Goal: Task Accomplishment & Management: Use online tool/utility

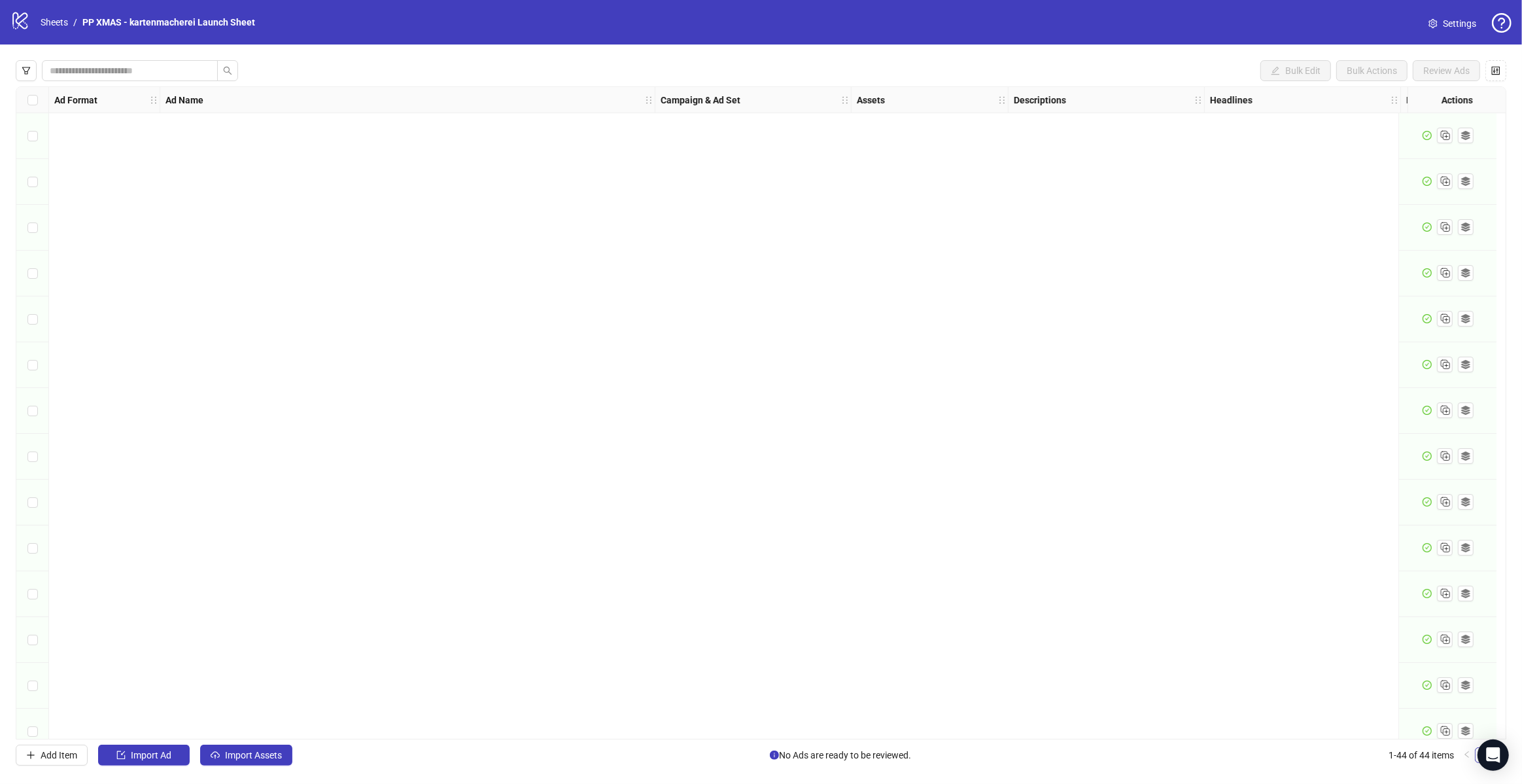
scroll to position [1390, 0]
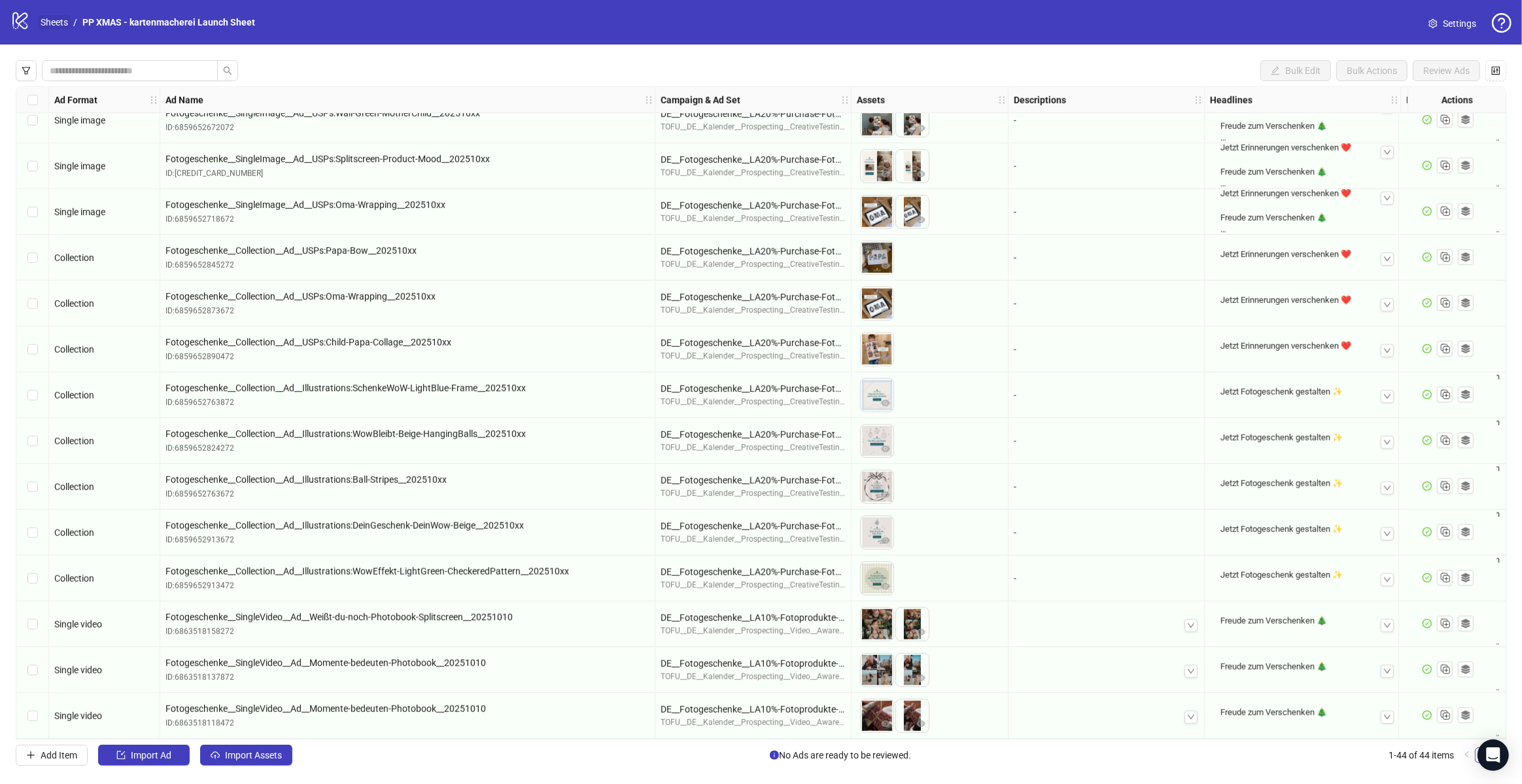
click at [57, 22] on link "Sheets" at bounding box center [55, 22] width 33 height 15
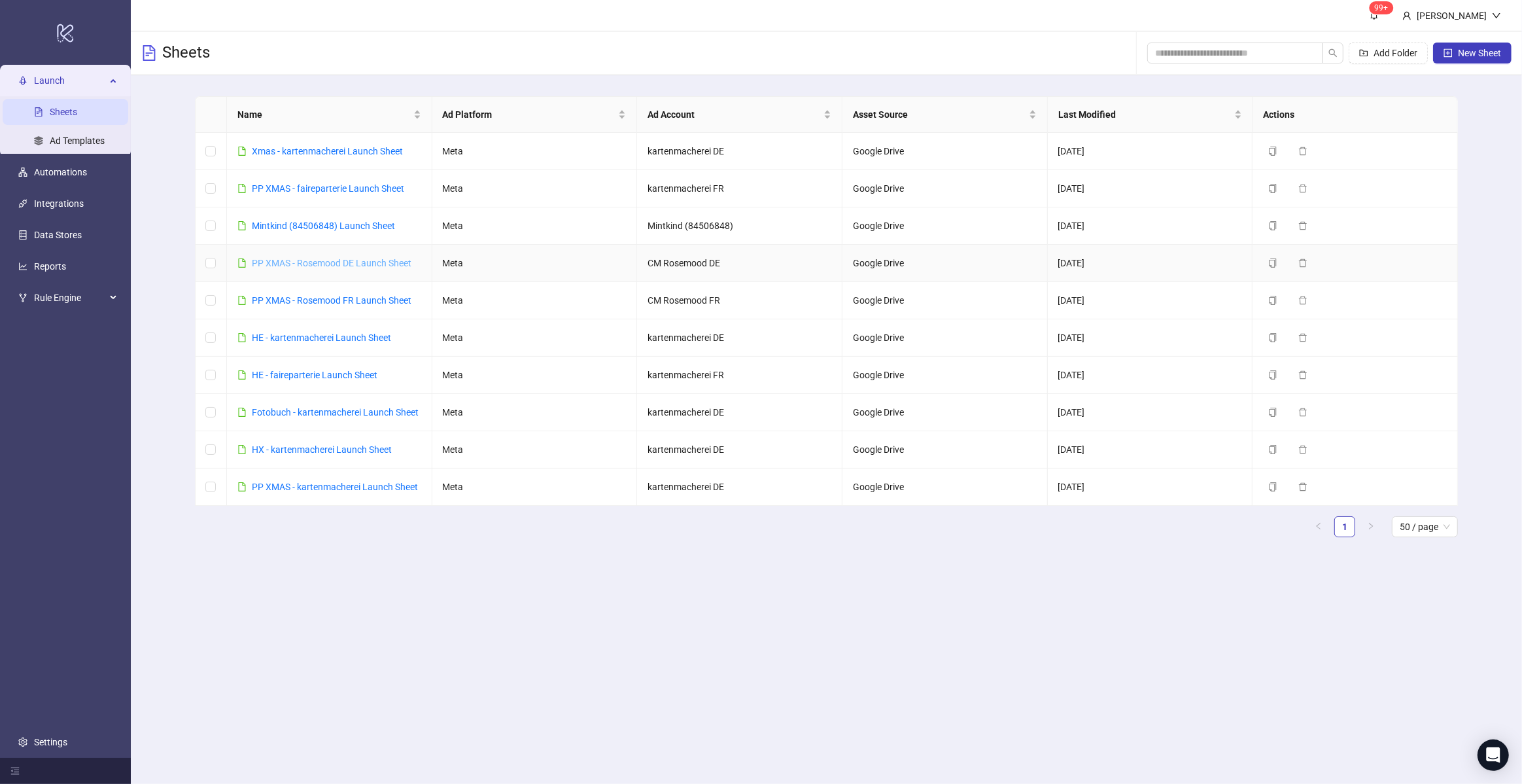
click at [355, 264] on link "PP XMAS - Rosemood DE Launch Sheet" at bounding box center [331, 263] width 159 height 10
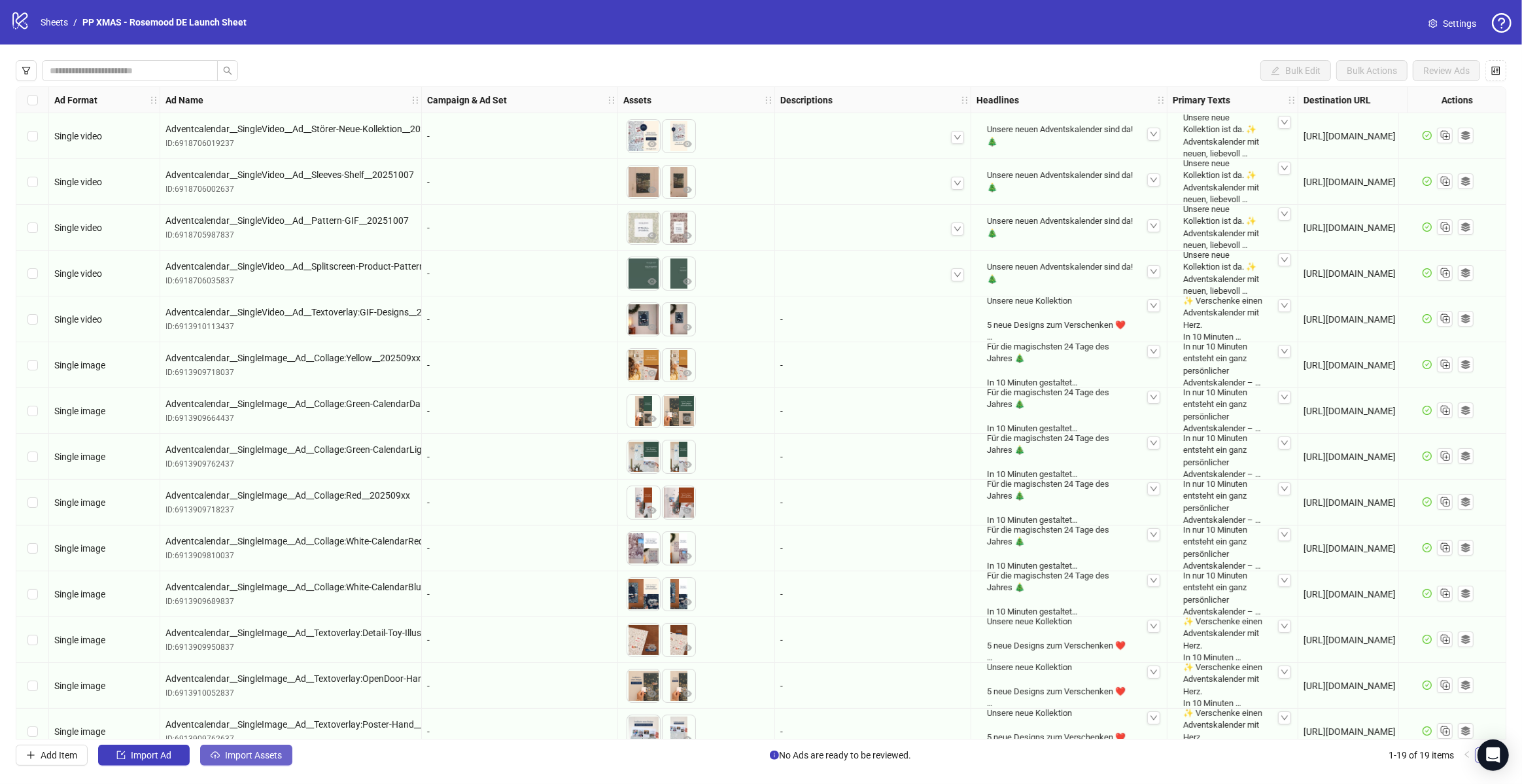
click at [267, 762] on button "Import Assets" at bounding box center [247, 754] width 92 height 21
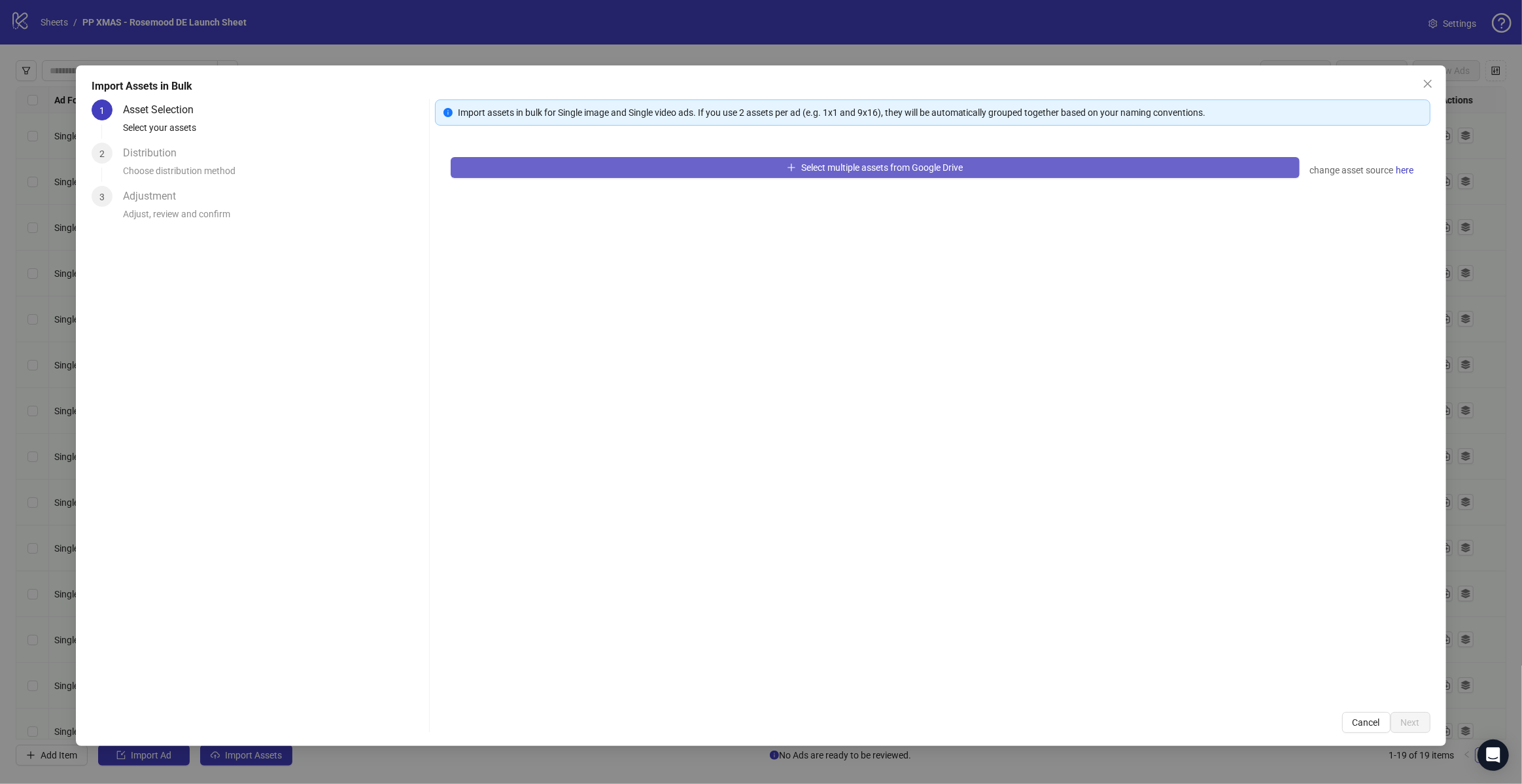
click at [716, 168] on button "Select multiple assets from Google Drive" at bounding box center [875, 167] width 849 height 21
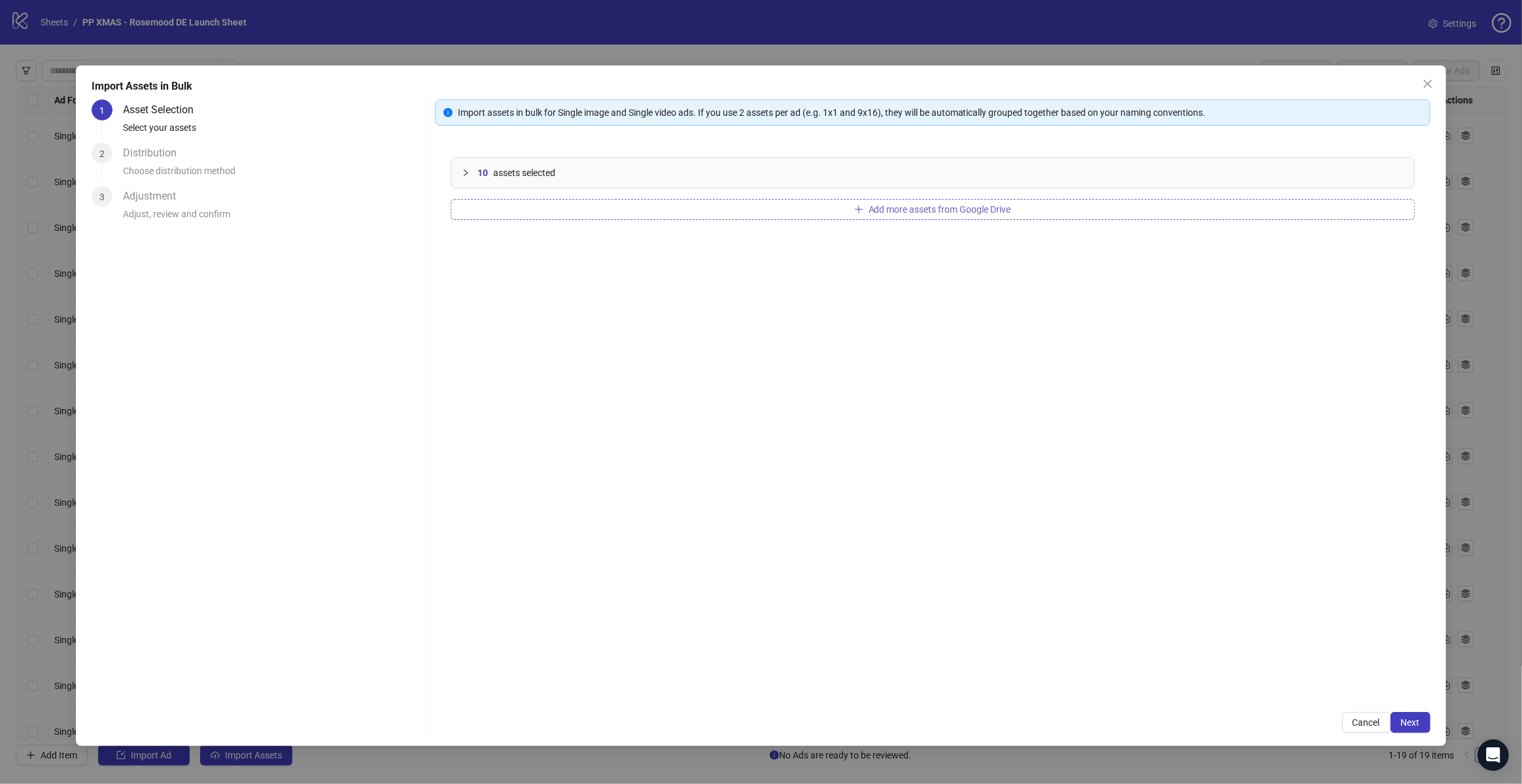
click at [761, 208] on button "Add more assets from Google Drive" at bounding box center [932, 209] width 964 height 21
click at [1419, 718] on span "Next" at bounding box center [1410, 722] width 19 height 10
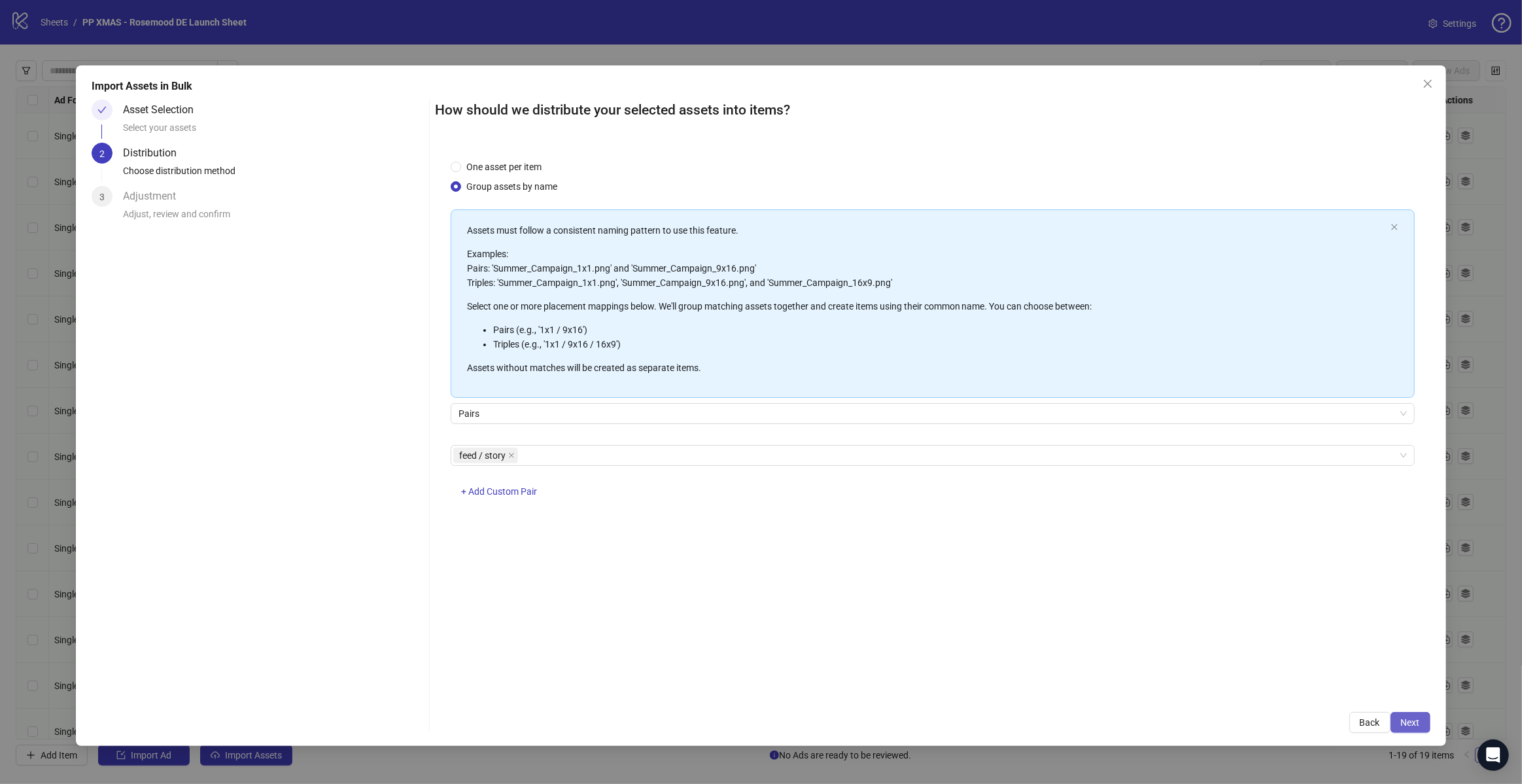
click at [1419, 720] on span "Next" at bounding box center [1410, 722] width 19 height 10
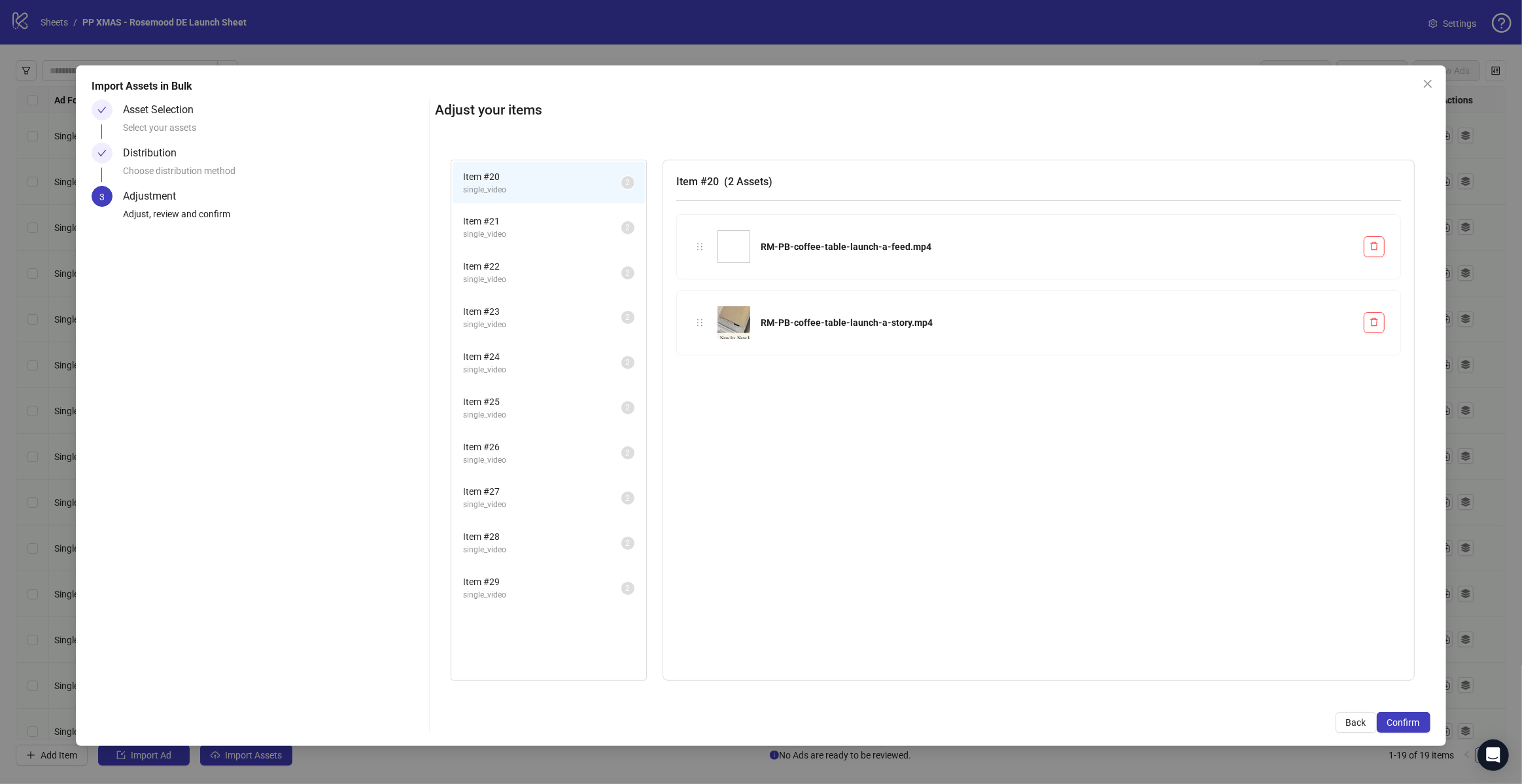
click at [498, 225] on span "Item # 21" at bounding box center [543, 221] width 159 height 15
click at [497, 262] on span "Item # 22" at bounding box center [543, 266] width 159 height 15
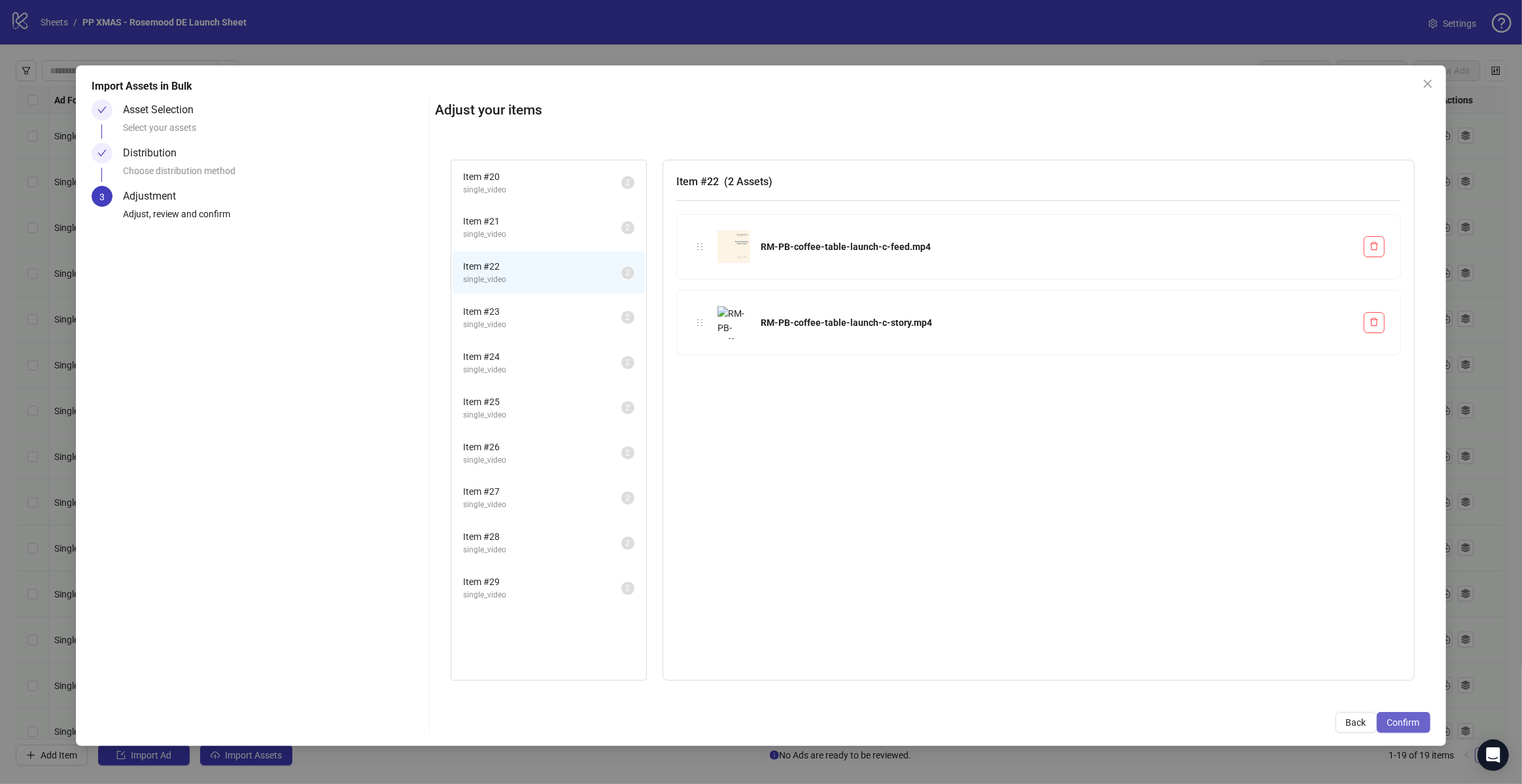
click at [1414, 724] on span "Confirm" at bounding box center [1404, 722] width 33 height 10
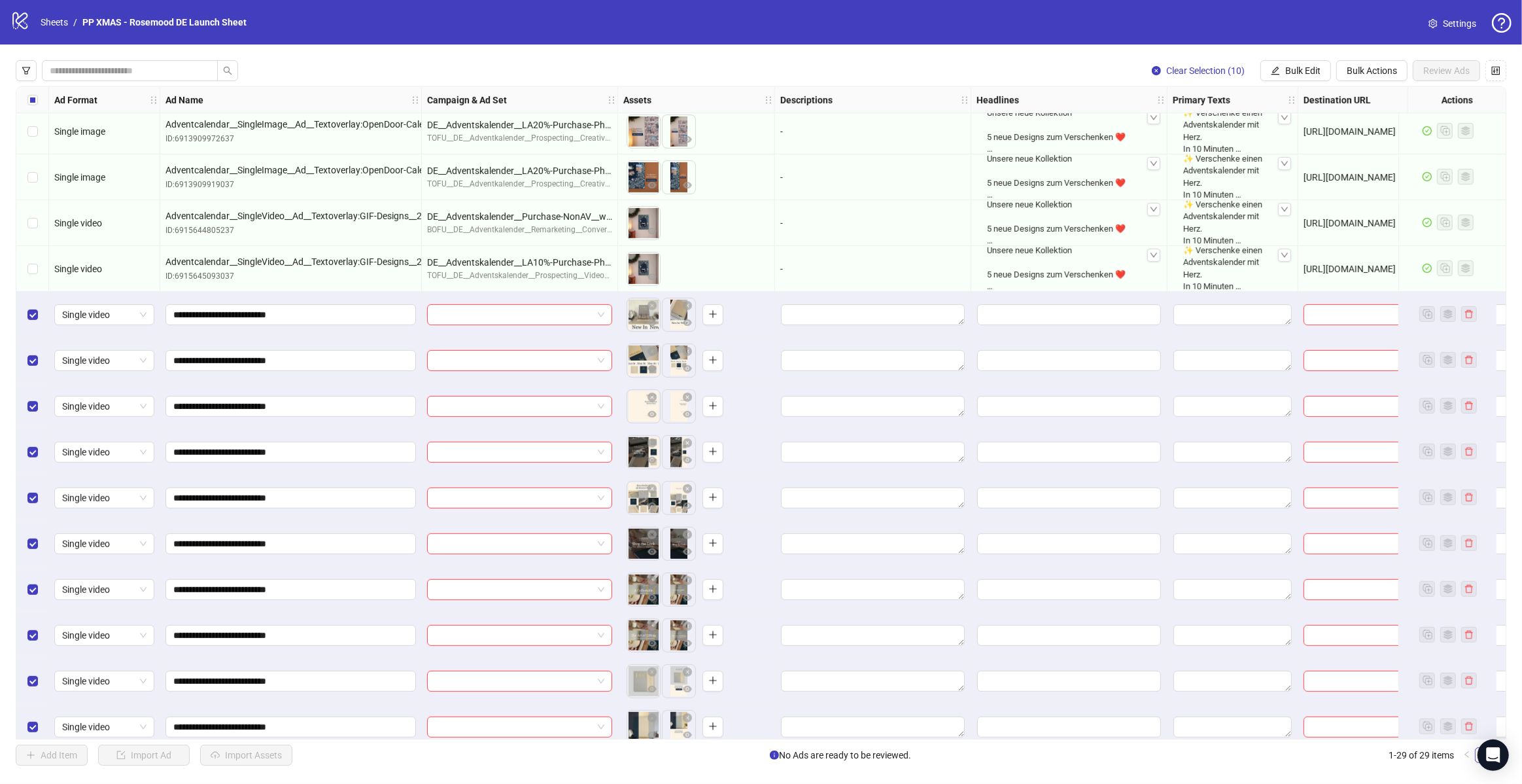
scroll to position [706, 0]
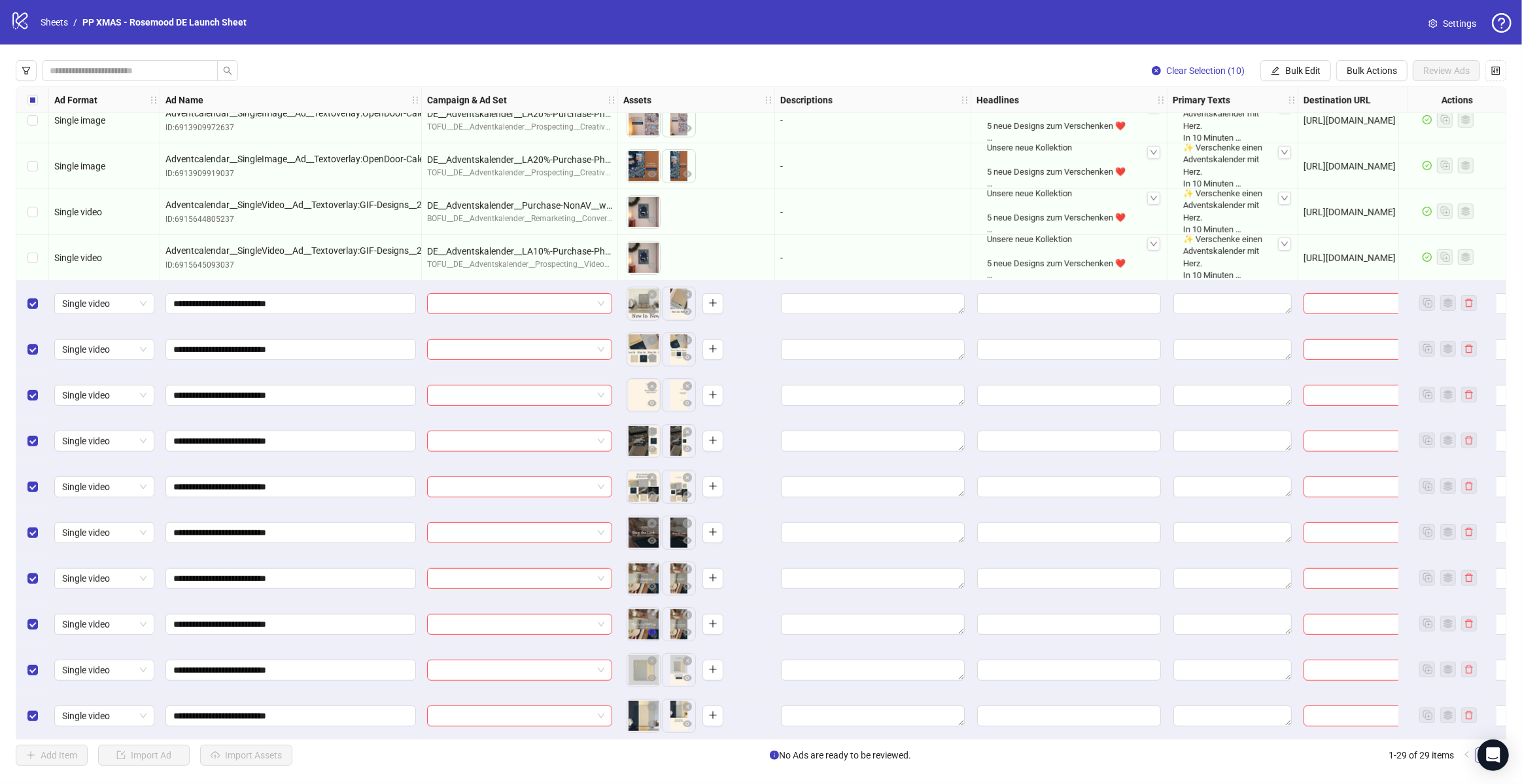
click at [651, 629] on icon "eye" at bounding box center [652, 632] width 10 height 7
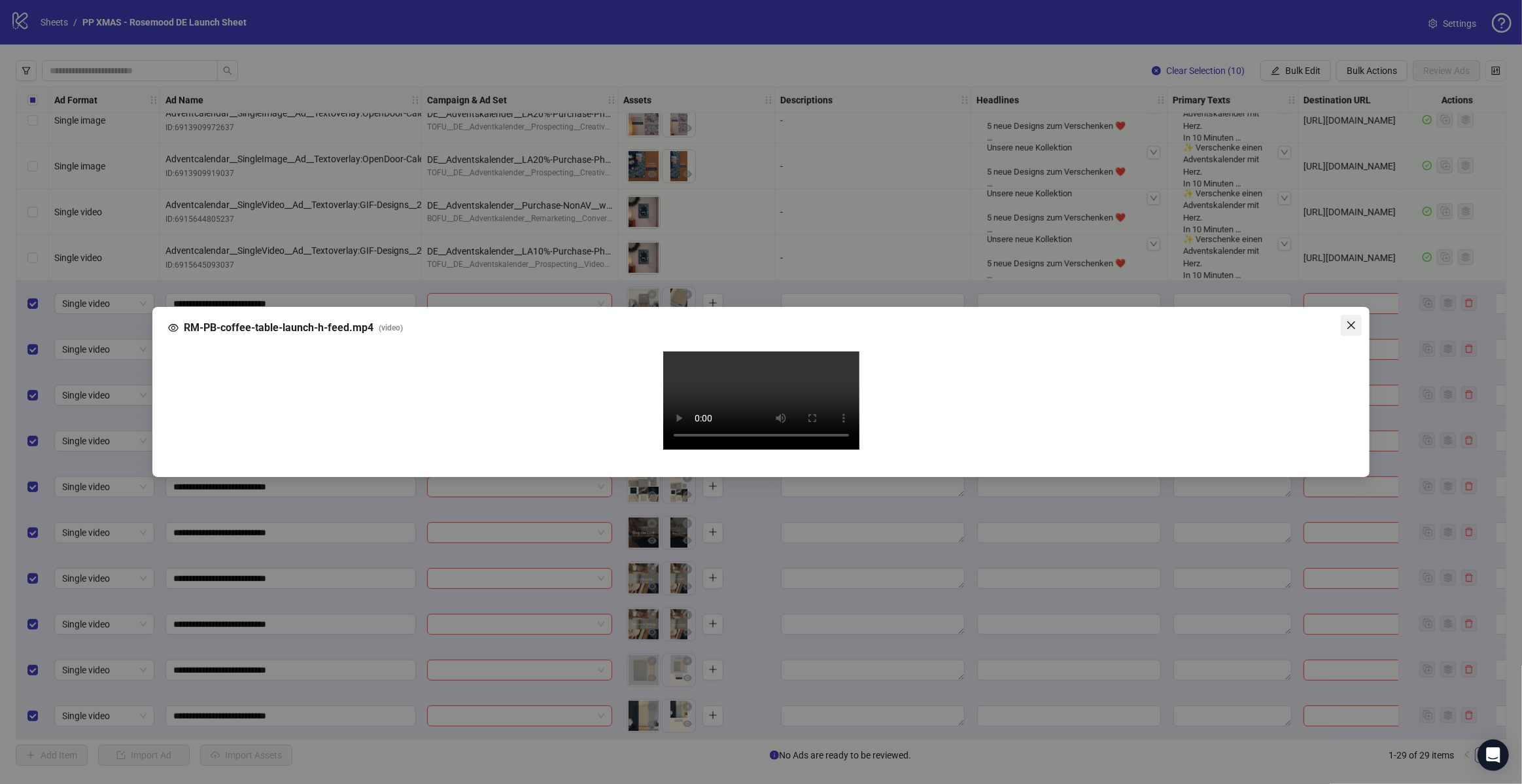
click at [1351, 321] on icon "close" at bounding box center [1351, 325] width 8 height 8
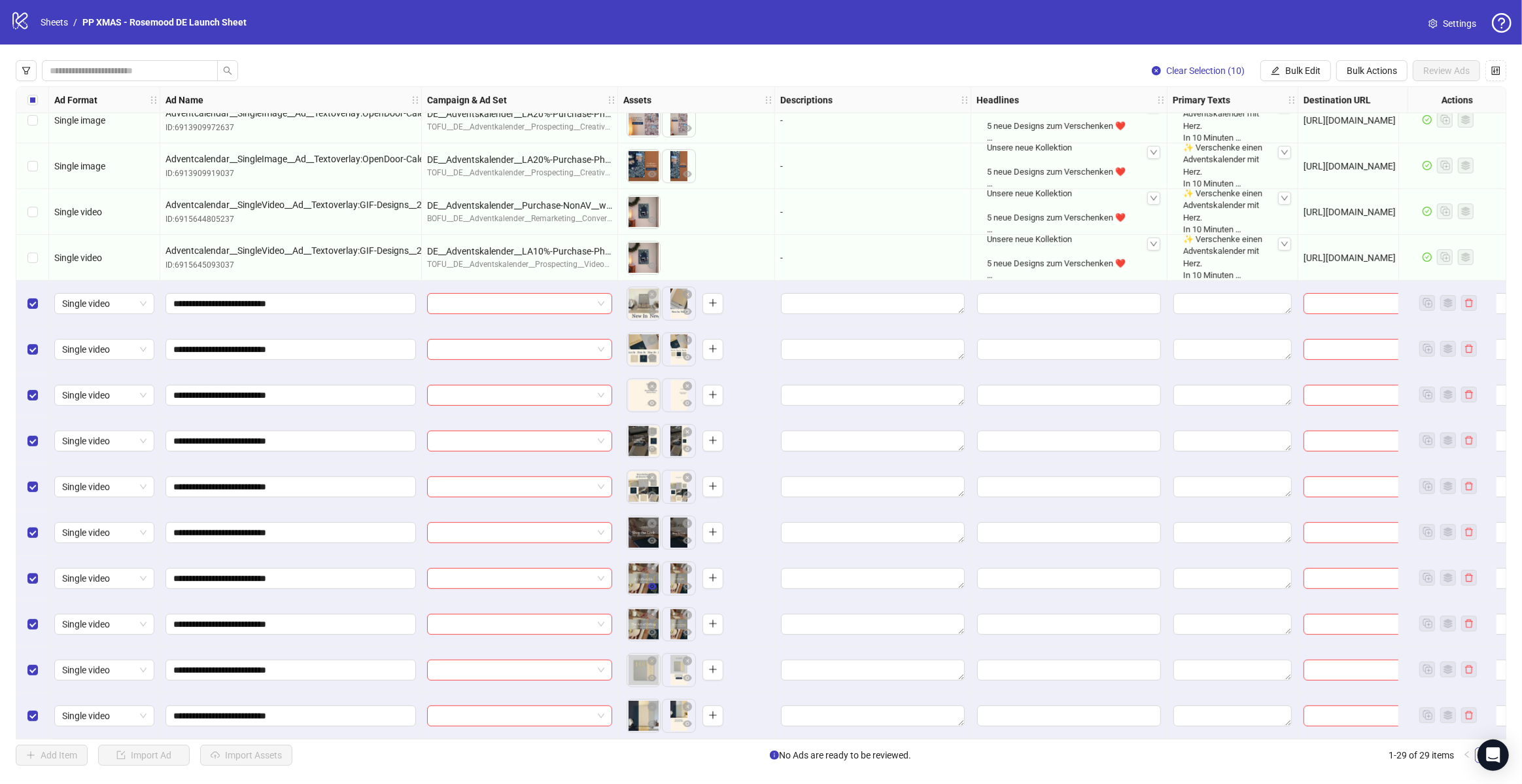
click at [653, 585] on icon "eye" at bounding box center [652, 586] width 10 height 10
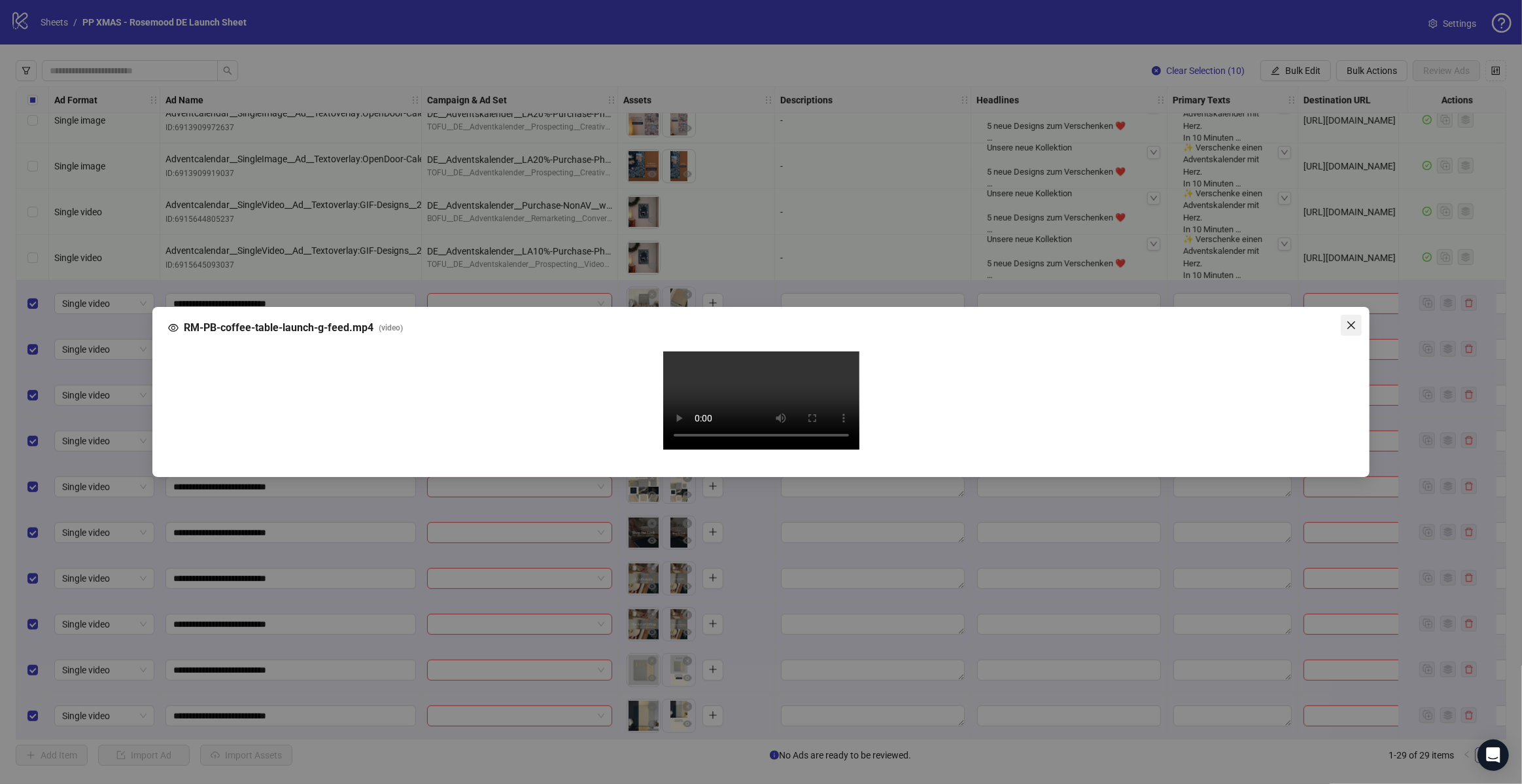
click at [1355, 321] on icon "close" at bounding box center [1351, 325] width 8 height 8
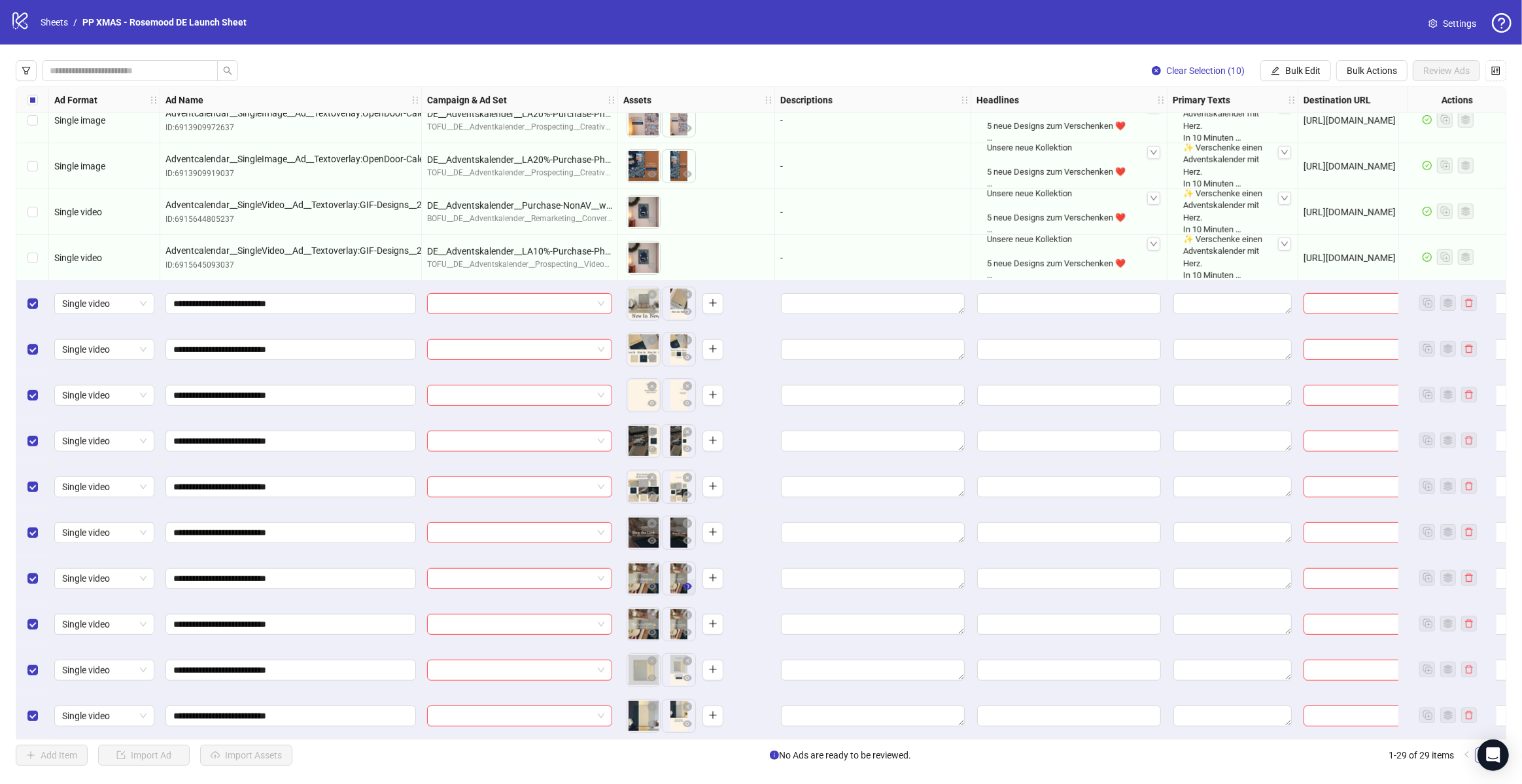
click at [687, 585] on icon "eye" at bounding box center [687, 586] width 10 height 10
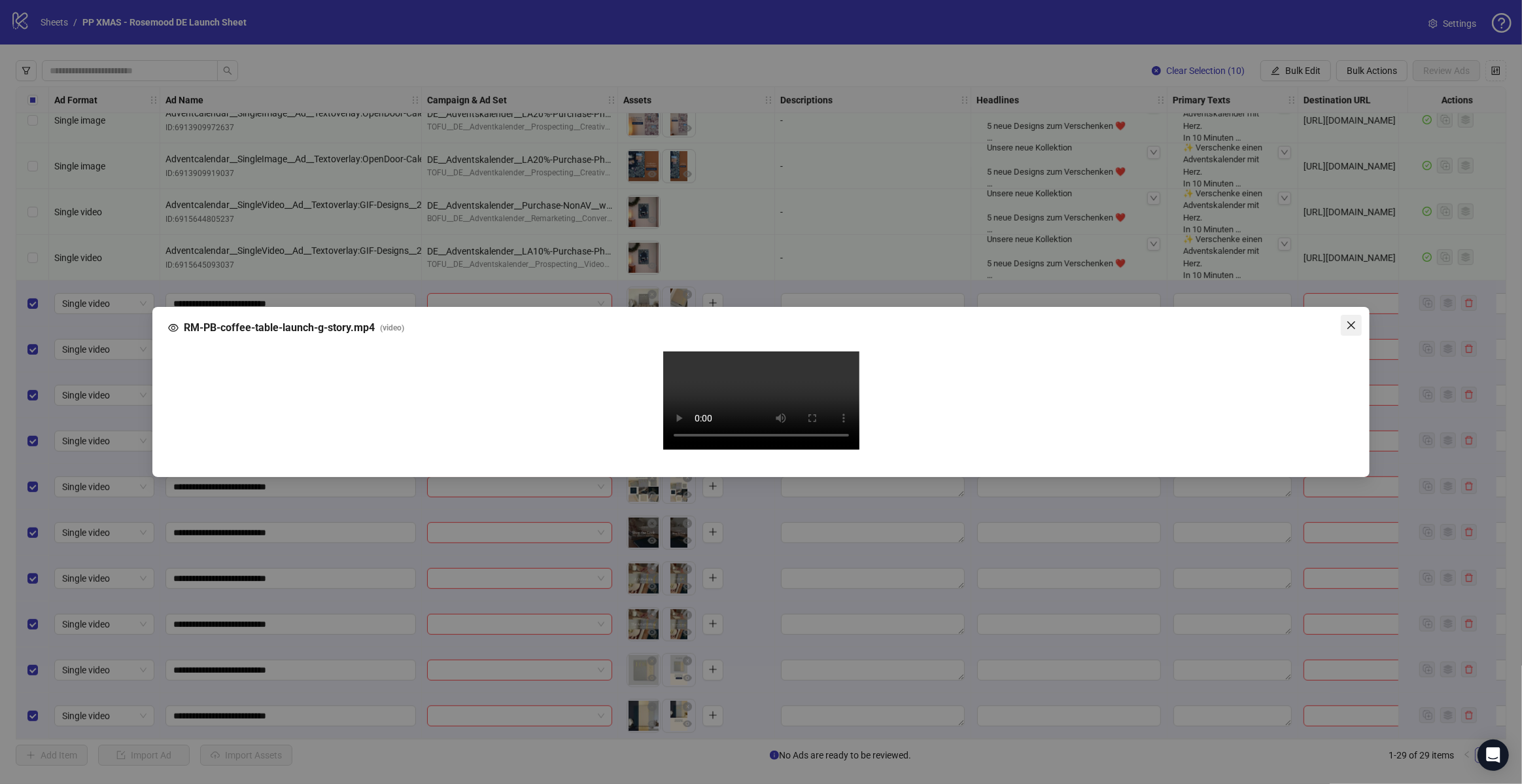
click at [1342, 320] on span "Close" at bounding box center [1351, 325] width 21 height 10
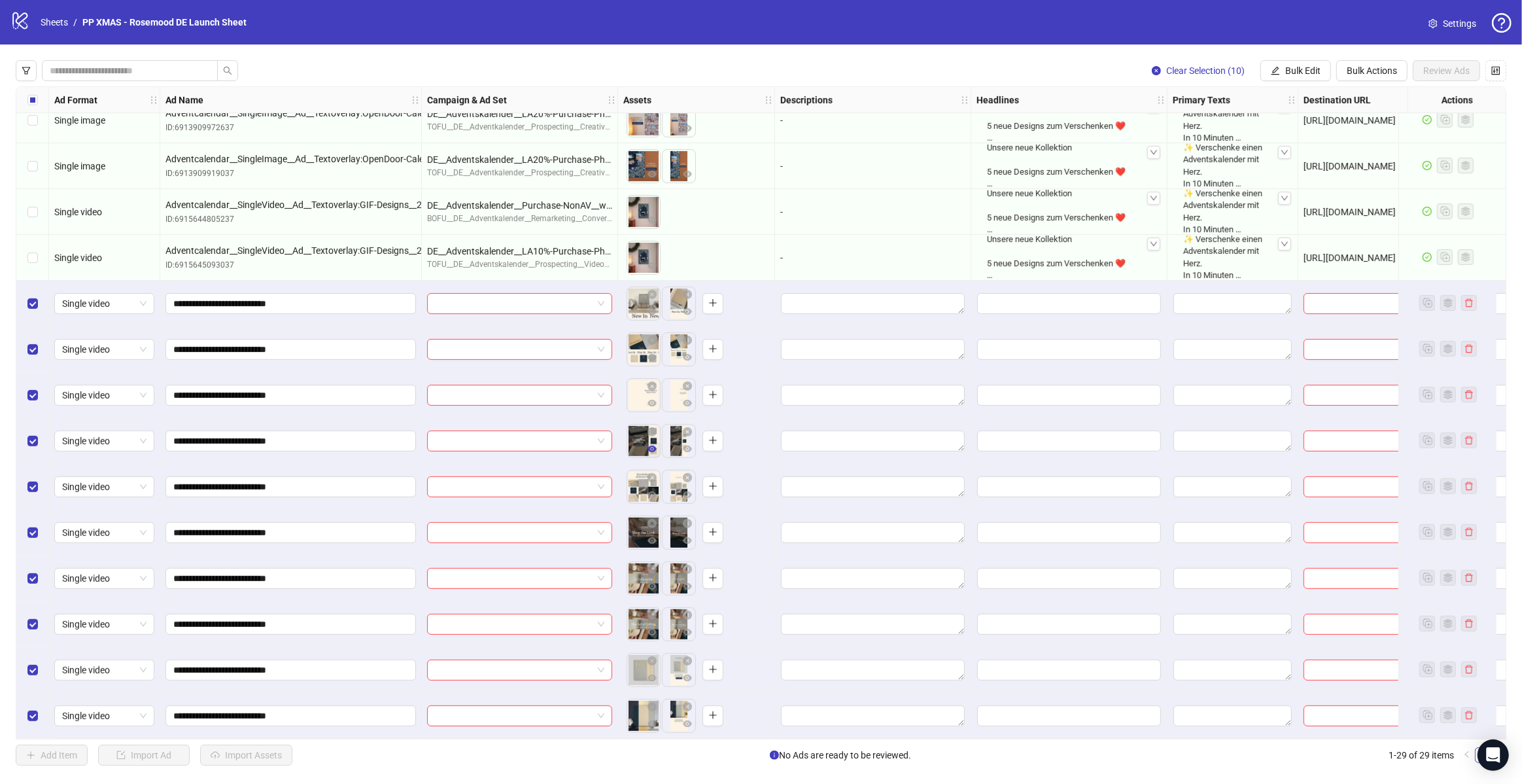
click at [651, 445] on icon "eye" at bounding box center [652, 449] width 10 height 7
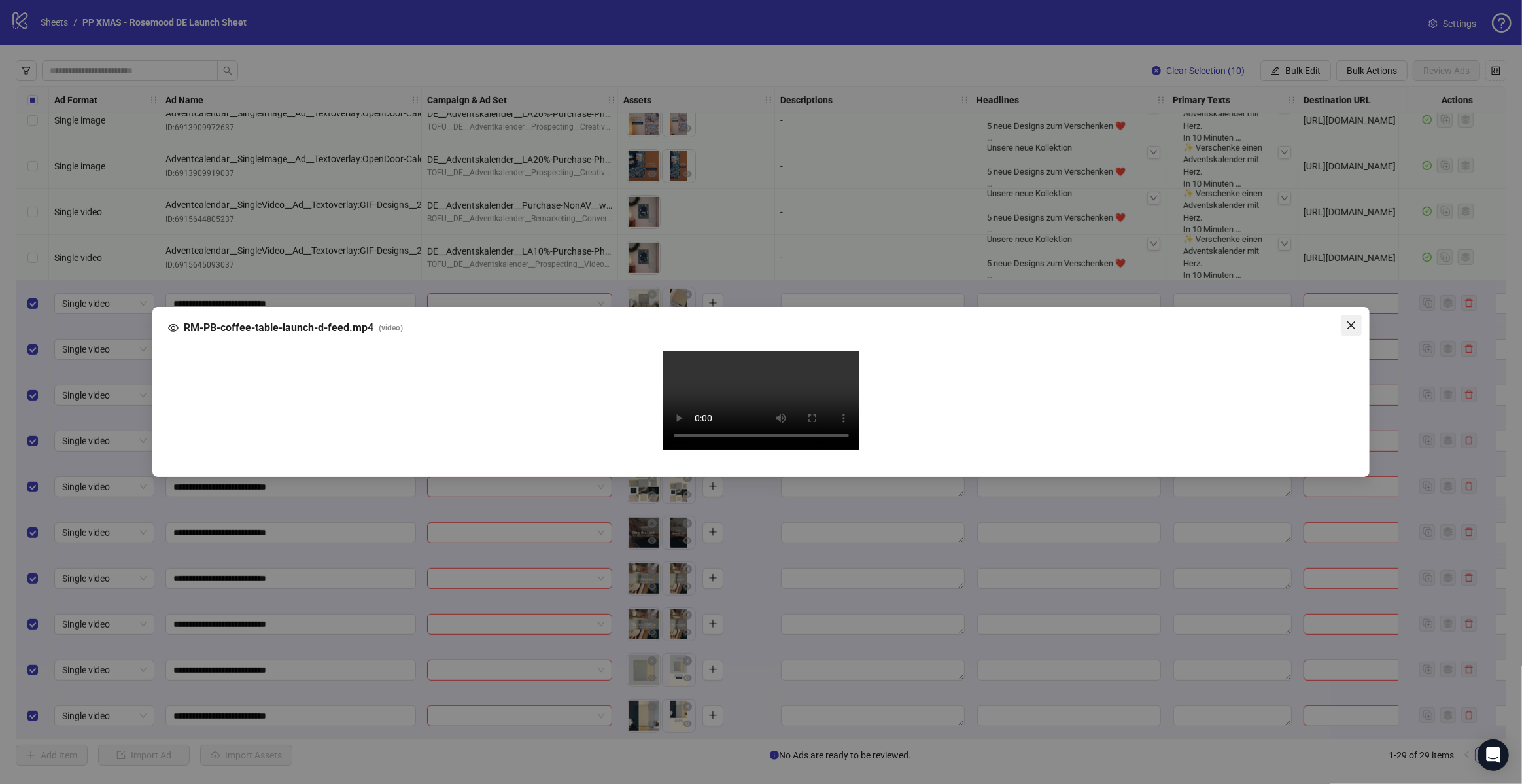
click at [1350, 320] on icon "close" at bounding box center [1351, 325] width 10 height 10
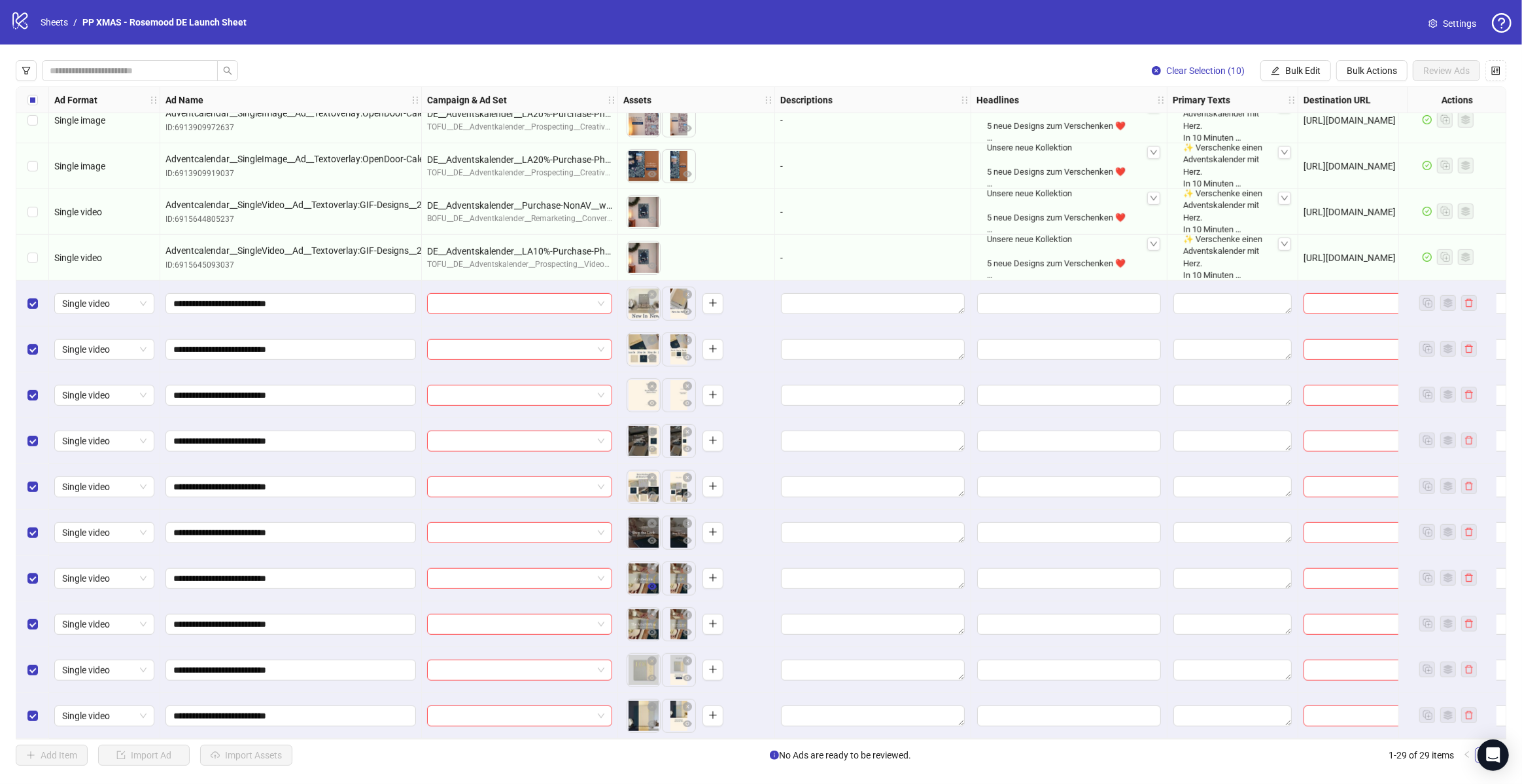
click at [655, 587] on span "button" at bounding box center [652, 586] width 10 height 10
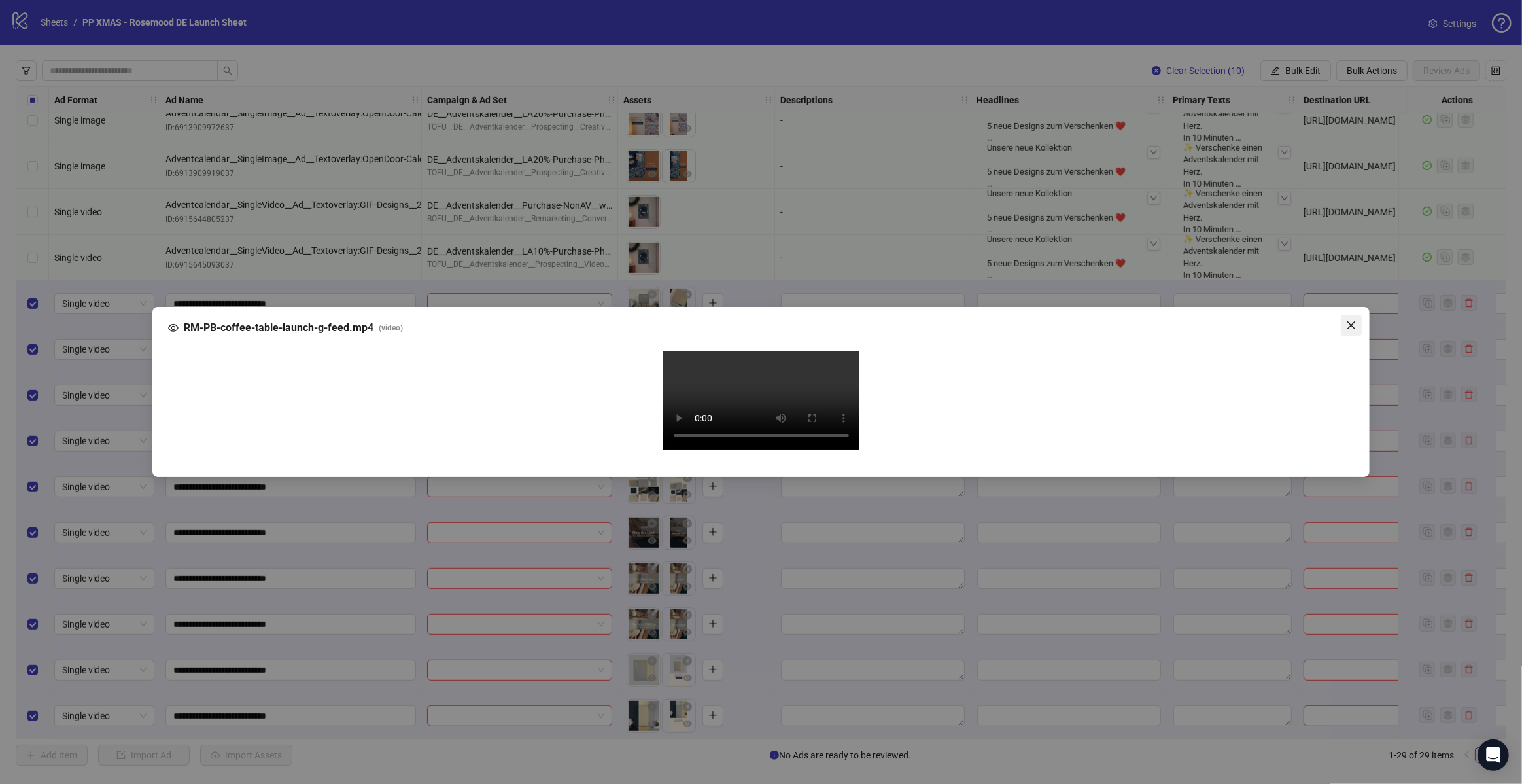
click at [1346, 320] on span "Close" at bounding box center [1351, 325] width 21 height 10
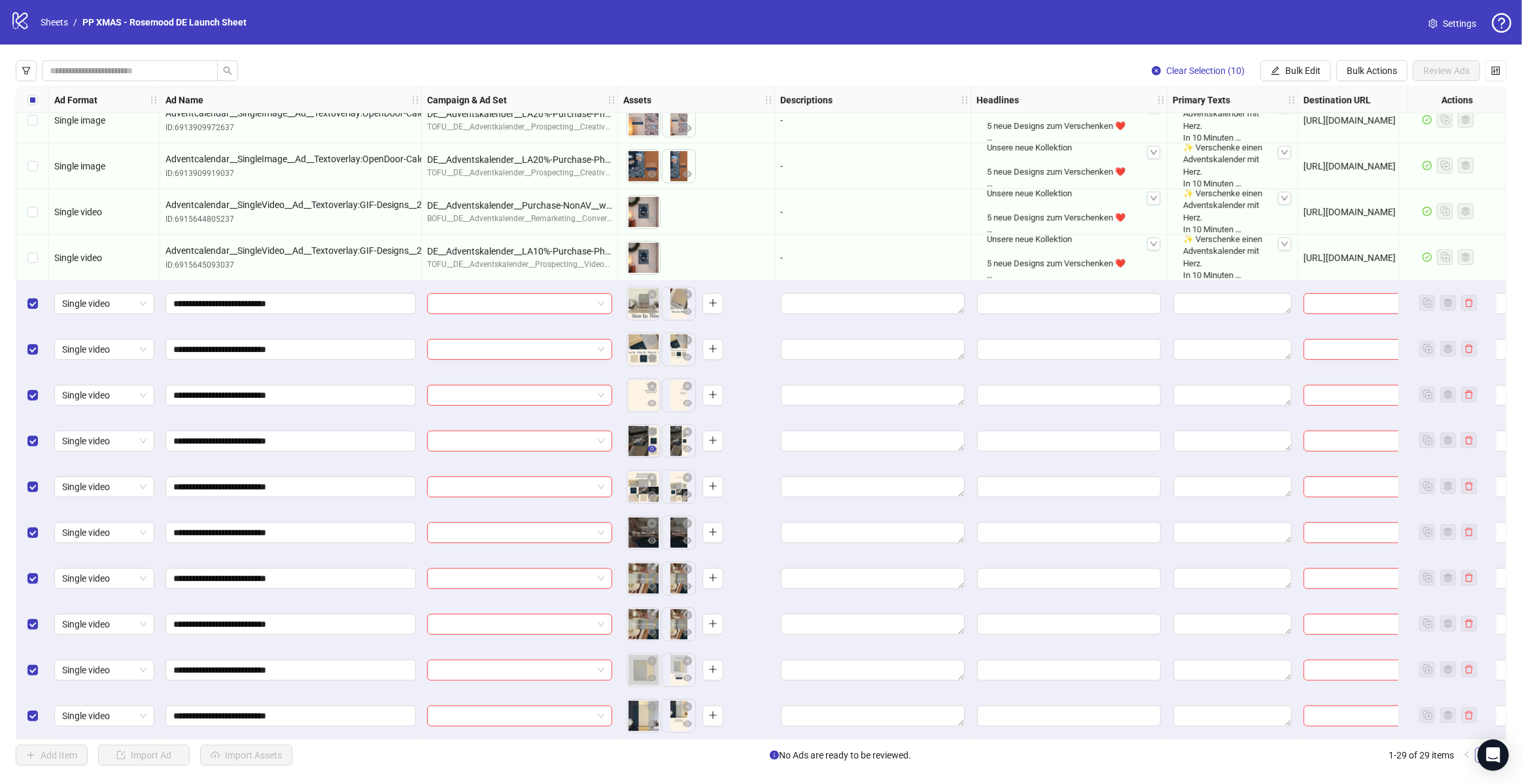
click at [653, 450] on button "button" at bounding box center [653, 449] width 16 height 16
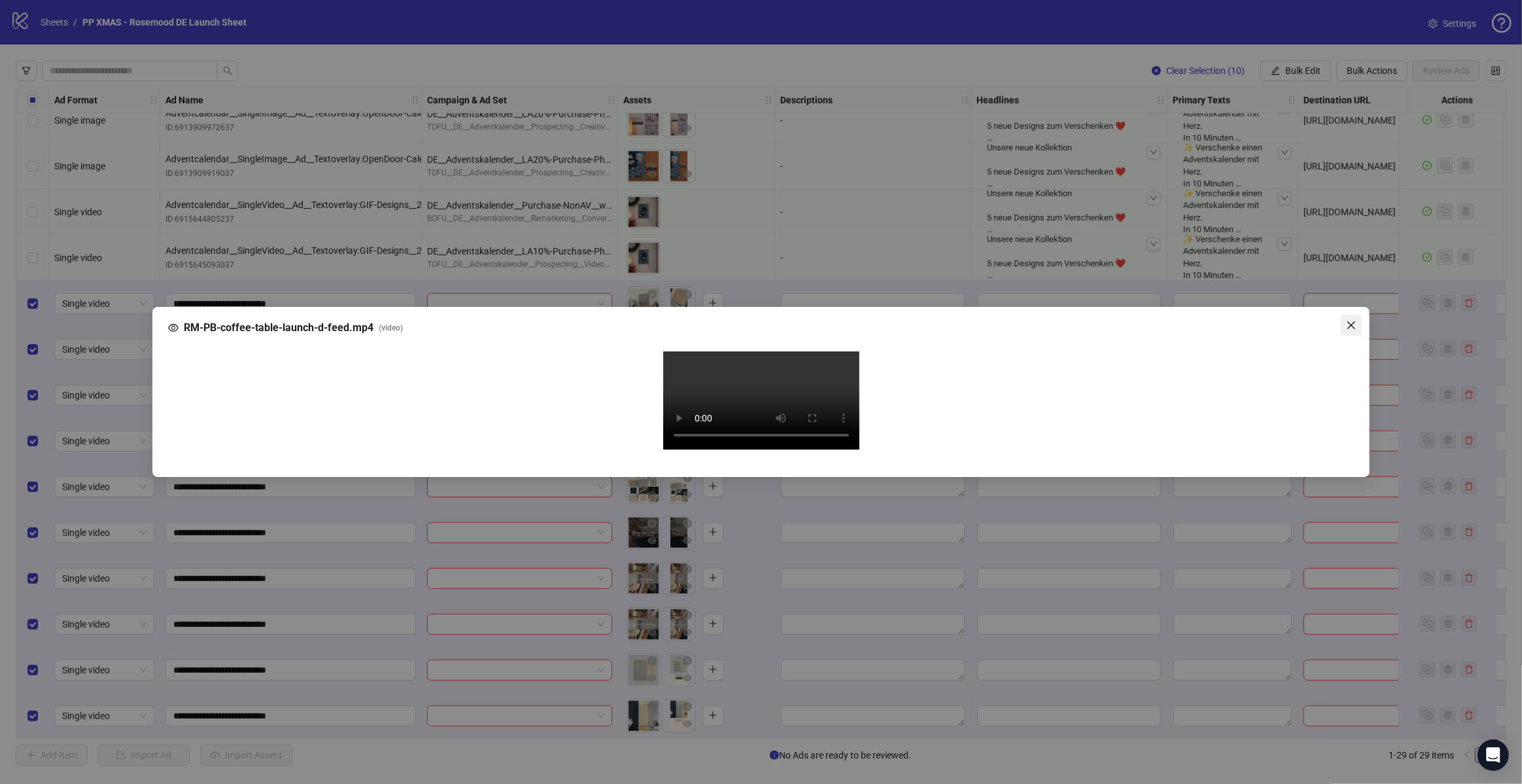
click at [1349, 320] on icon "close" at bounding box center [1351, 325] width 10 height 10
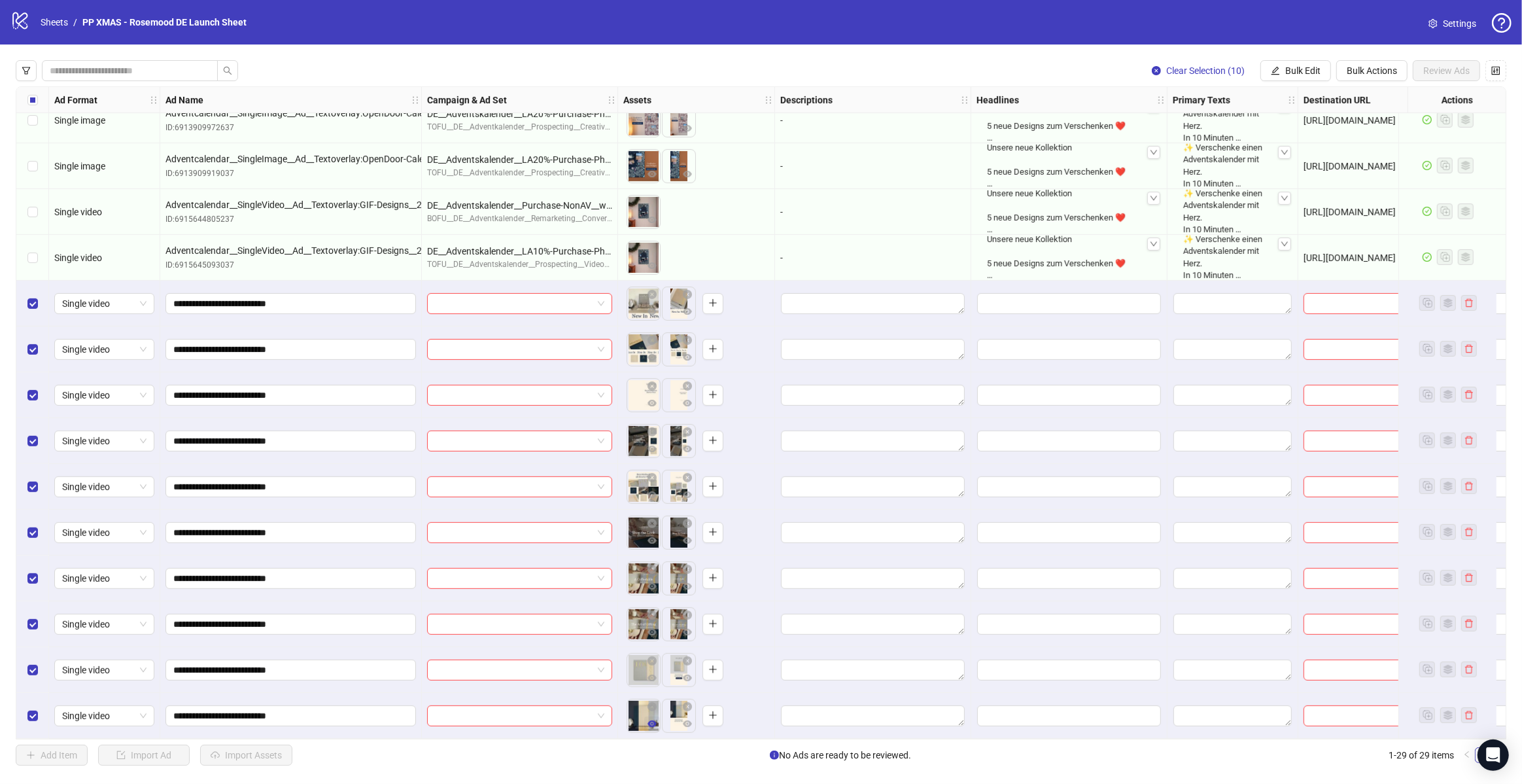
click at [653, 720] on icon "eye" at bounding box center [652, 724] width 10 height 7
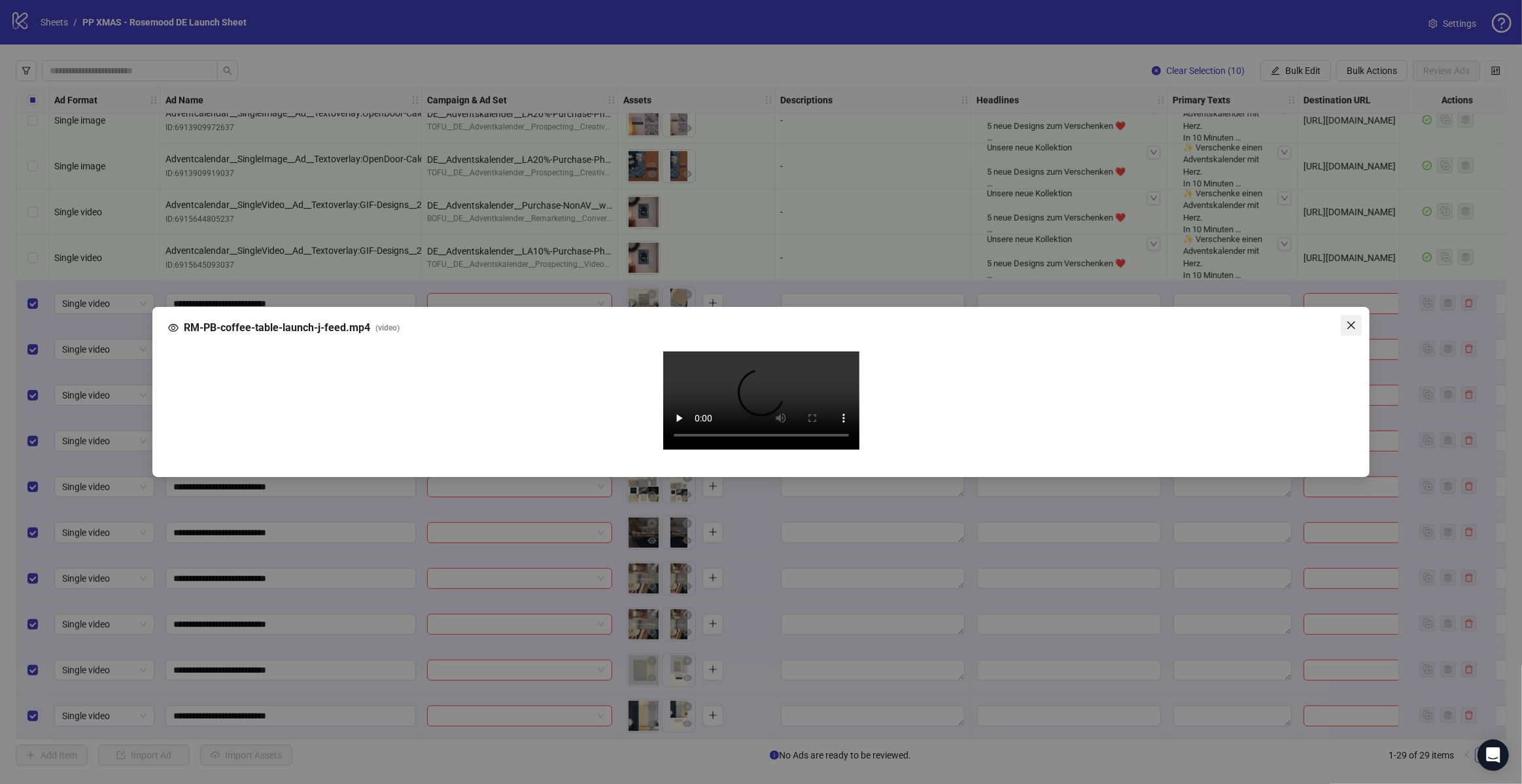
click at [1349, 320] on icon "close" at bounding box center [1351, 325] width 10 height 10
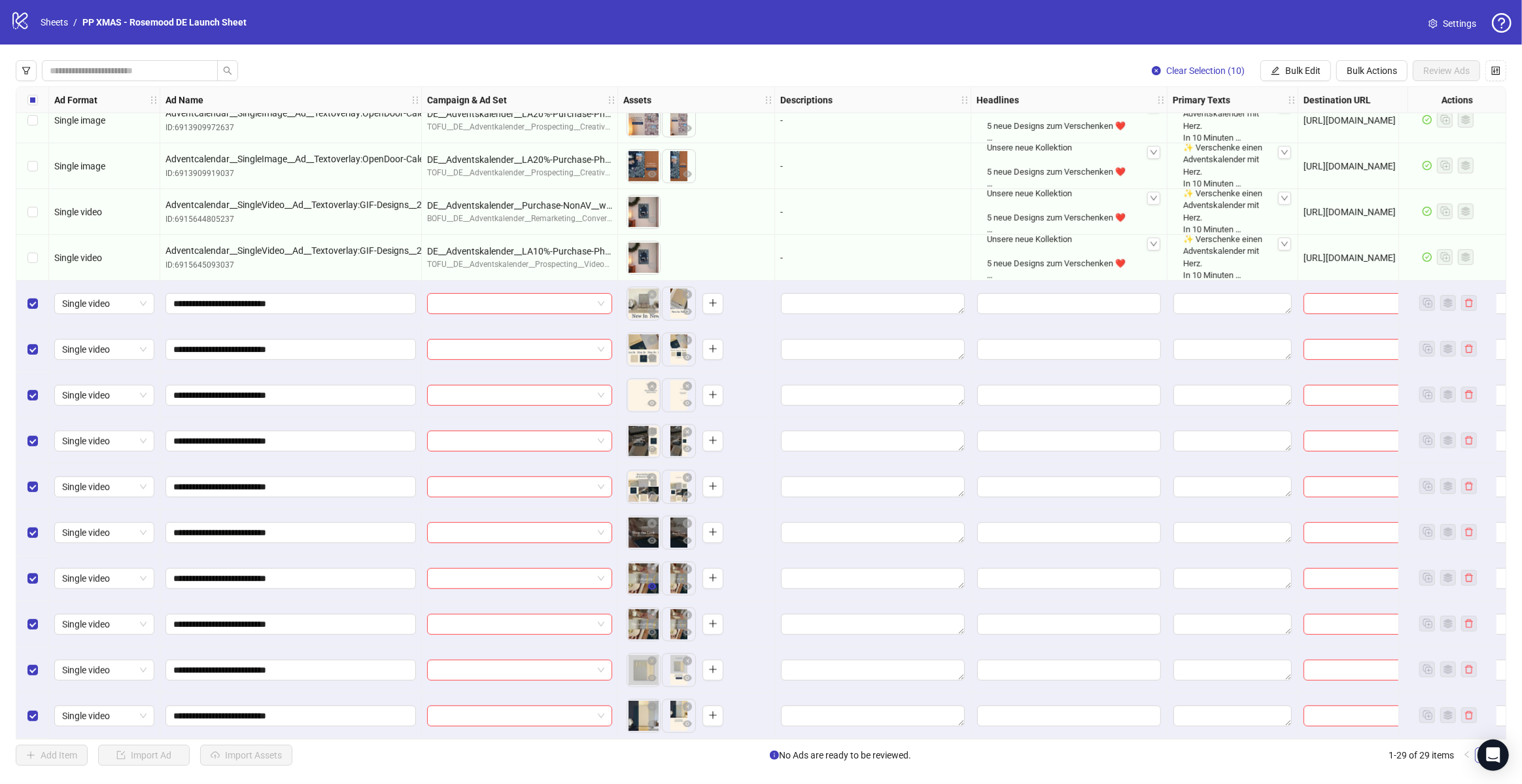
click at [651, 585] on icon "eye" at bounding box center [652, 586] width 10 height 10
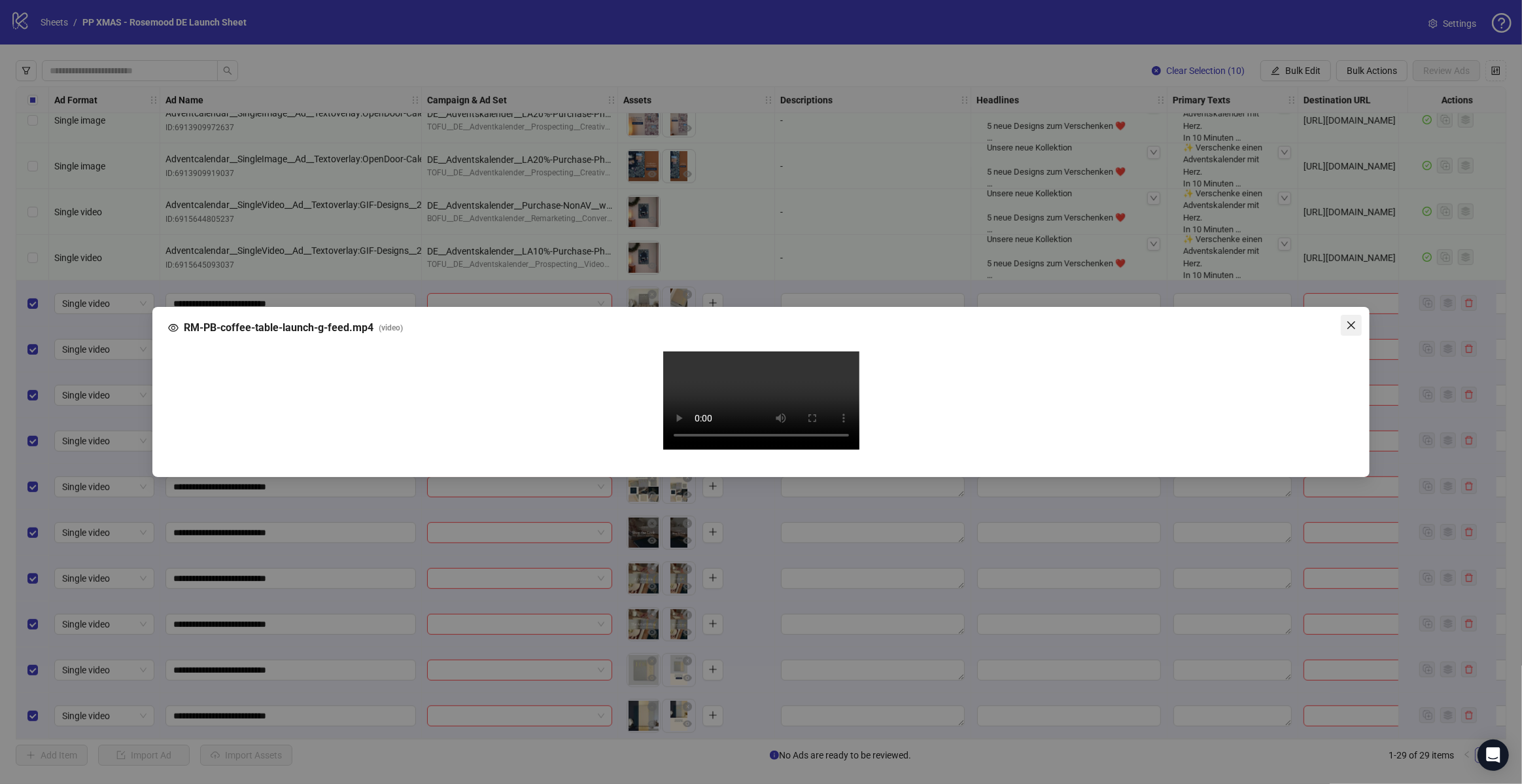
click at [1346, 320] on icon "close" at bounding box center [1351, 325] width 10 height 10
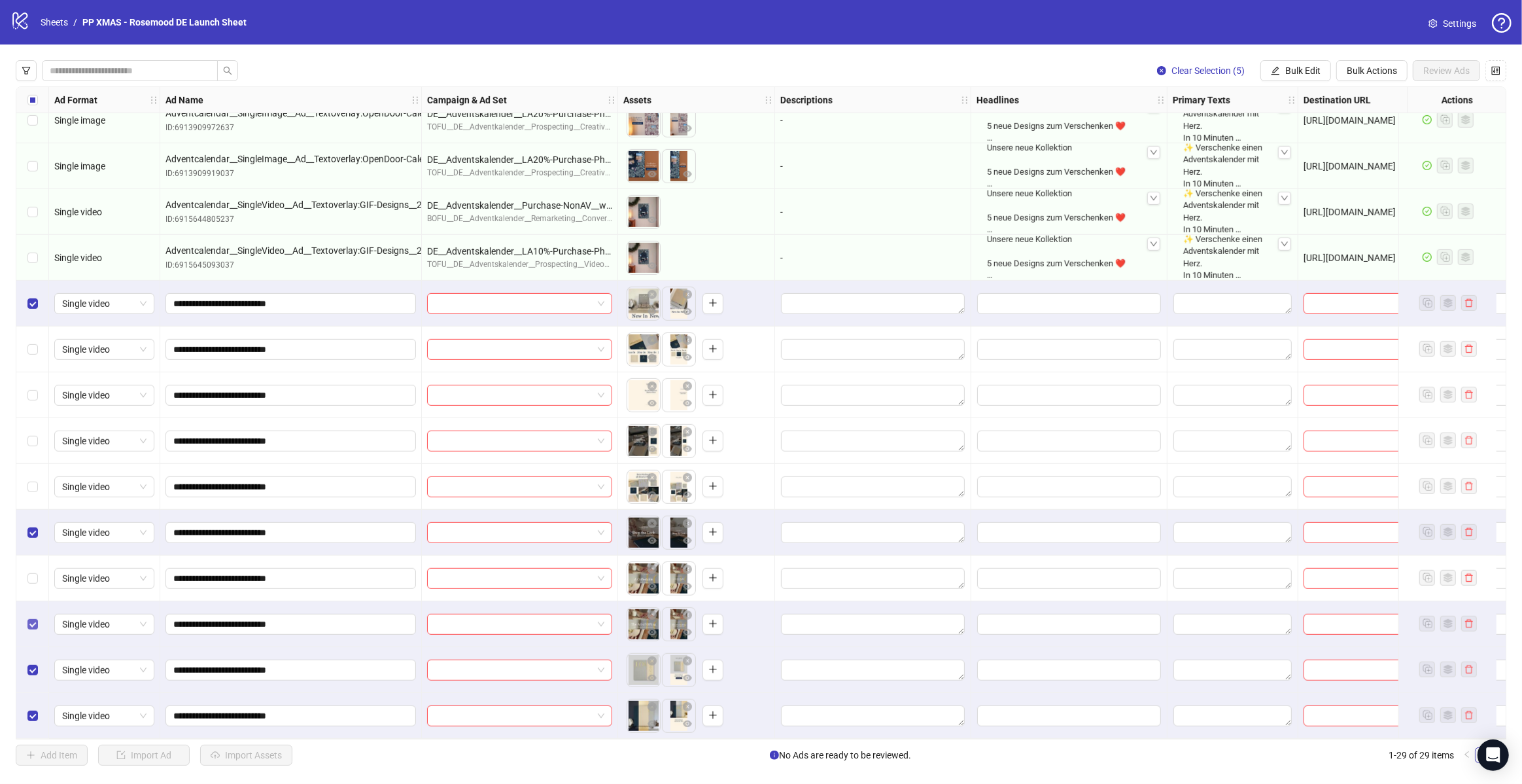
click at [30, 624] on label "Select row 27" at bounding box center [33, 624] width 10 height 15
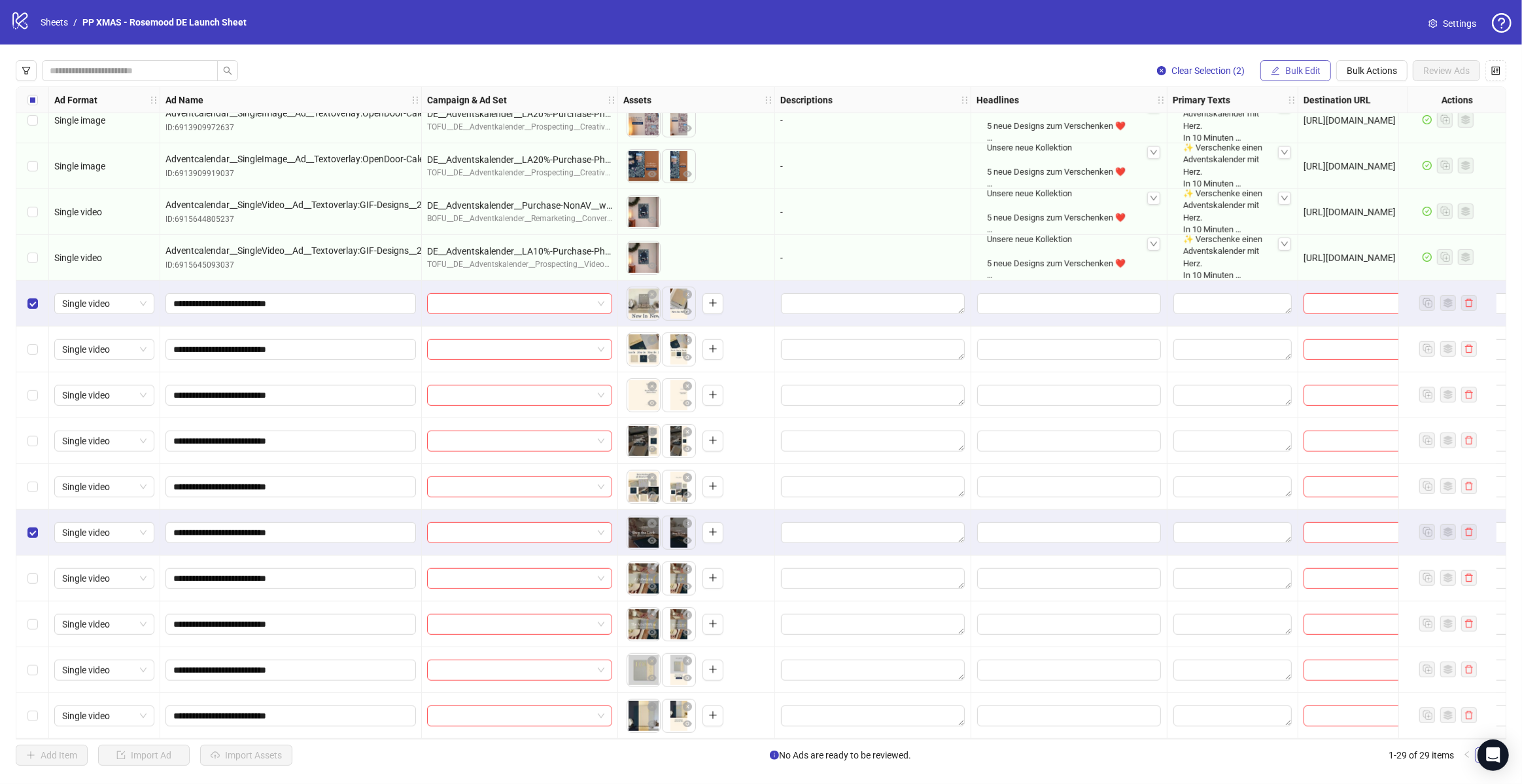
click at [1287, 73] on span "Bulk Edit" at bounding box center [1302, 71] width 36 height 10
click at [1312, 142] on span "Campaign & Ad Set" at bounding box center [1309, 139] width 78 height 15
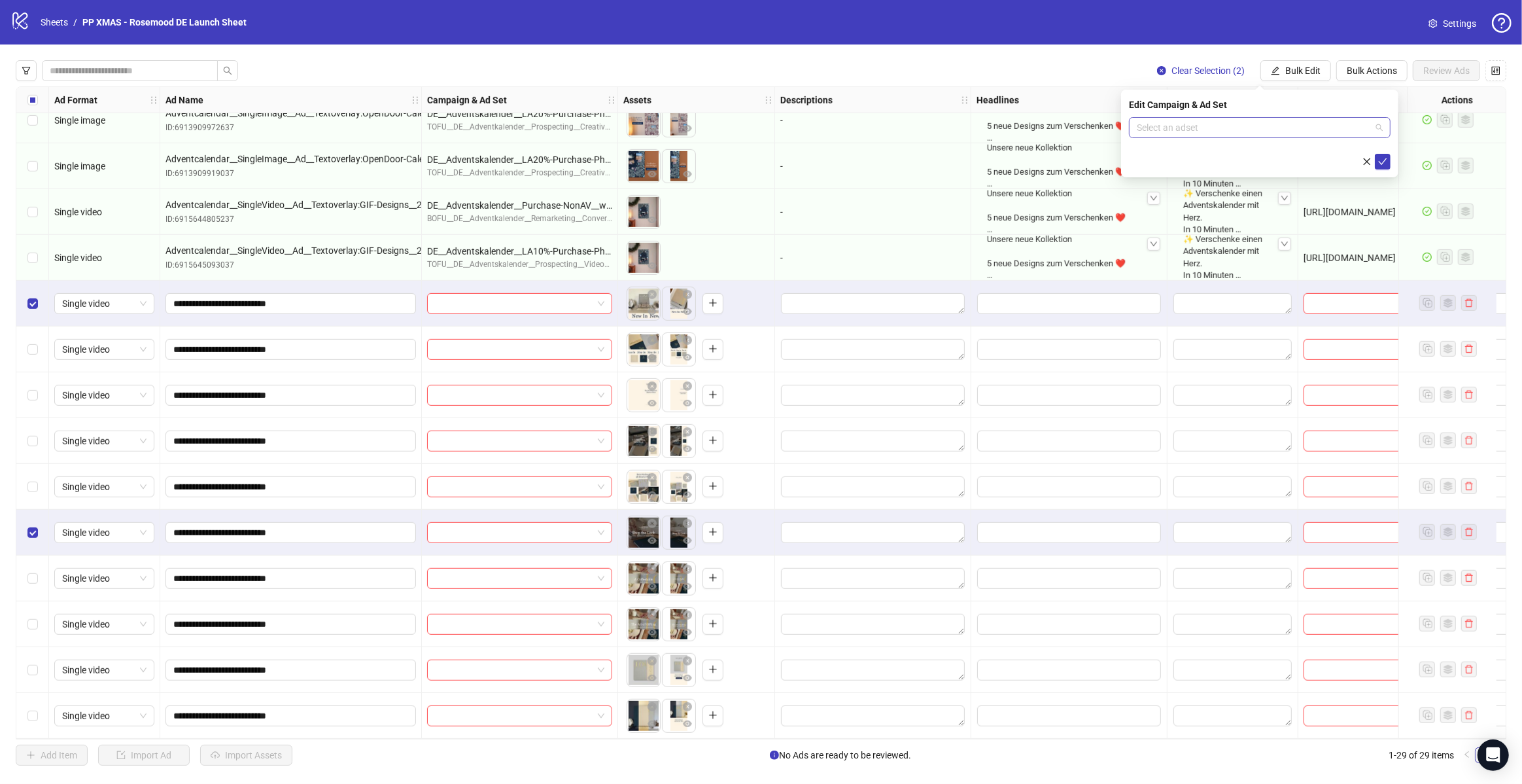
click at [1180, 122] on input "search" at bounding box center [1254, 127] width 234 height 20
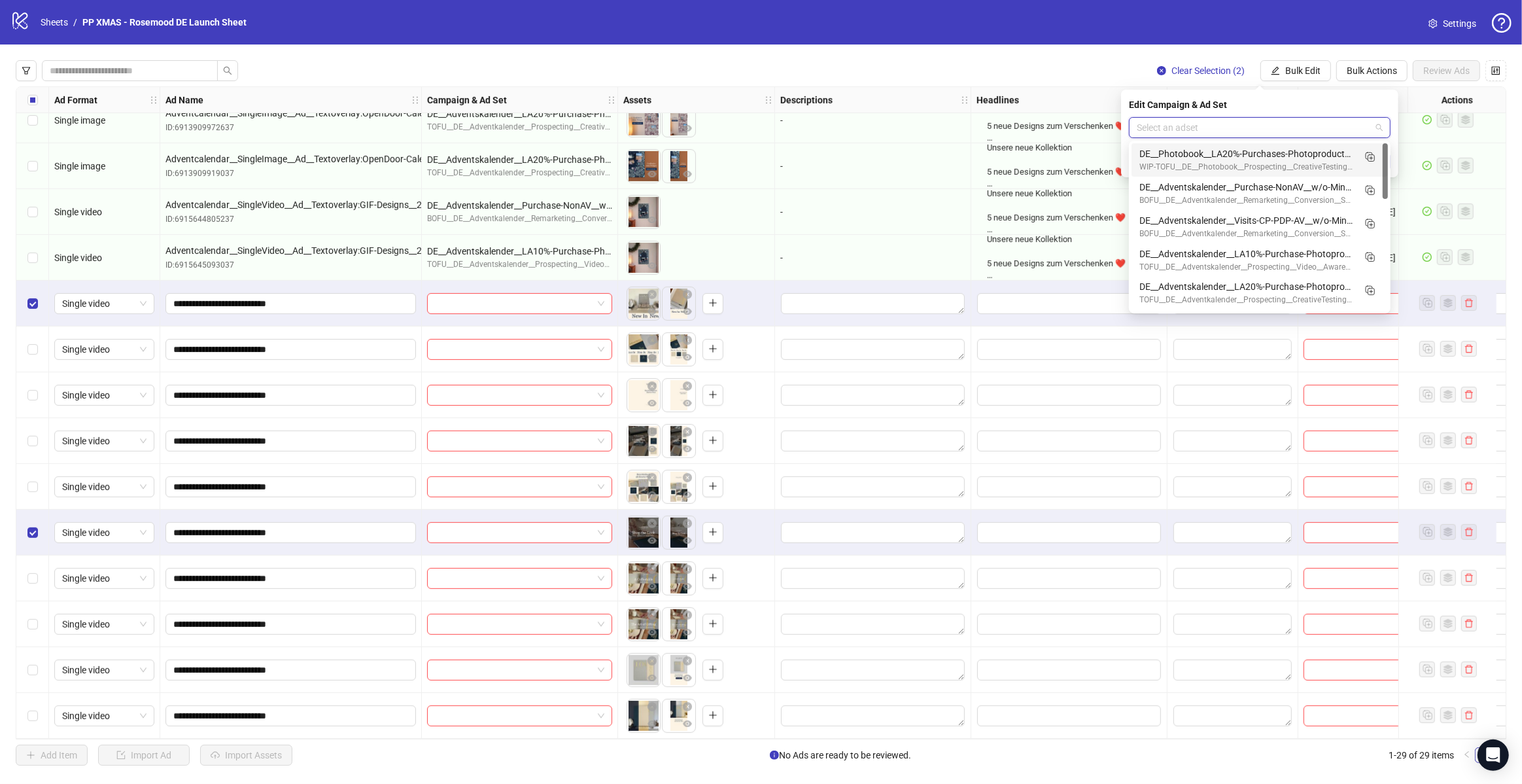
paste input "**********"
type input "**********"
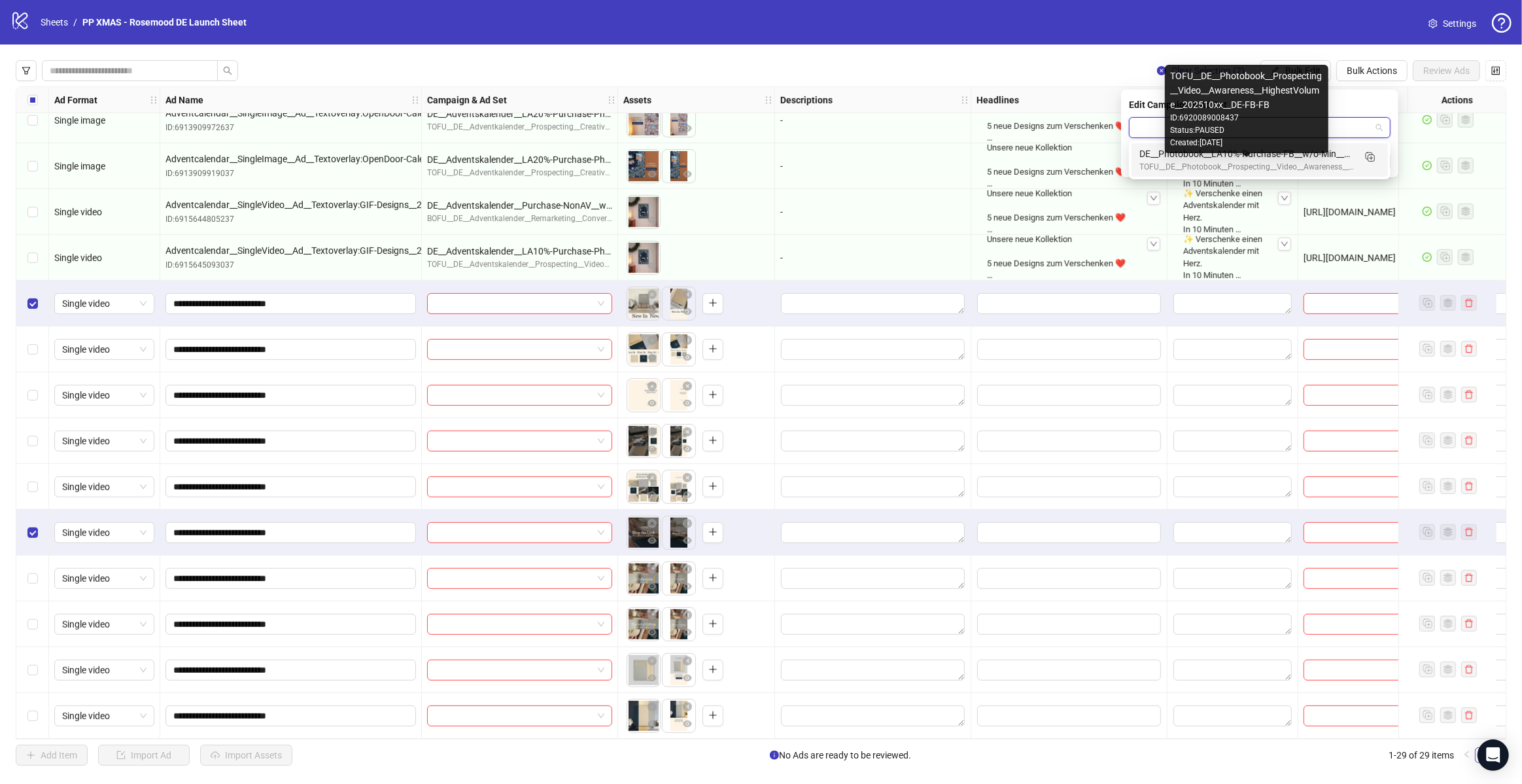
click at [1303, 152] on div "TOFU__DE__Photobook__Prospecting__Video__Awareness__HighestVolume__202510xx__DE…" at bounding box center [1247, 108] width 164 height 88
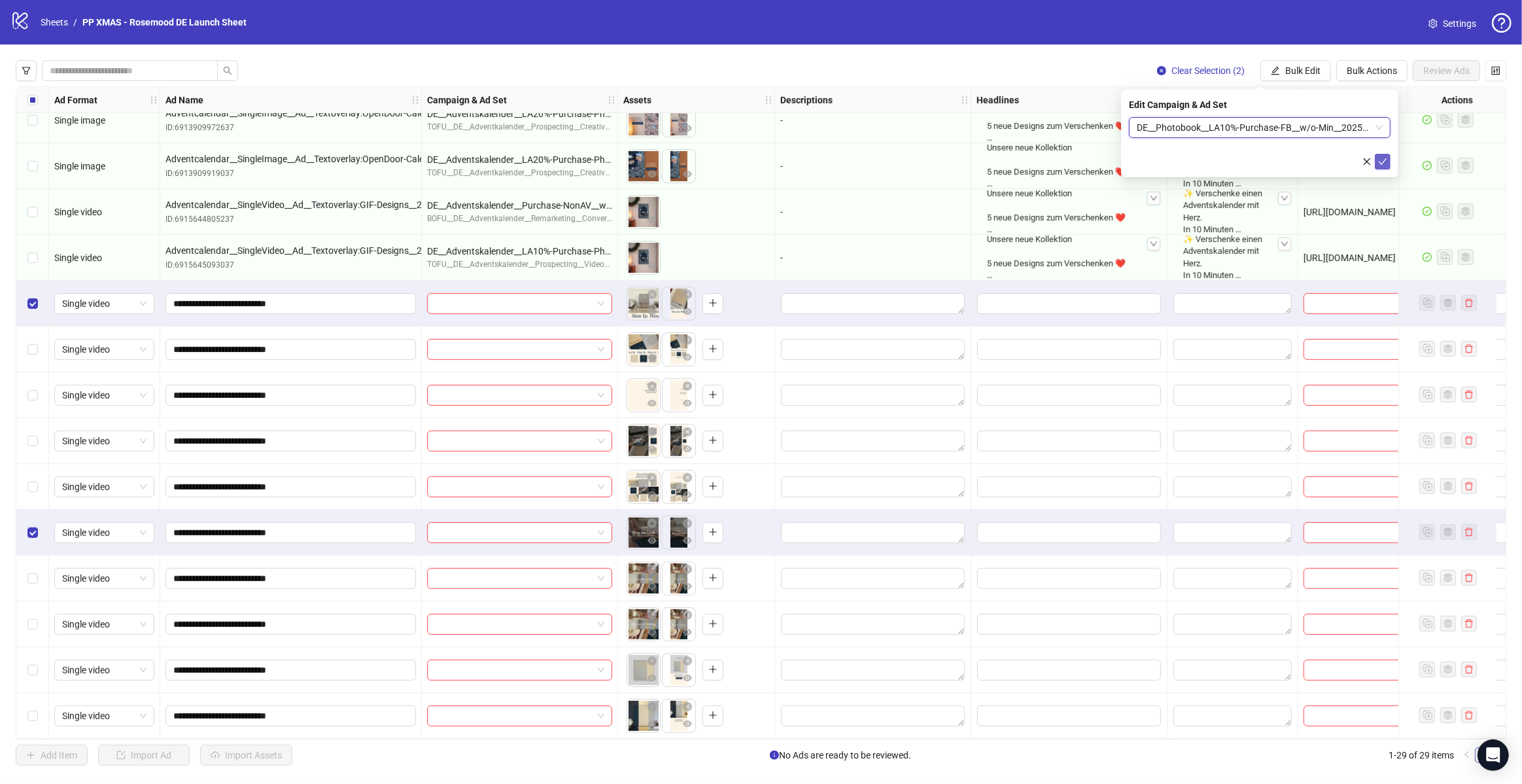
click at [1385, 160] on icon "check" at bounding box center [1383, 161] width 10 height 10
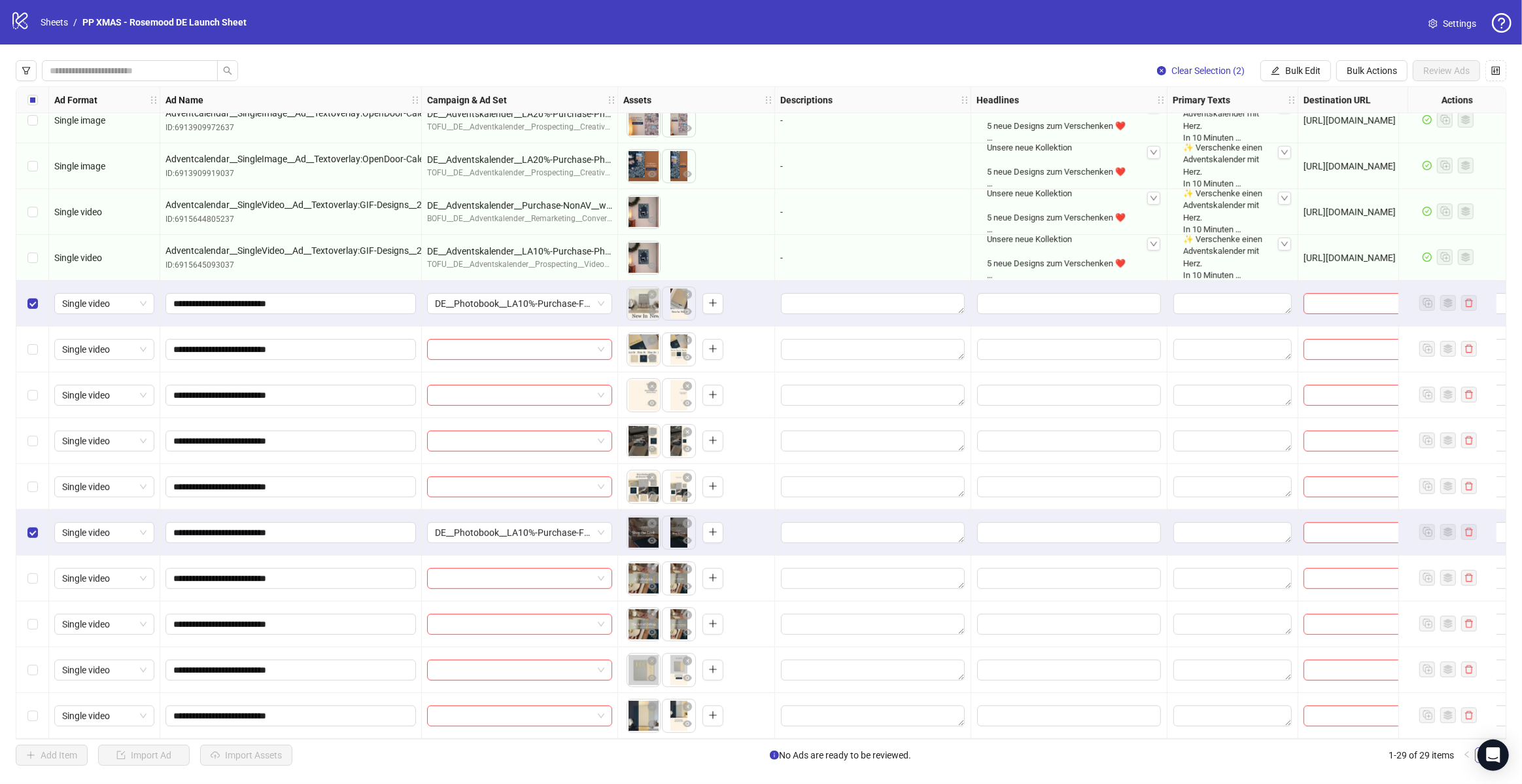
click at [38, 345] on div "Select row 21" at bounding box center [33, 349] width 33 height 46
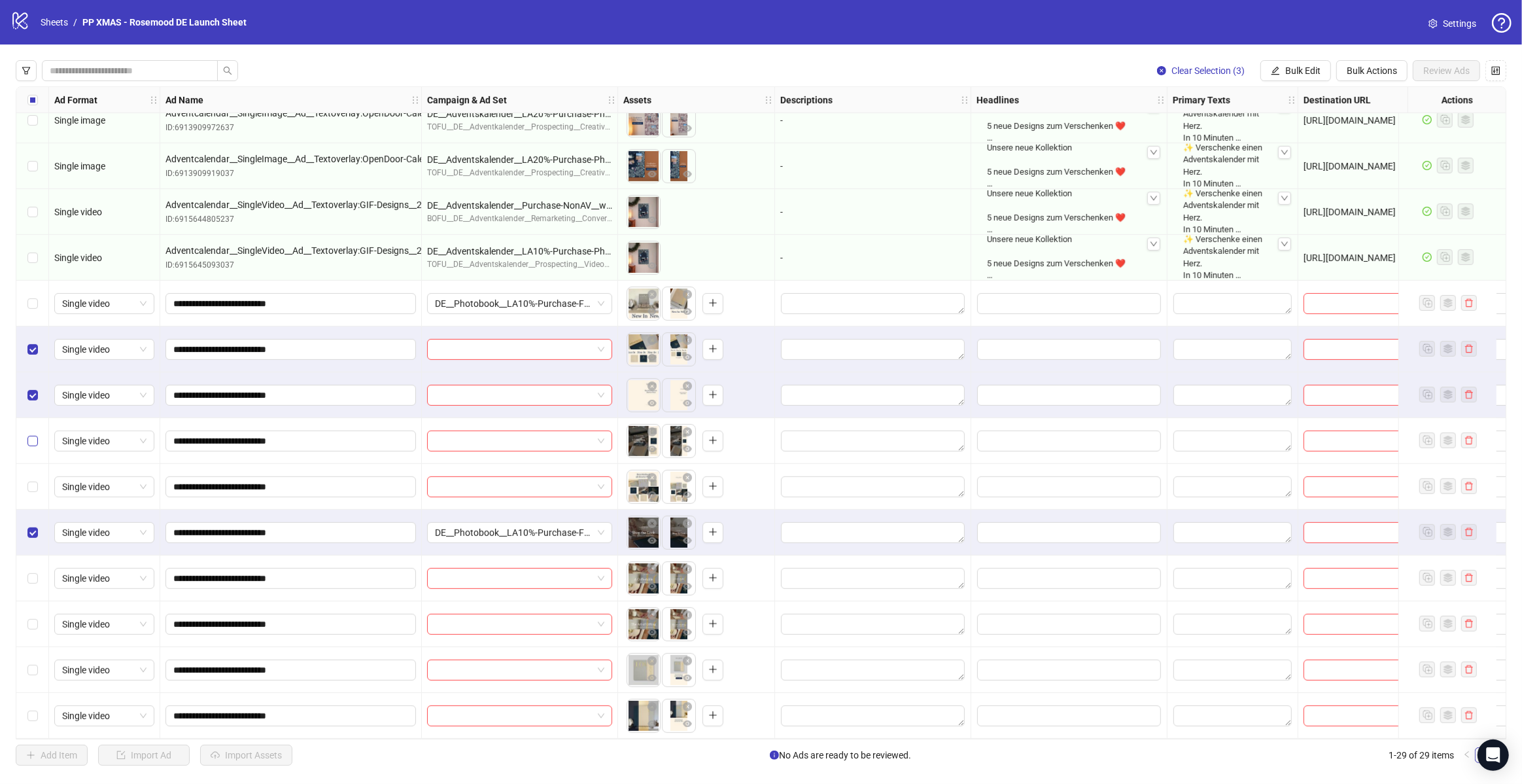
click at [31, 434] on label "Select row 23" at bounding box center [33, 441] width 10 height 15
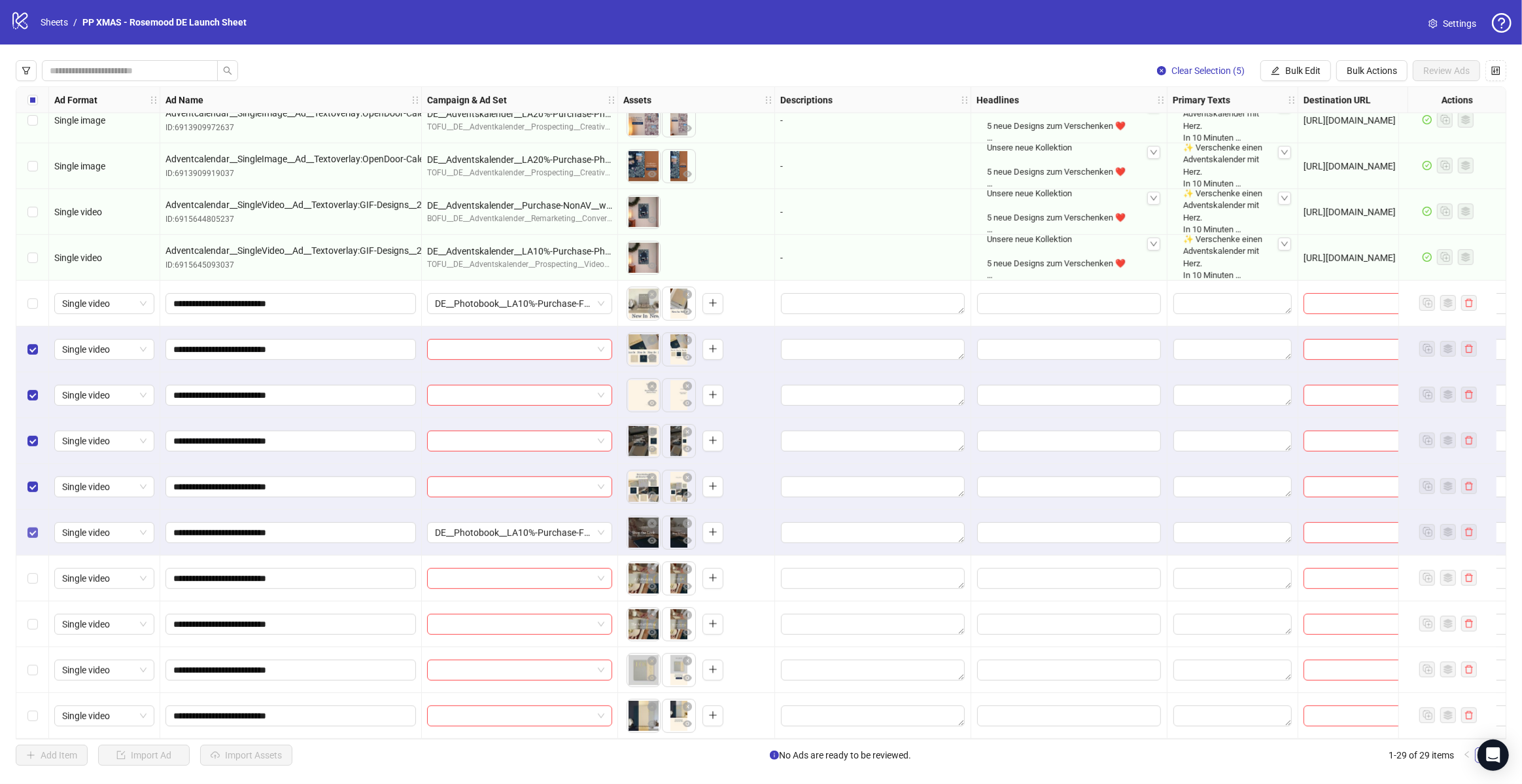
click at [31, 534] on label "Select row 25" at bounding box center [33, 532] width 10 height 15
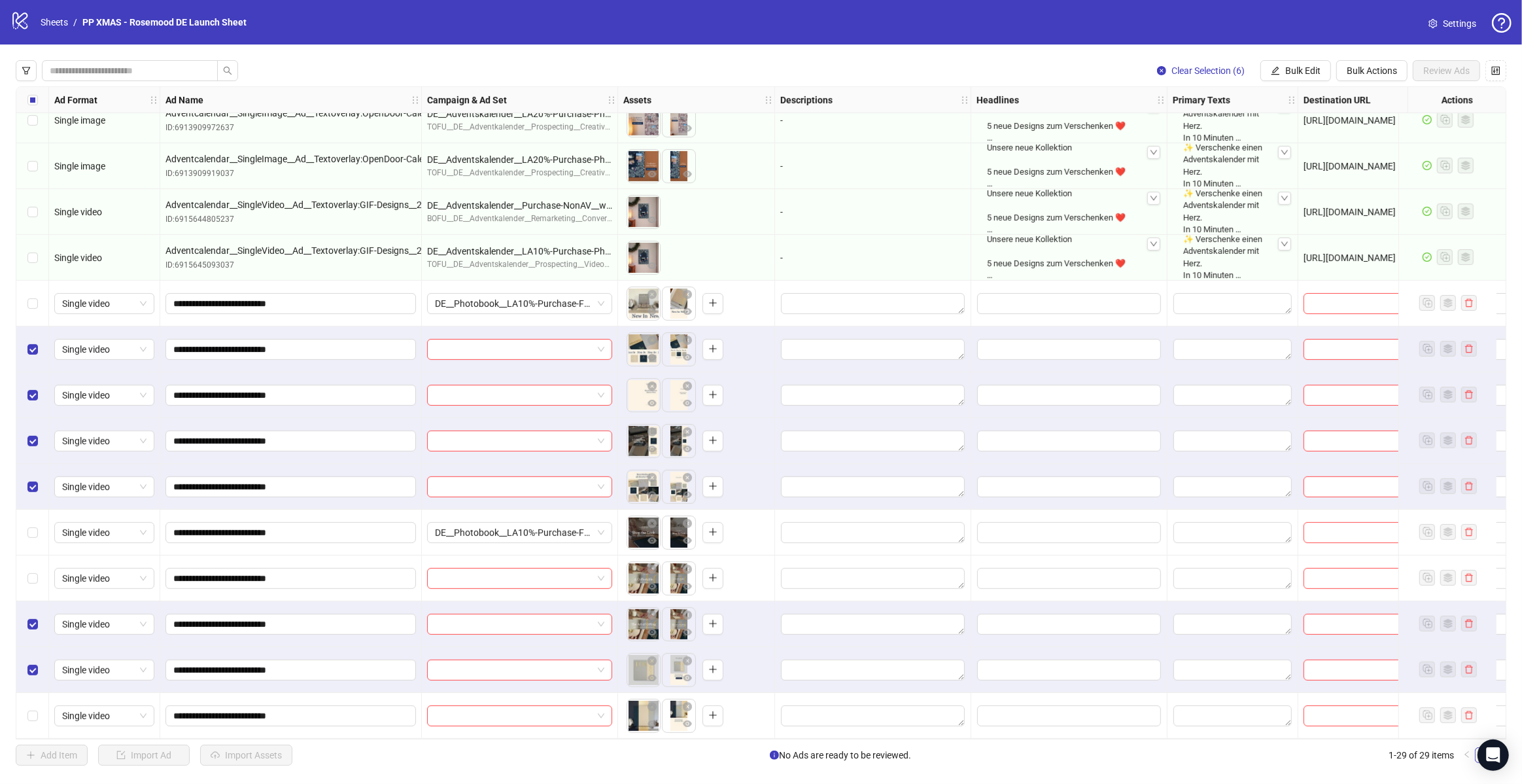
click at [37, 715] on div "Select row 29" at bounding box center [33, 715] width 33 height 46
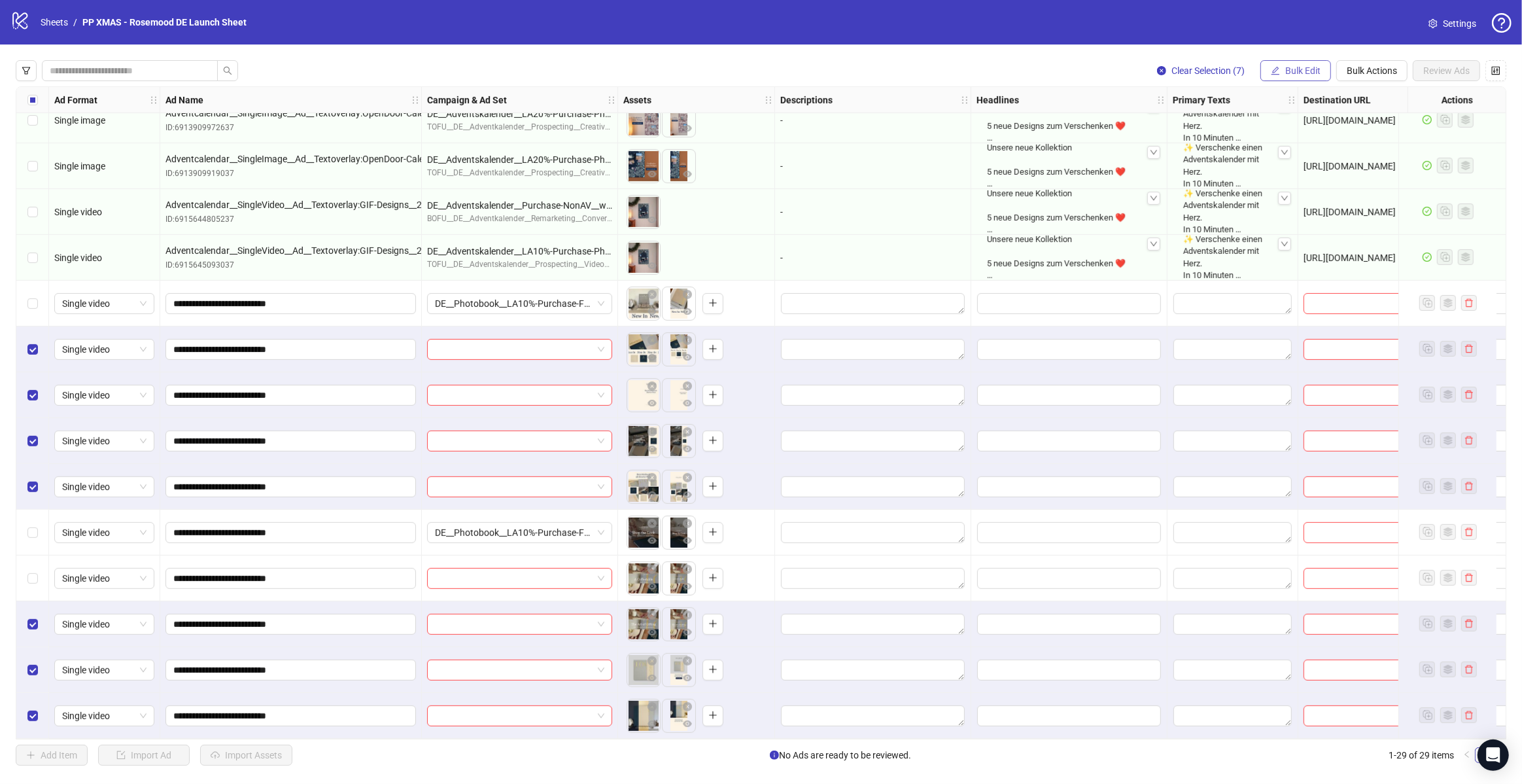
click at [1297, 72] on span "Bulk Edit" at bounding box center [1302, 71] width 36 height 10
click at [1316, 140] on span "Campaign & Ad Set" at bounding box center [1309, 139] width 78 height 15
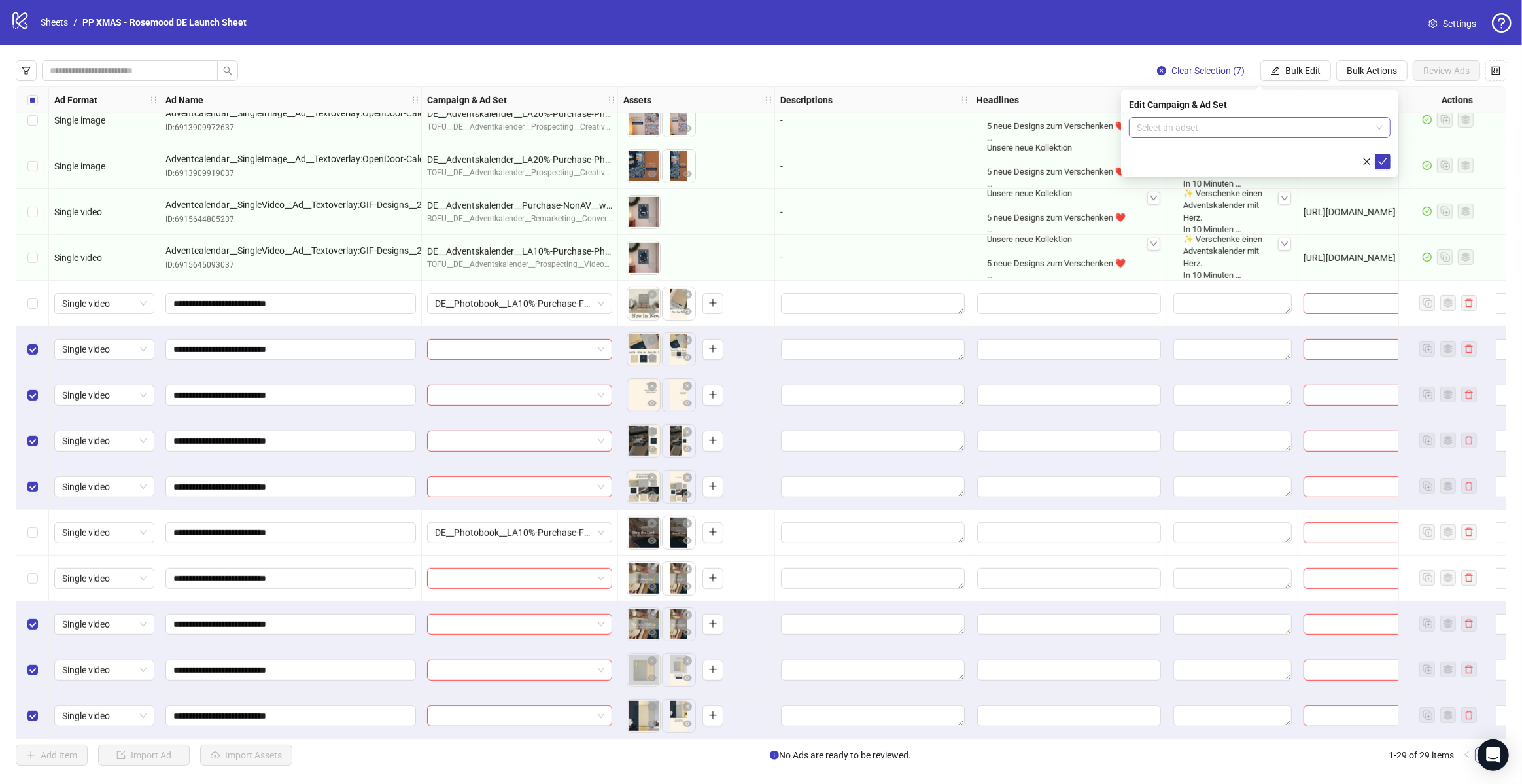
click at [1262, 128] on input "search" at bounding box center [1254, 127] width 234 height 20
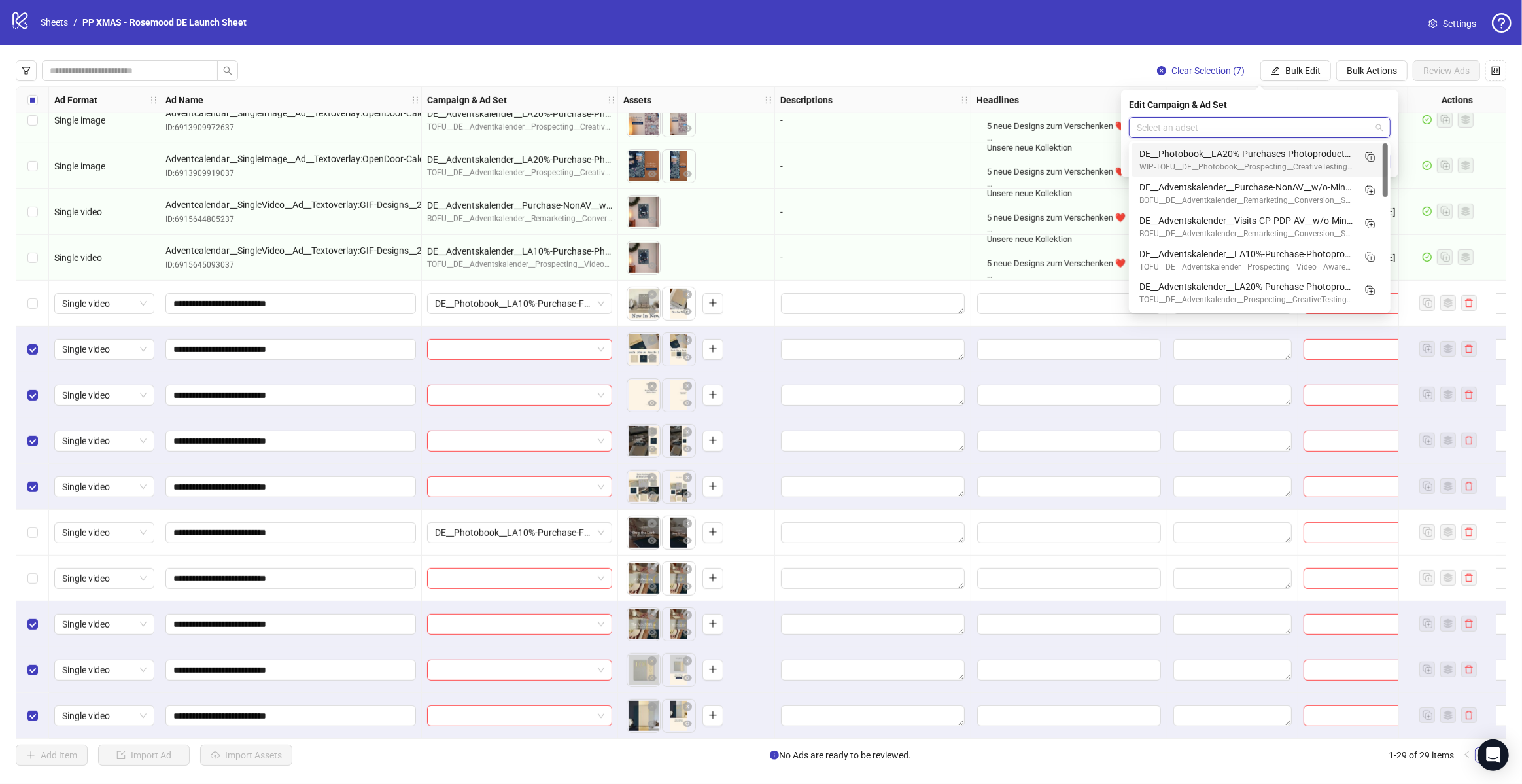
paste input "**********"
type input "**********"
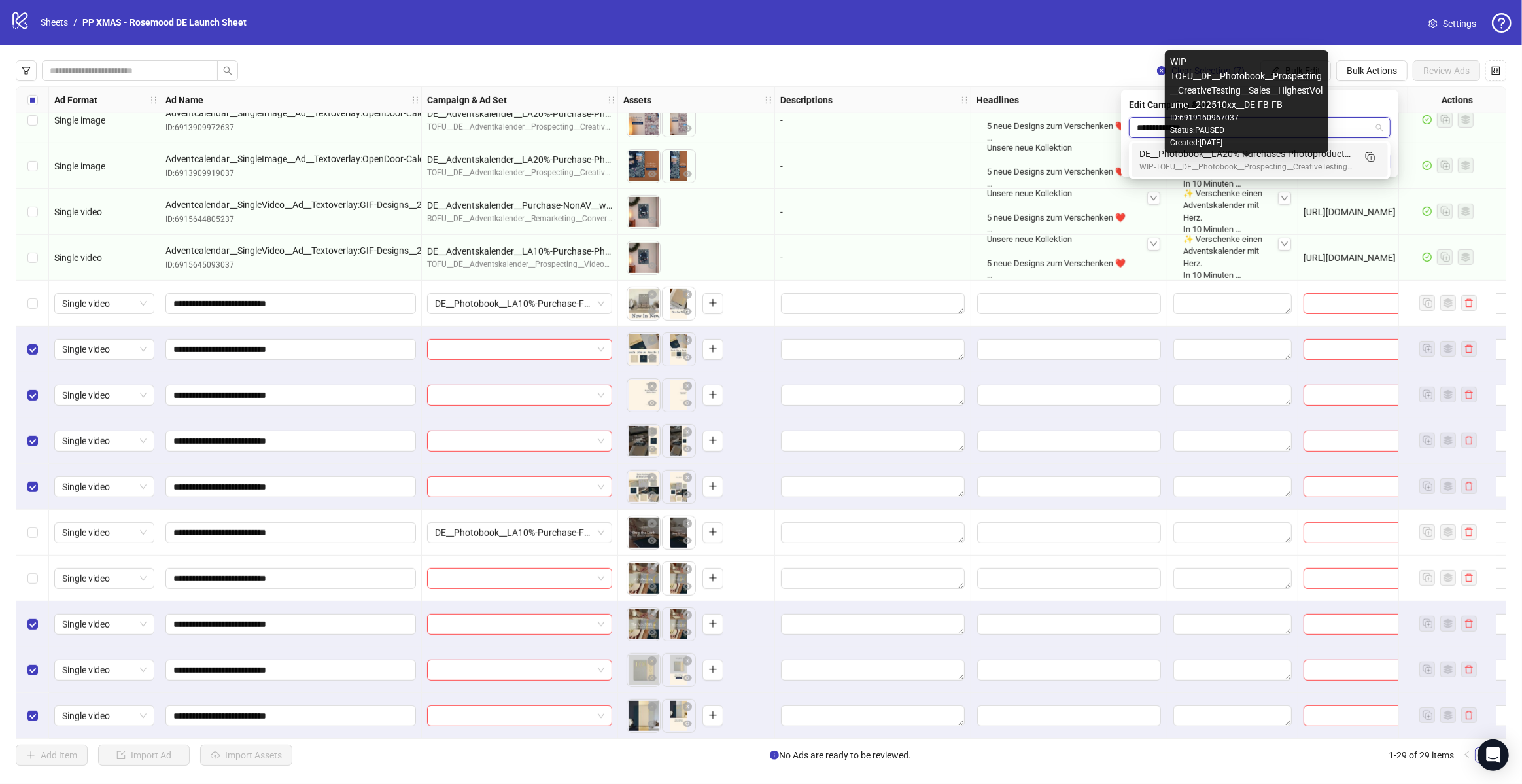
click at [1269, 161] on div "WIP-TOFU__DE__Photobook__Prospecting__CreativeTesting__Sales__HighestVolume__20…" at bounding box center [1247, 167] width 214 height 12
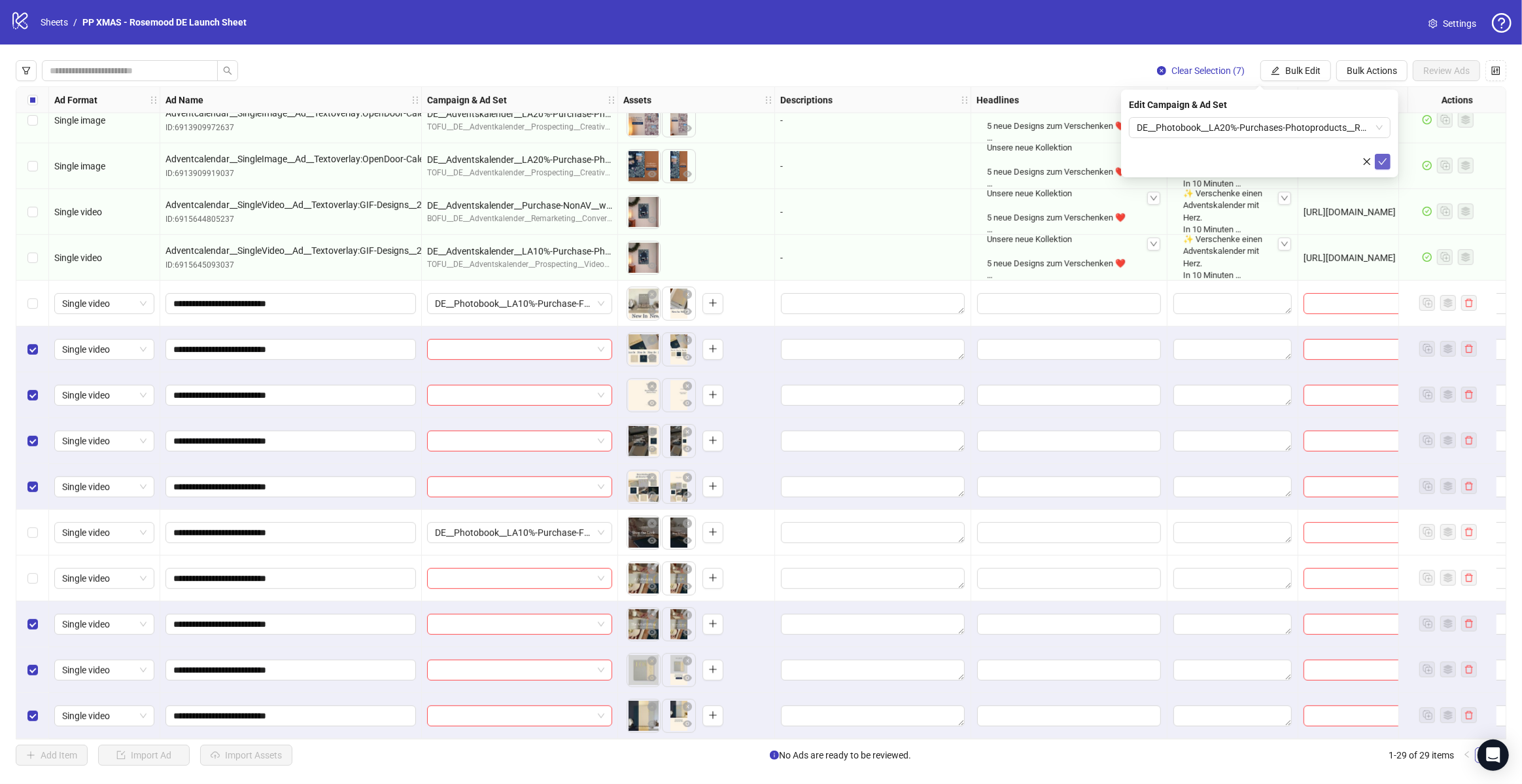
click at [1388, 163] on button "submit" at bounding box center [1383, 161] width 16 height 16
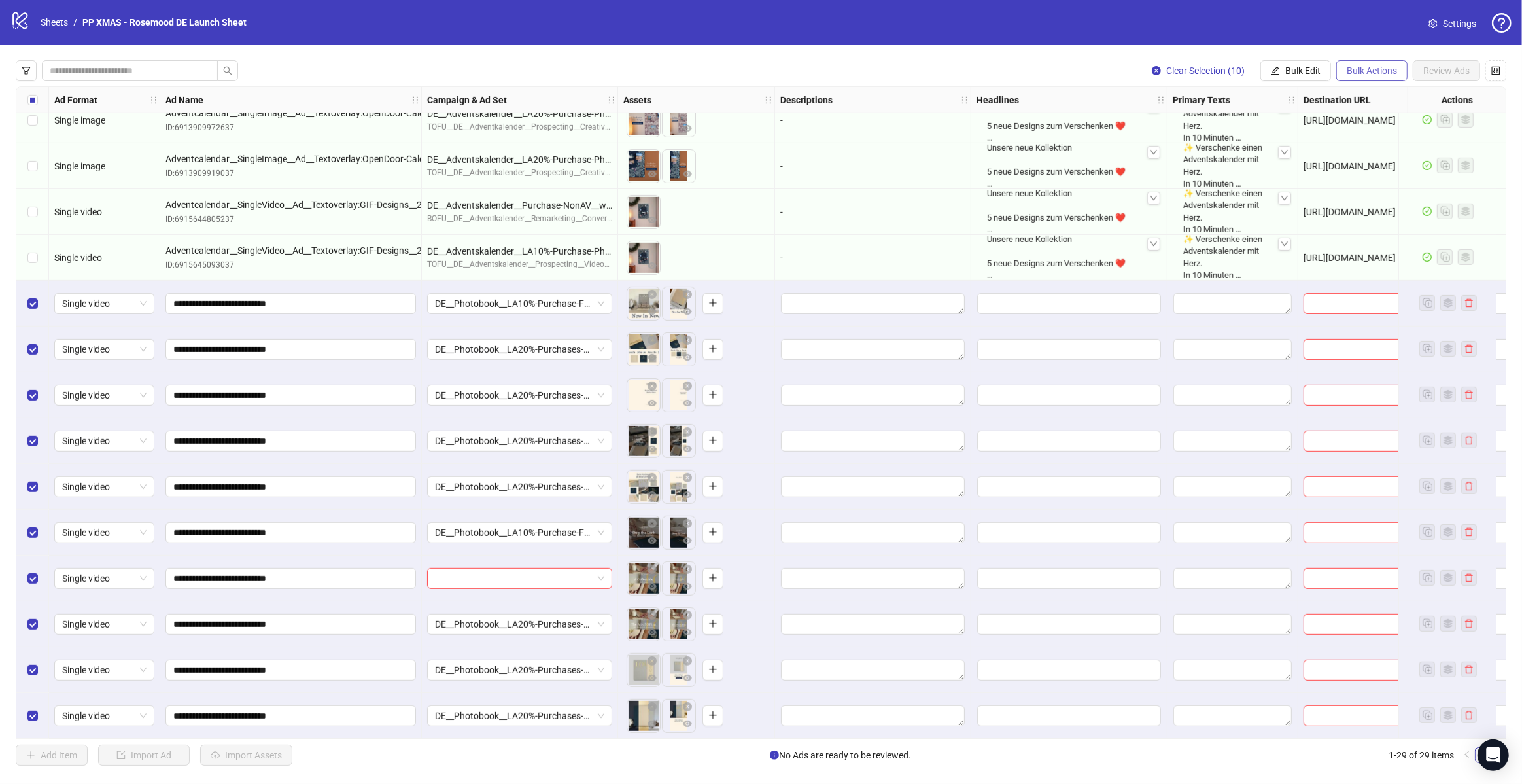
click at [1356, 73] on span "Bulk Actions" at bounding box center [1372, 71] width 51 height 10
click at [1364, 98] on span "Delete" at bounding box center [1390, 98] width 90 height 15
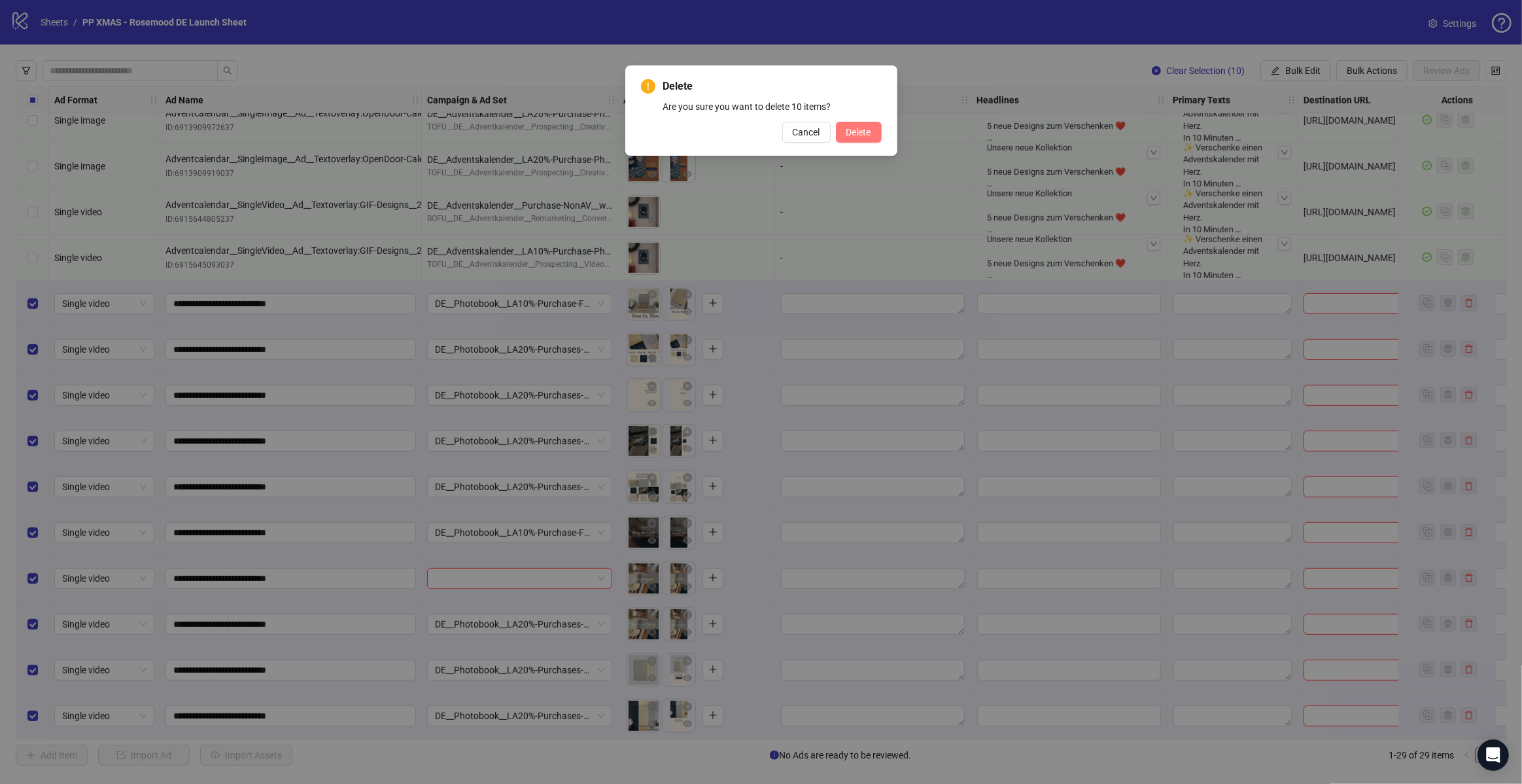
click at [868, 133] on span "Delete" at bounding box center [859, 132] width 25 height 10
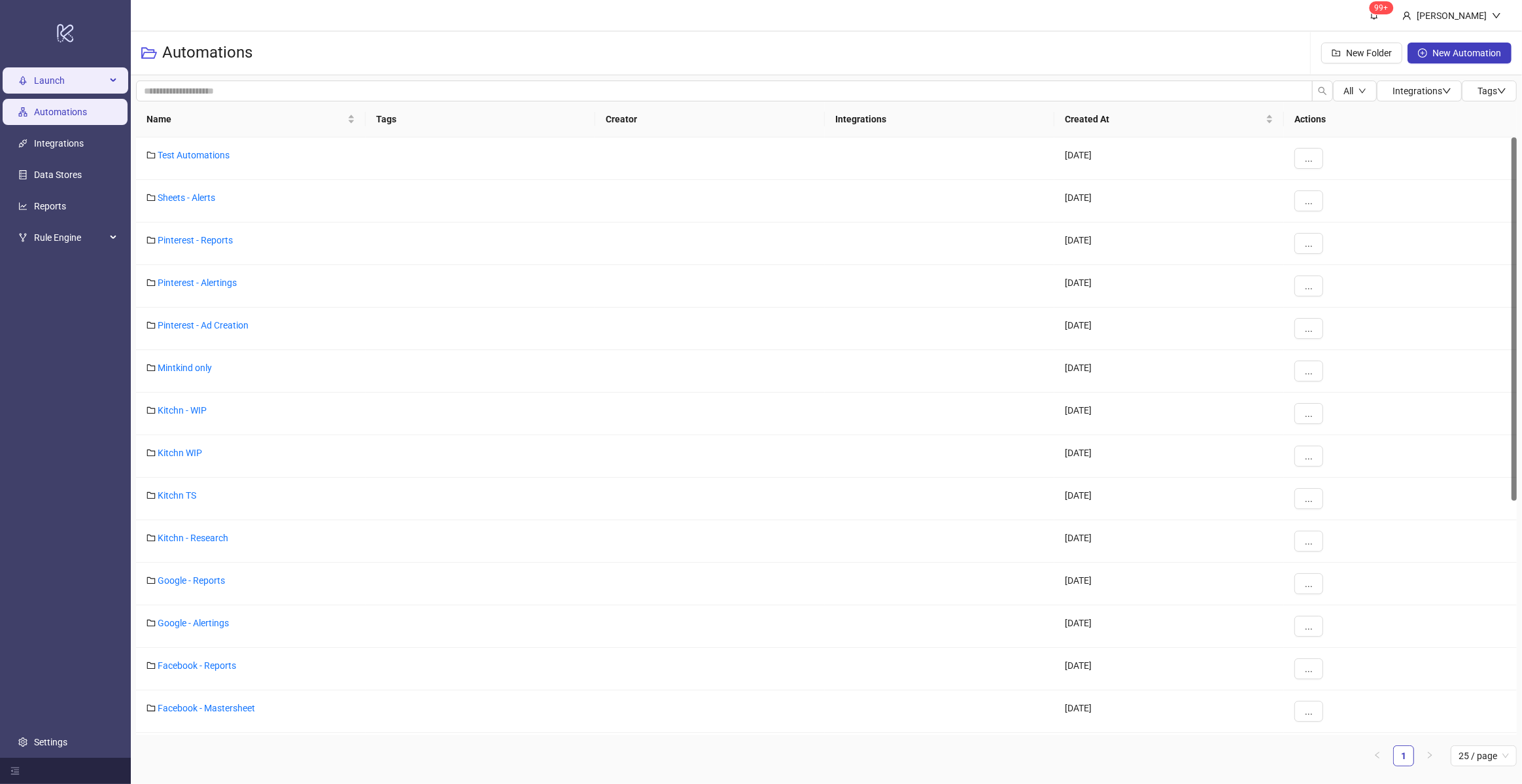
click at [43, 84] on span "Launch" at bounding box center [70, 80] width 72 height 26
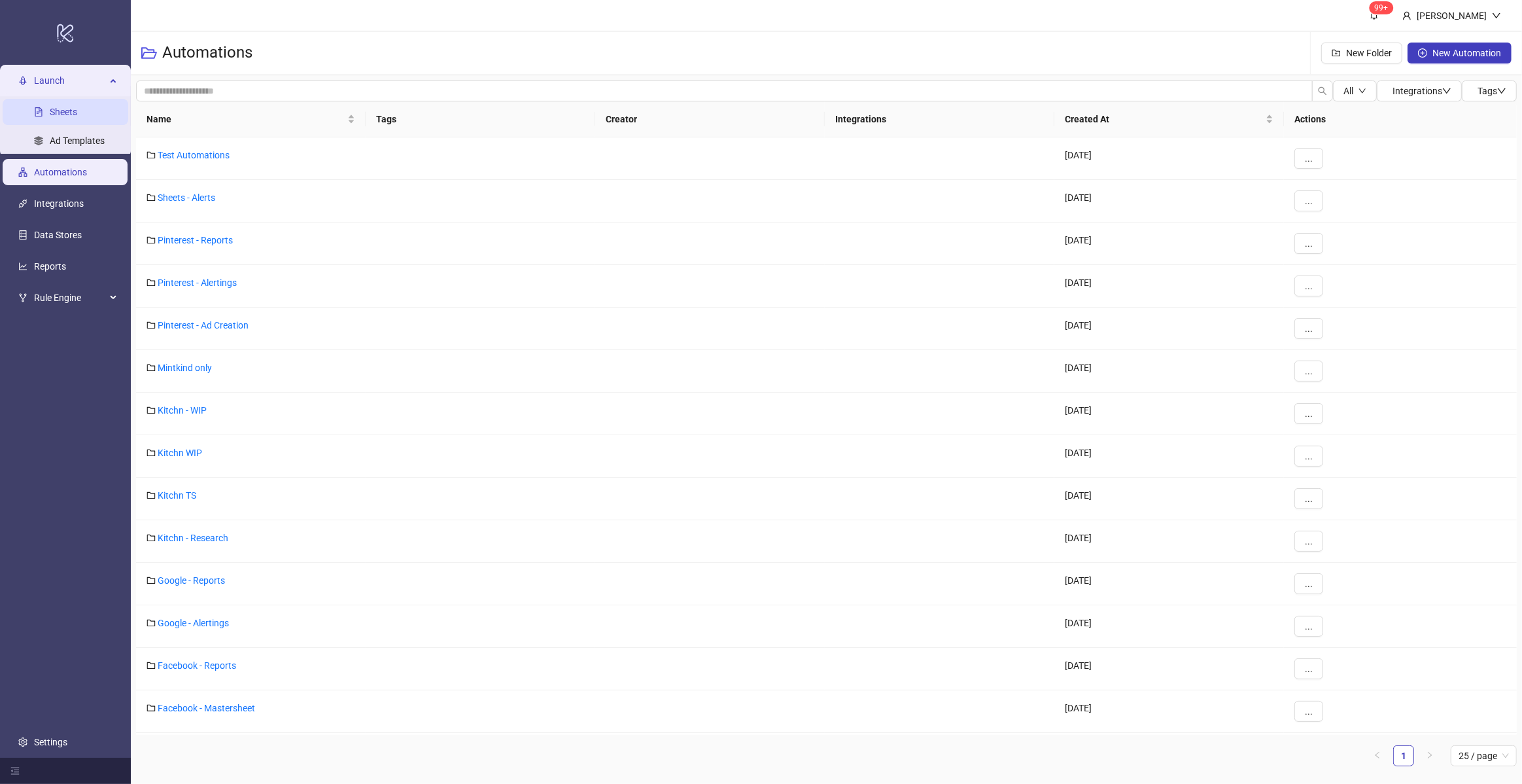
click at [75, 115] on link "Sheets" at bounding box center [64, 112] width 28 height 10
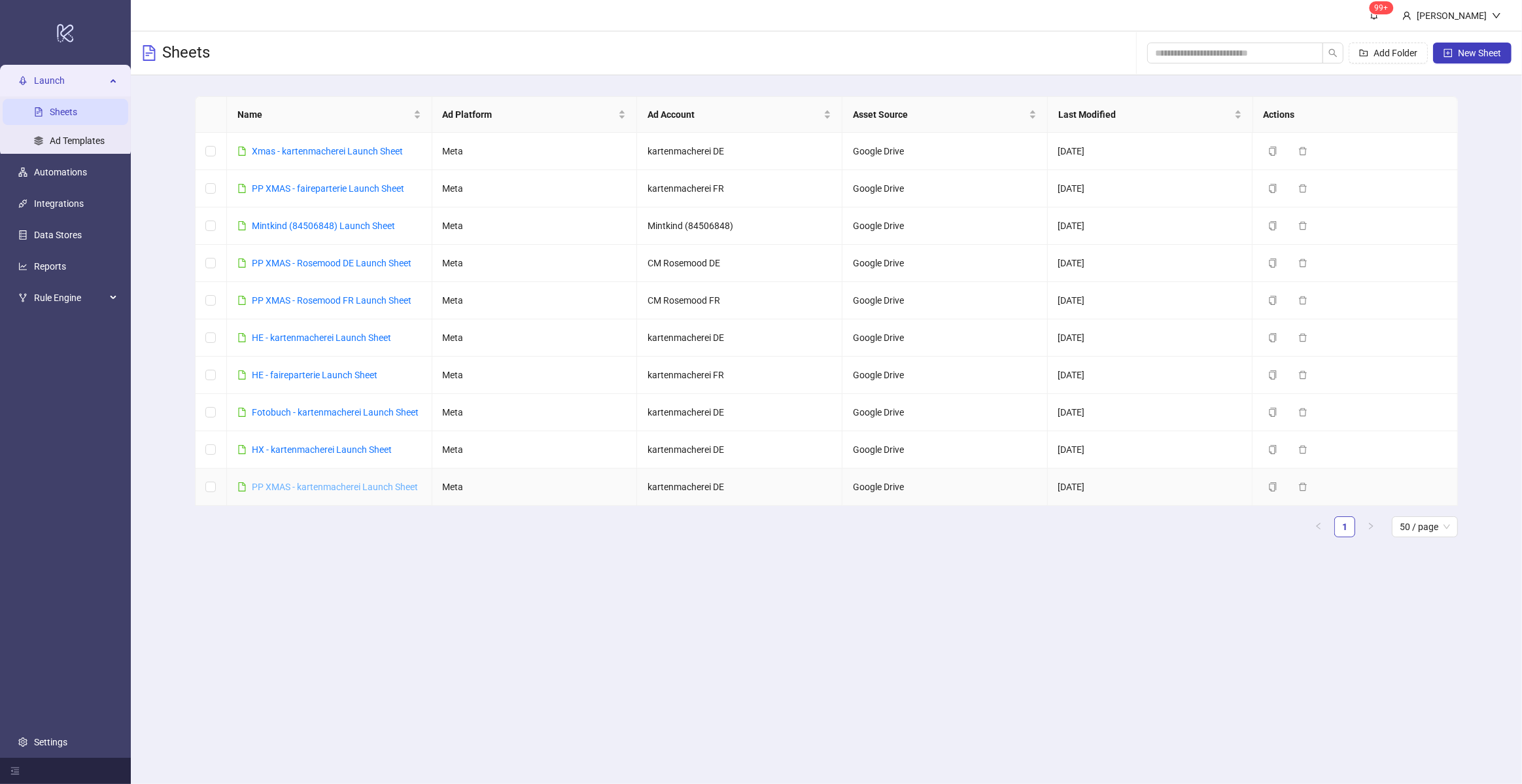
click at [398, 487] on link "PP XMAS - kartenmacherei Launch Sheet" at bounding box center [335, 487] width 166 height 10
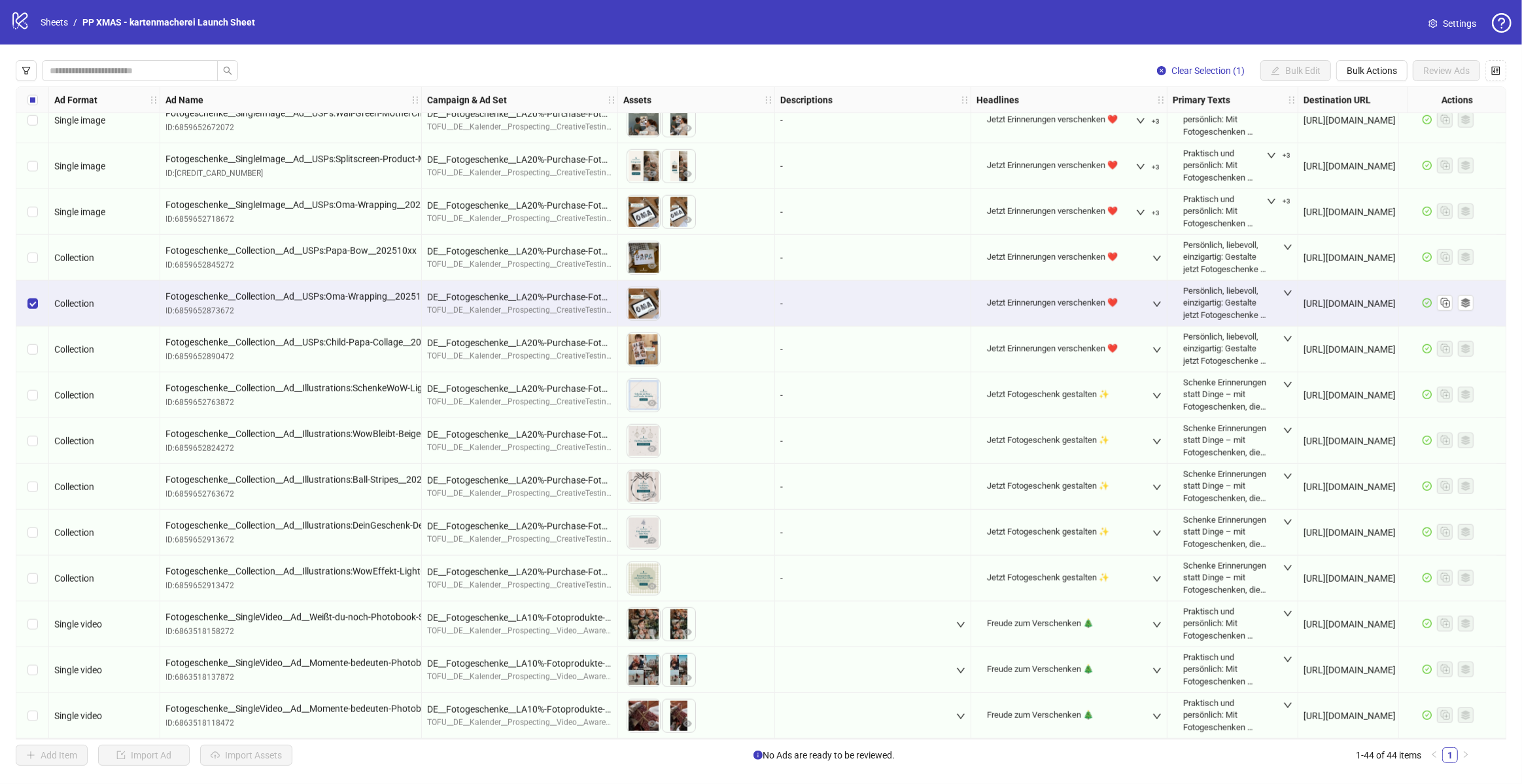
scroll to position [1393, 2]
click at [1447, 301] on icon "Duplicate" at bounding box center [1444, 301] width 13 height 13
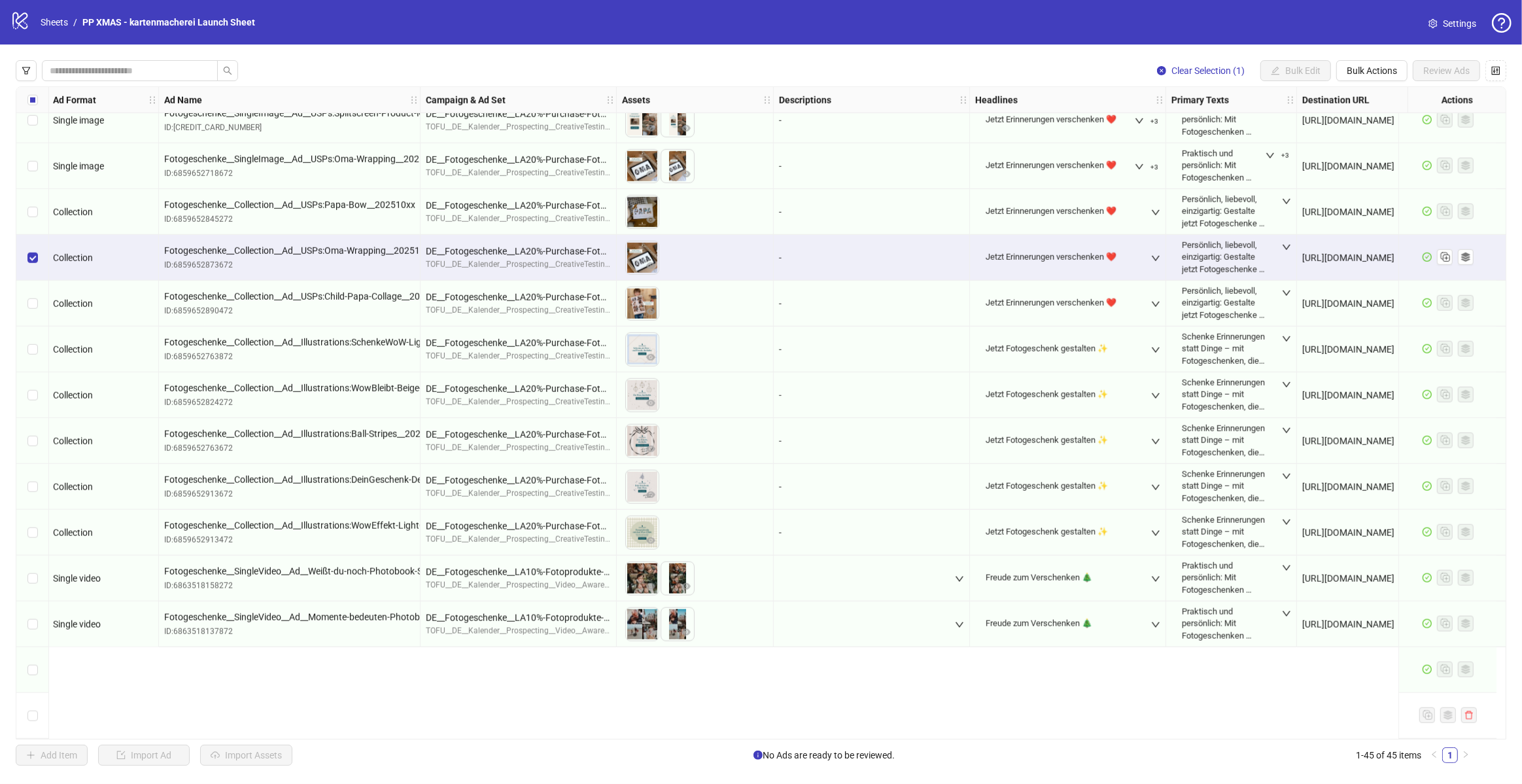
scroll to position [1236, 2]
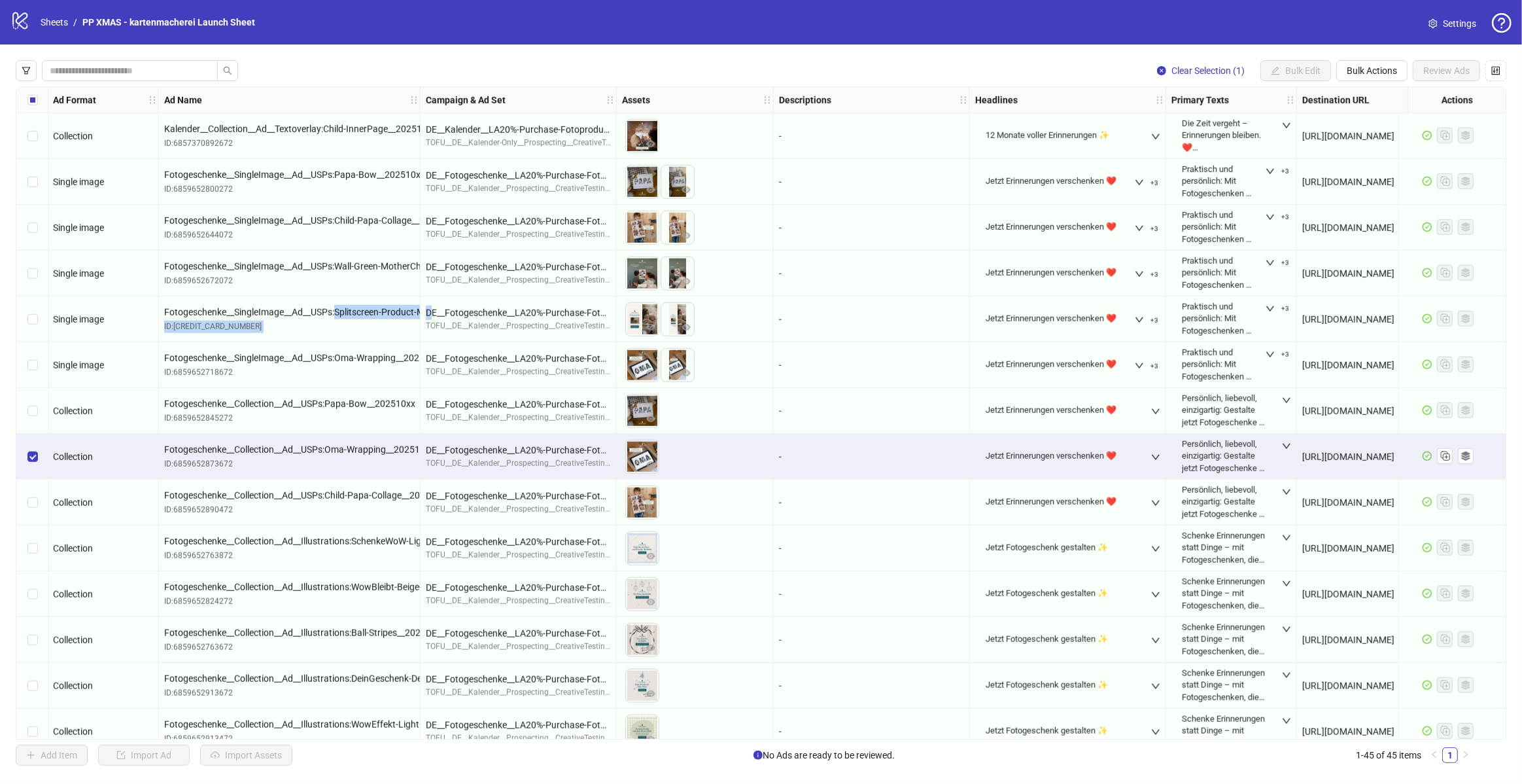
drag, startPoint x: 338, startPoint y: 304, endPoint x: 424, endPoint y: 313, distance: 86.5
click at [387, 311] on div "Ad Format Ad Name Campaign & Ad Set Assets Descriptions Headlines Primary Texts…" at bounding box center [761, 412] width 1491 height 652
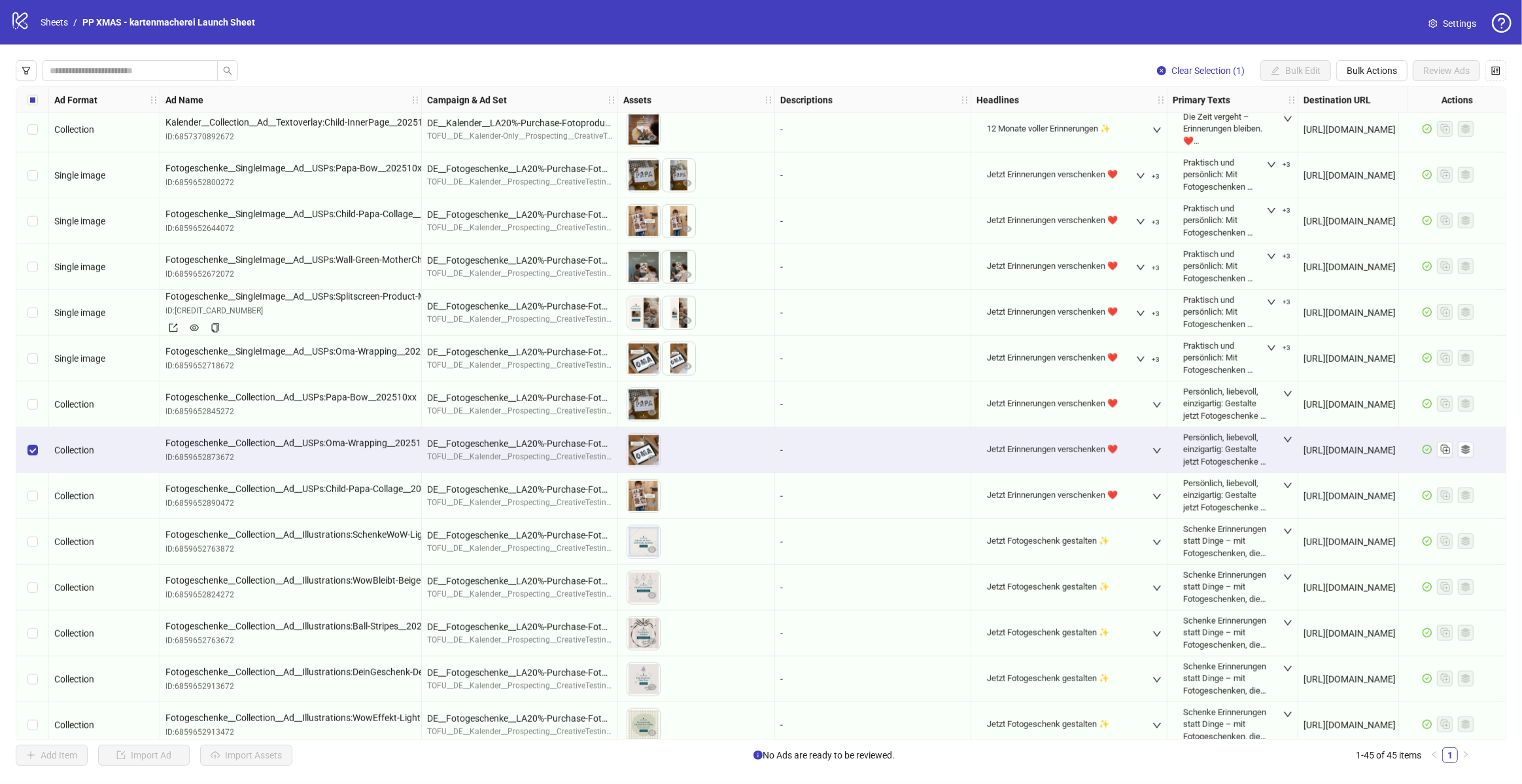
scroll to position [1246, 0]
click at [345, 294] on span "Fotogeschenke__SingleImage__Ad__USPs:Splitscreen-Product-Mood__202510xx" at bounding box center [291, 294] width 251 height 15
click at [321, 293] on span "Fotogeschenke__SingleImage__Ad__USPs:Splitscreen-Product-Mood__202510xx" at bounding box center [291, 294] width 251 height 15
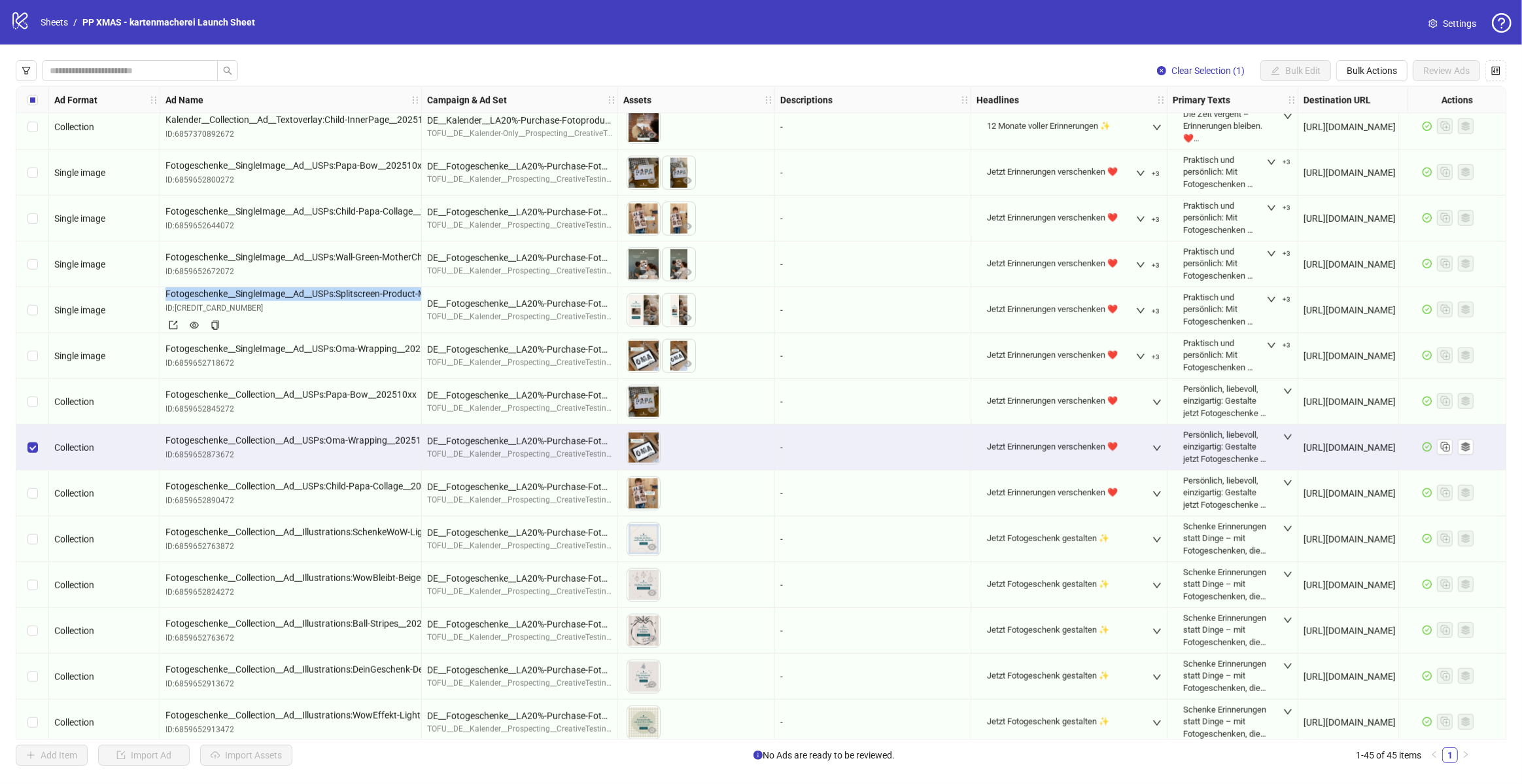
copy span "Fotogeschenke__SingleImage__Ad__USPs:Splitscreen-Product-Mood__202510xx"
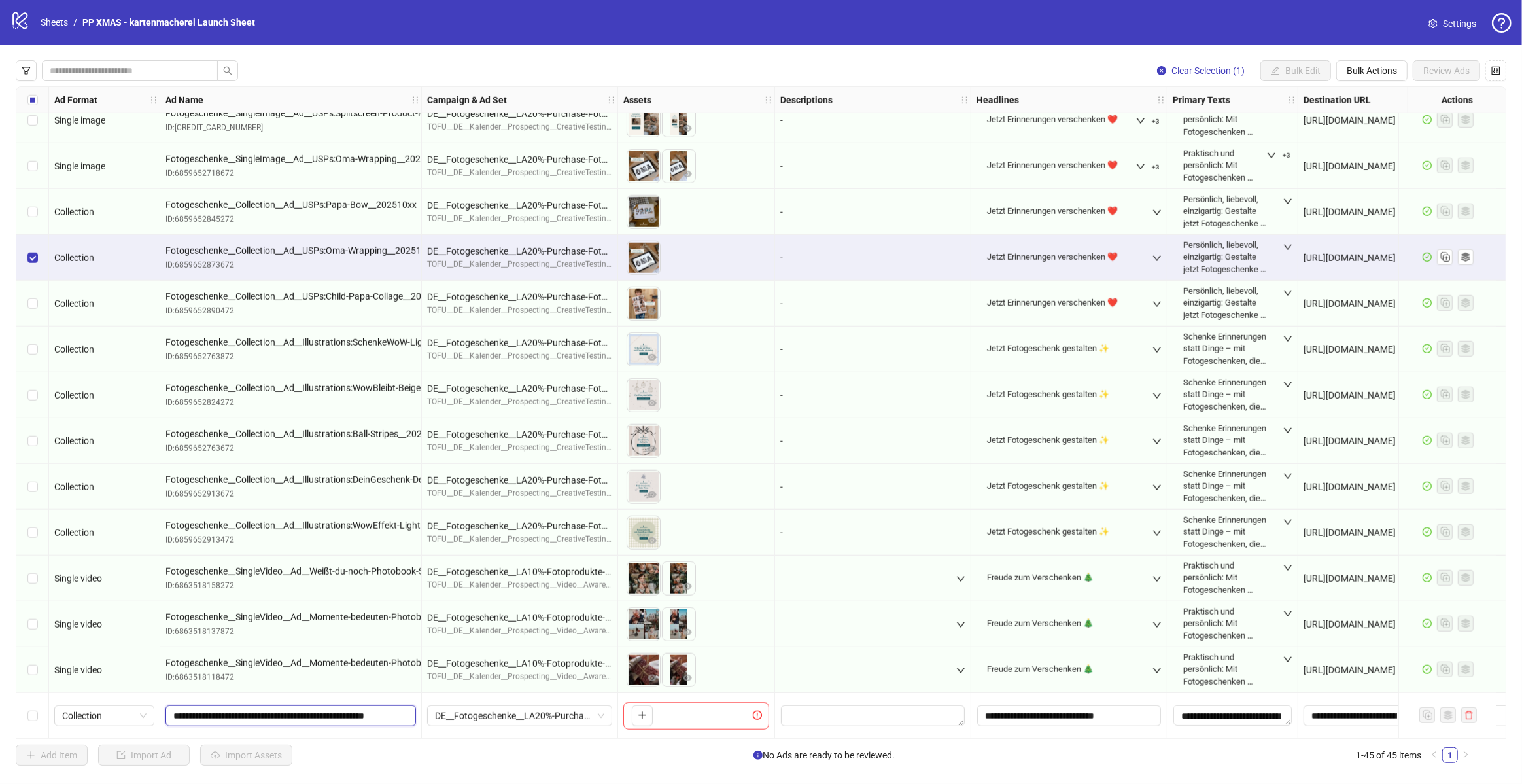
click at [388, 716] on input "**********" at bounding box center [289, 715] width 233 height 15
click at [384, 713] on input "**********" at bounding box center [289, 715] width 233 height 15
paste input "**********"
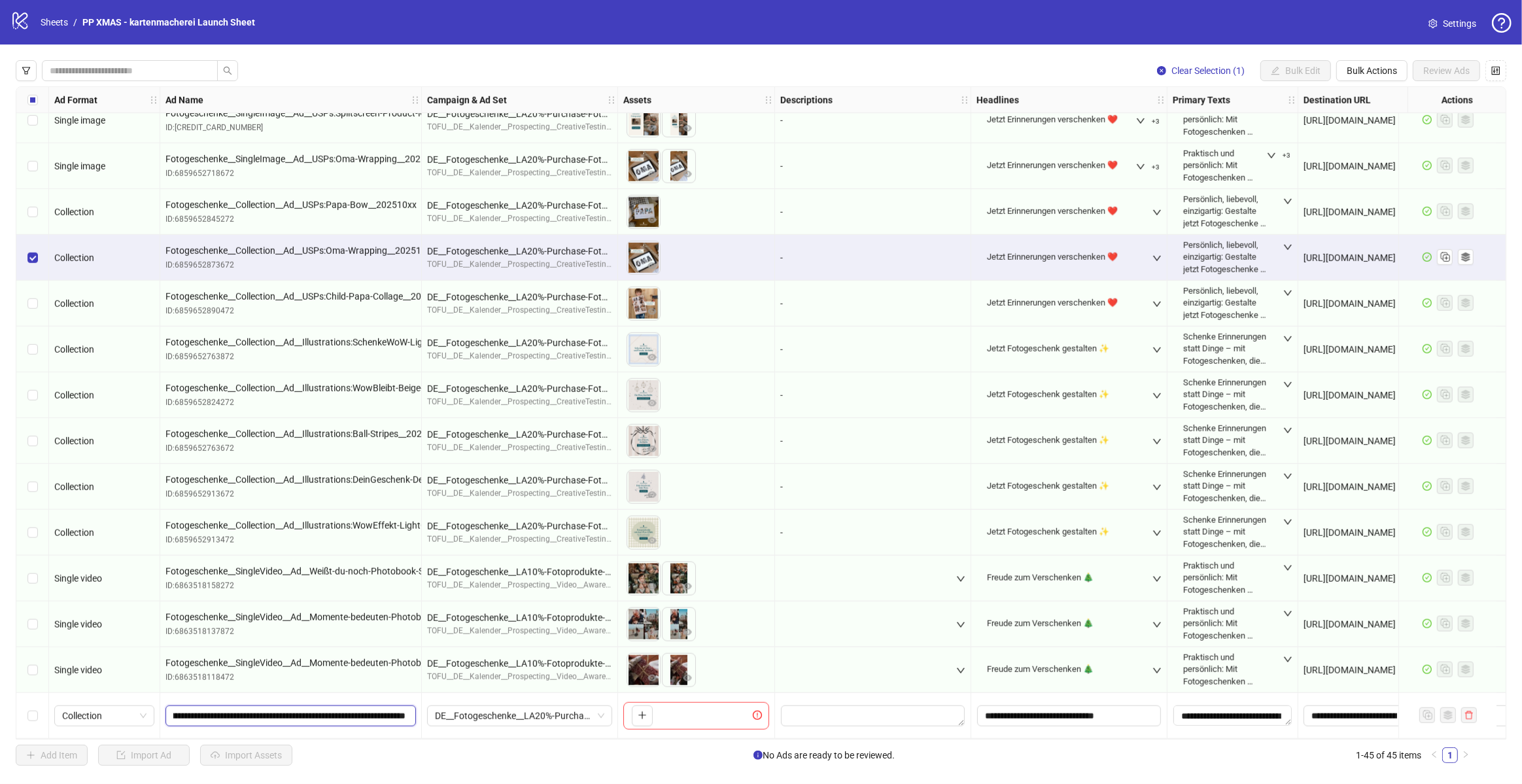
paste input "text"
click at [397, 713] on input "**********" at bounding box center [289, 715] width 233 height 15
click at [234, 717] on input "**********" at bounding box center [289, 715] width 233 height 15
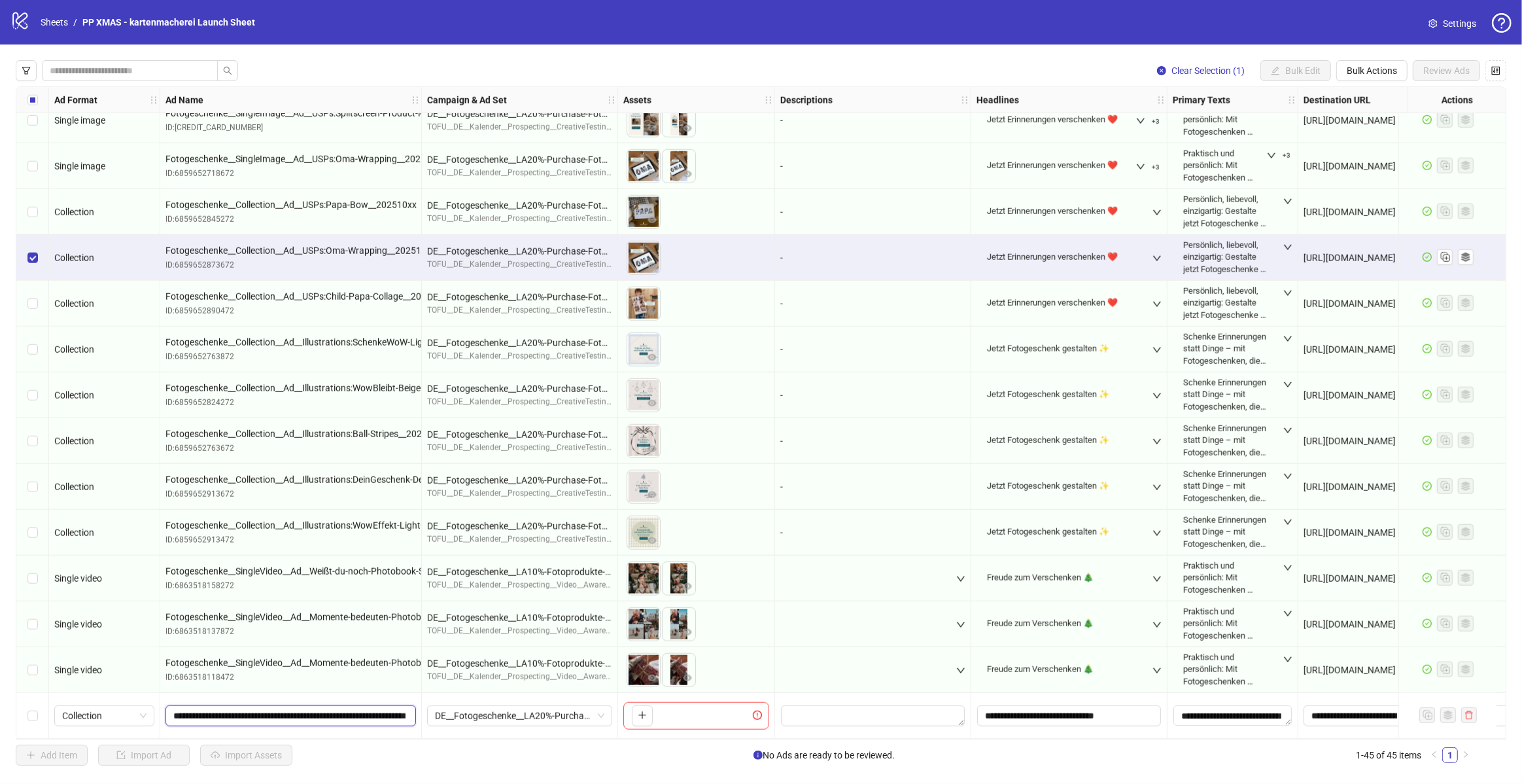
drag, startPoint x: 200, startPoint y: 713, endPoint x: 245, endPoint y: 713, distance: 45.0
click at [245, 713] on input "**********" at bounding box center [289, 715] width 233 height 15
type input "**********"
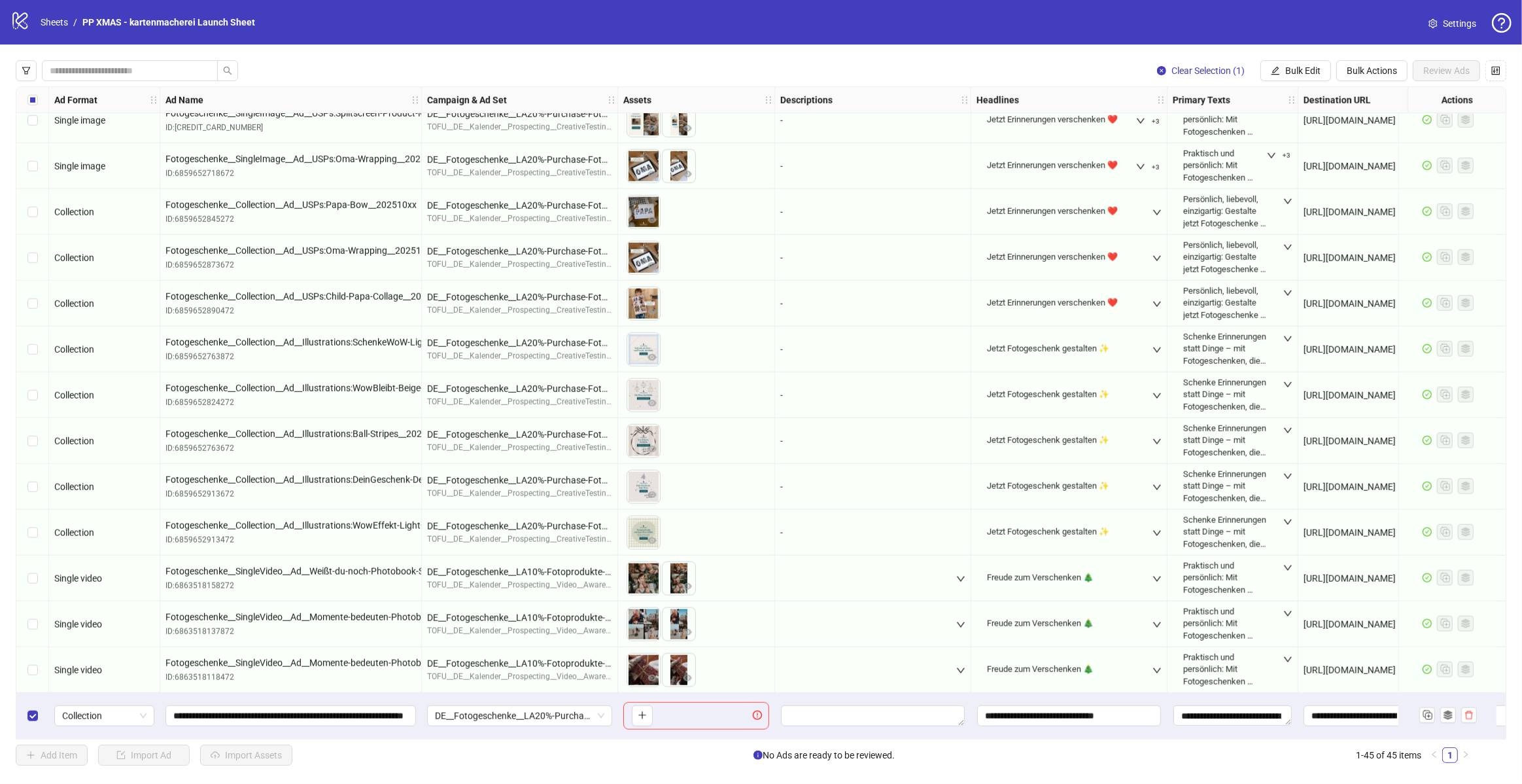
click at [629, 706] on div "To pick up a draggable item, press the space bar. While dragging, use the arrow…" at bounding box center [639, 715] width 26 height 21
click at [636, 709] on button "button" at bounding box center [642, 715] width 21 height 21
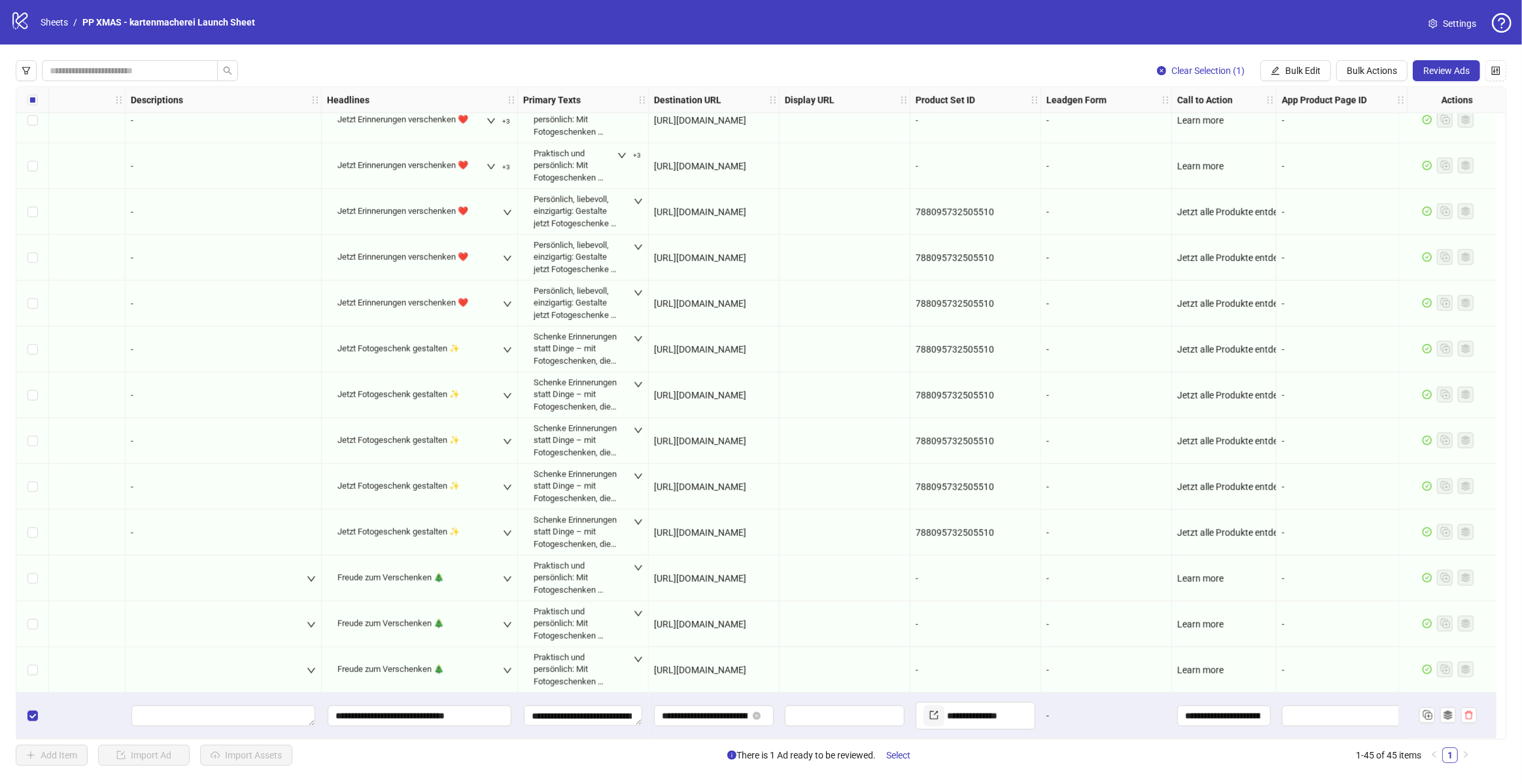
scroll to position [1439, 0]
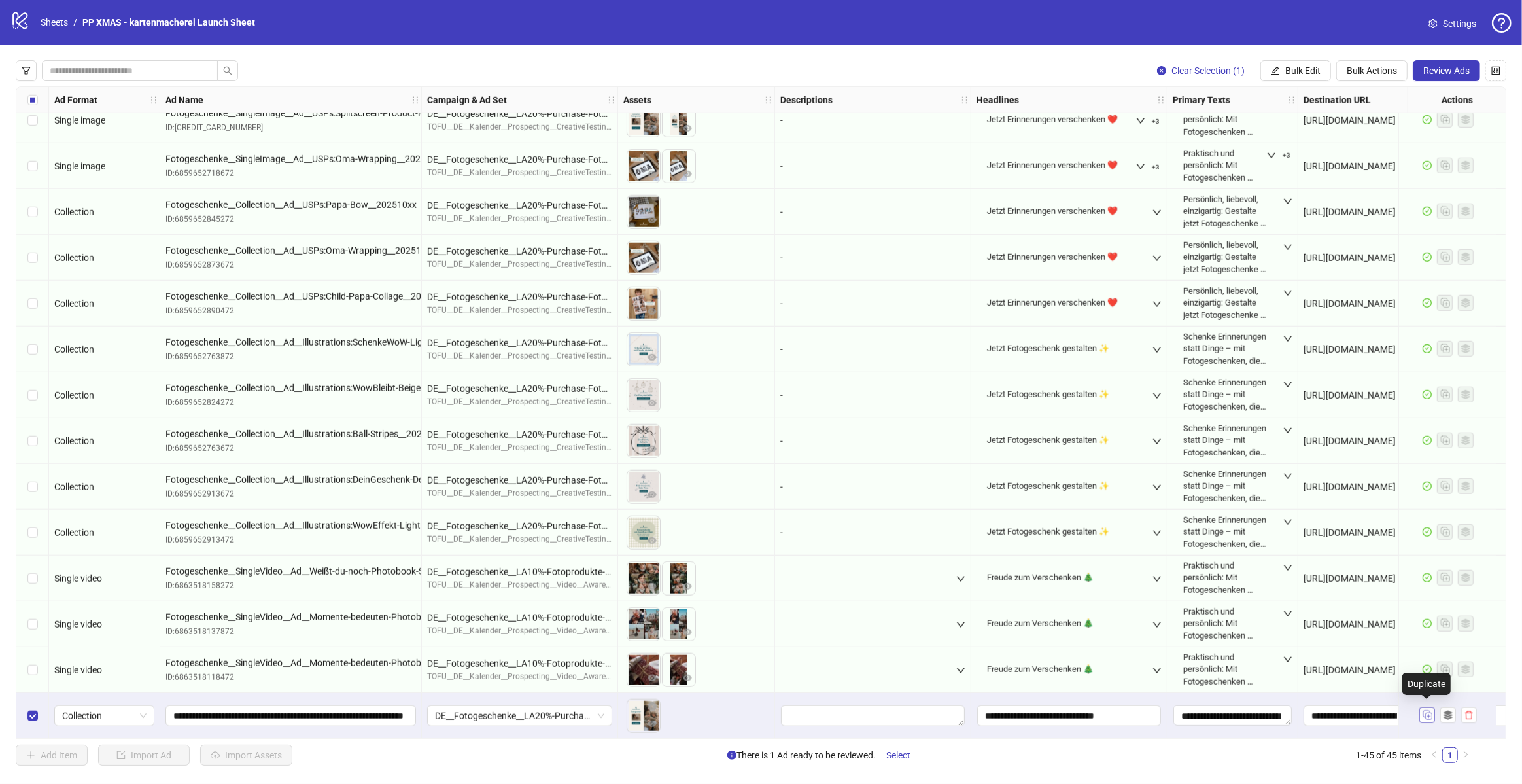
click at [1427, 713] on rect "Duplicate" at bounding box center [1427, 713] width 7 height 7
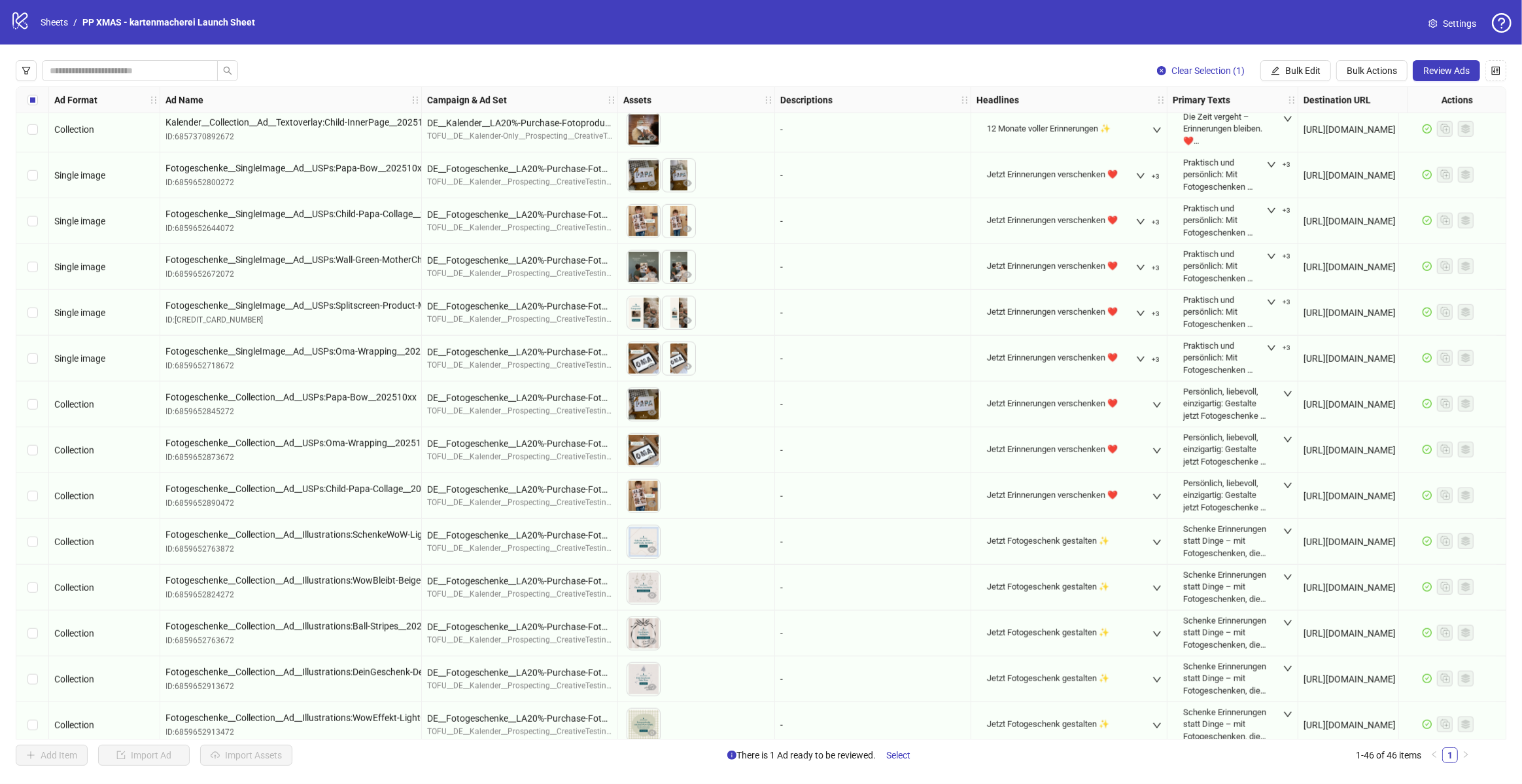
scroll to position [1229, 0]
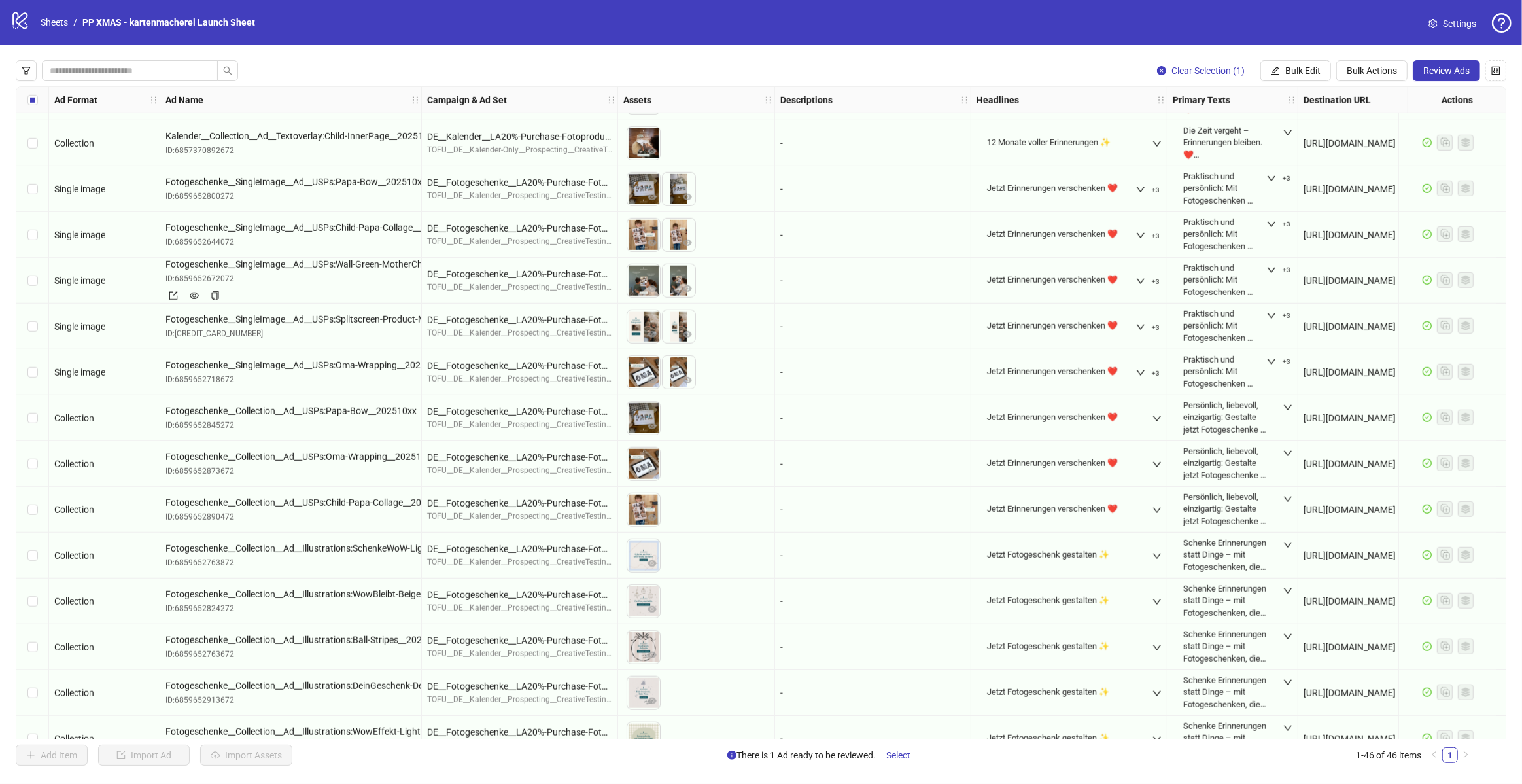
click at [371, 264] on span "Fotogeschenke__SingleImage__Ad__USPs:Wall-Green-MotherChild__202510xx" at bounding box center [291, 264] width 251 height 15
copy span "Fotogeschenke__SingleImage__Ad__USPs:Wall-Green-MotherChild__202510xx"
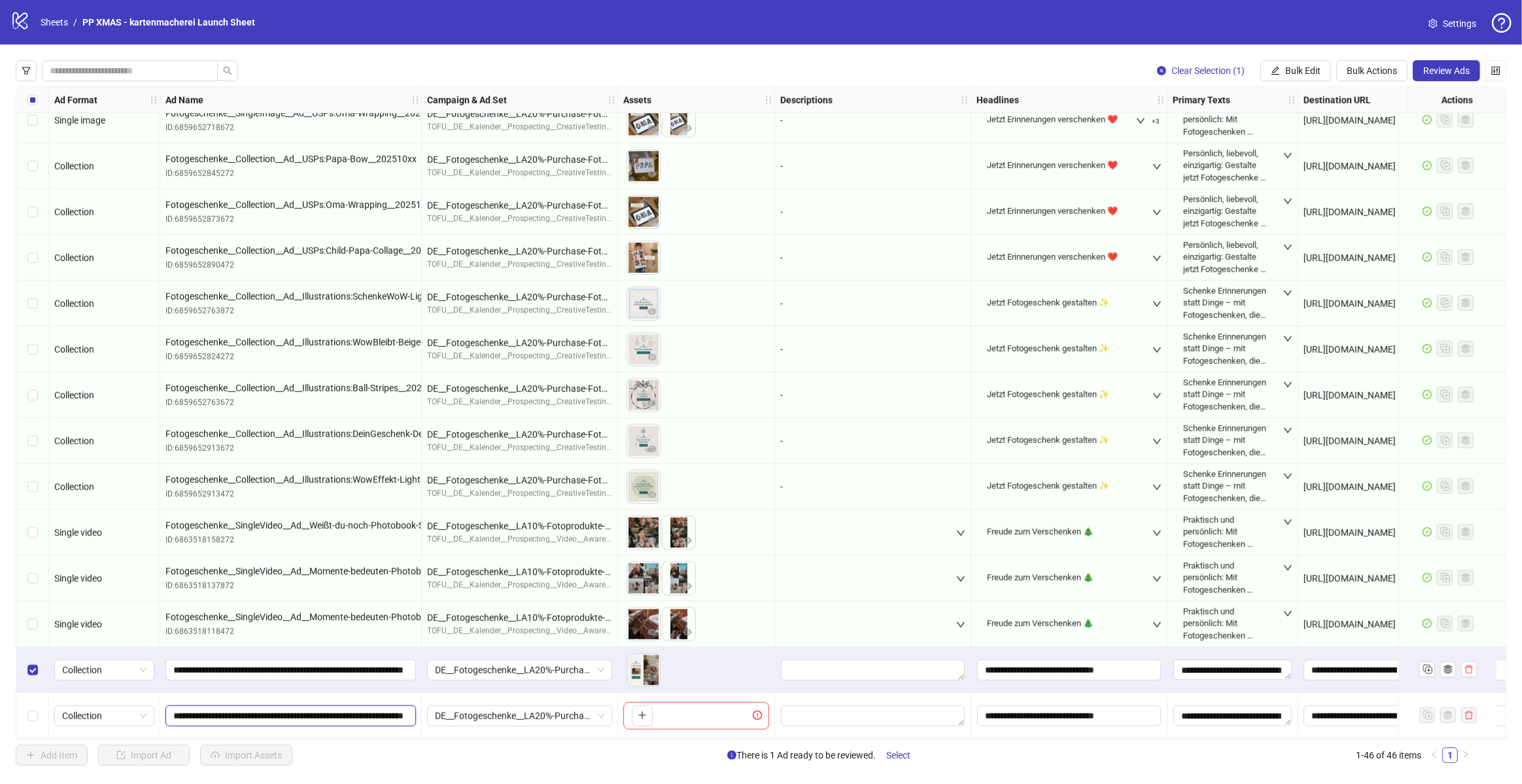
click at [373, 712] on input "**********" at bounding box center [289, 715] width 233 height 15
paste input "text"
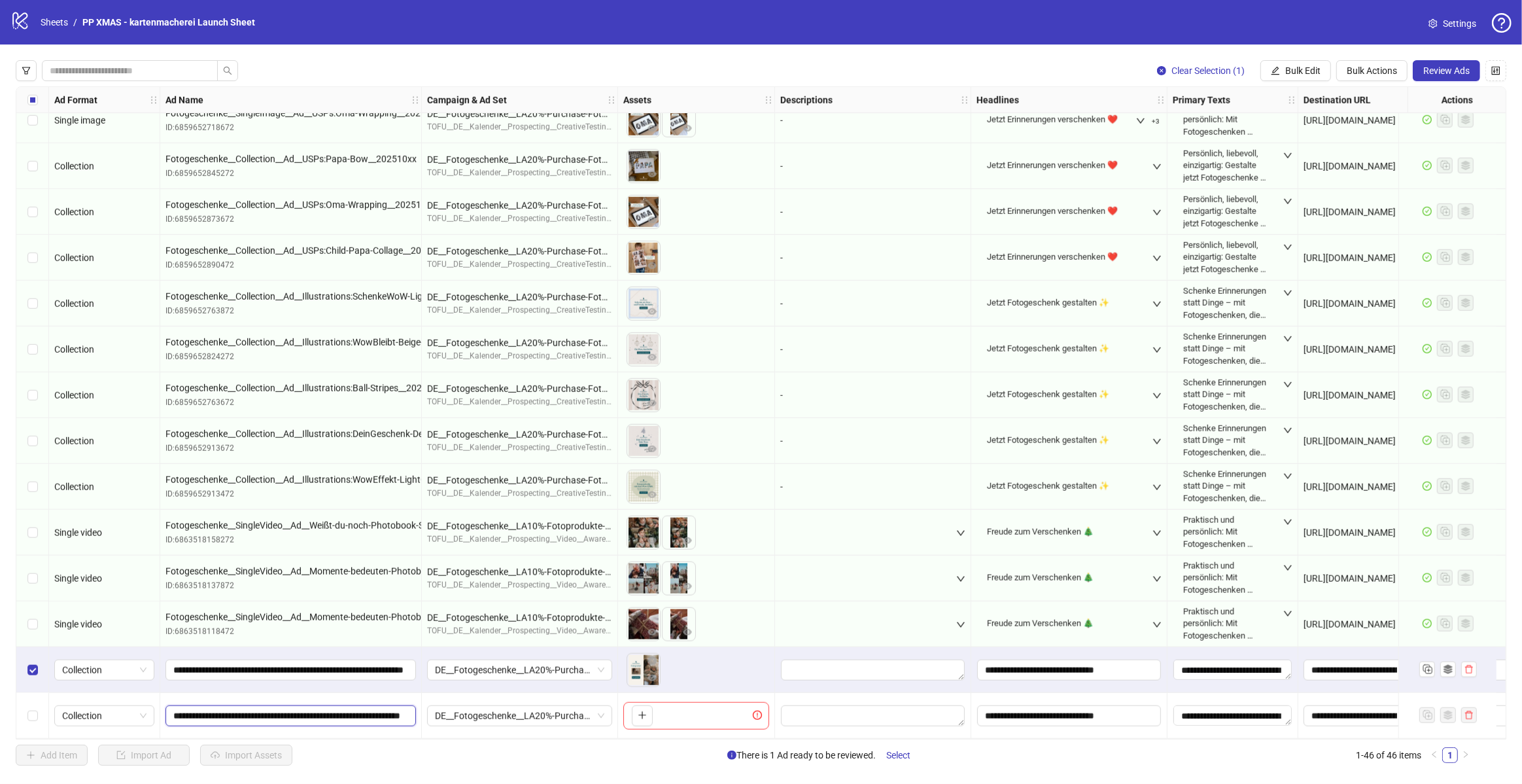
drag, startPoint x: 208, startPoint y: 710, endPoint x: 245, endPoint y: 706, distance: 37.2
click at [245, 708] on input "**********" at bounding box center [289, 715] width 233 height 15
type input "**********"
click at [645, 712] on icon "plus" at bounding box center [642, 714] width 10 height 10
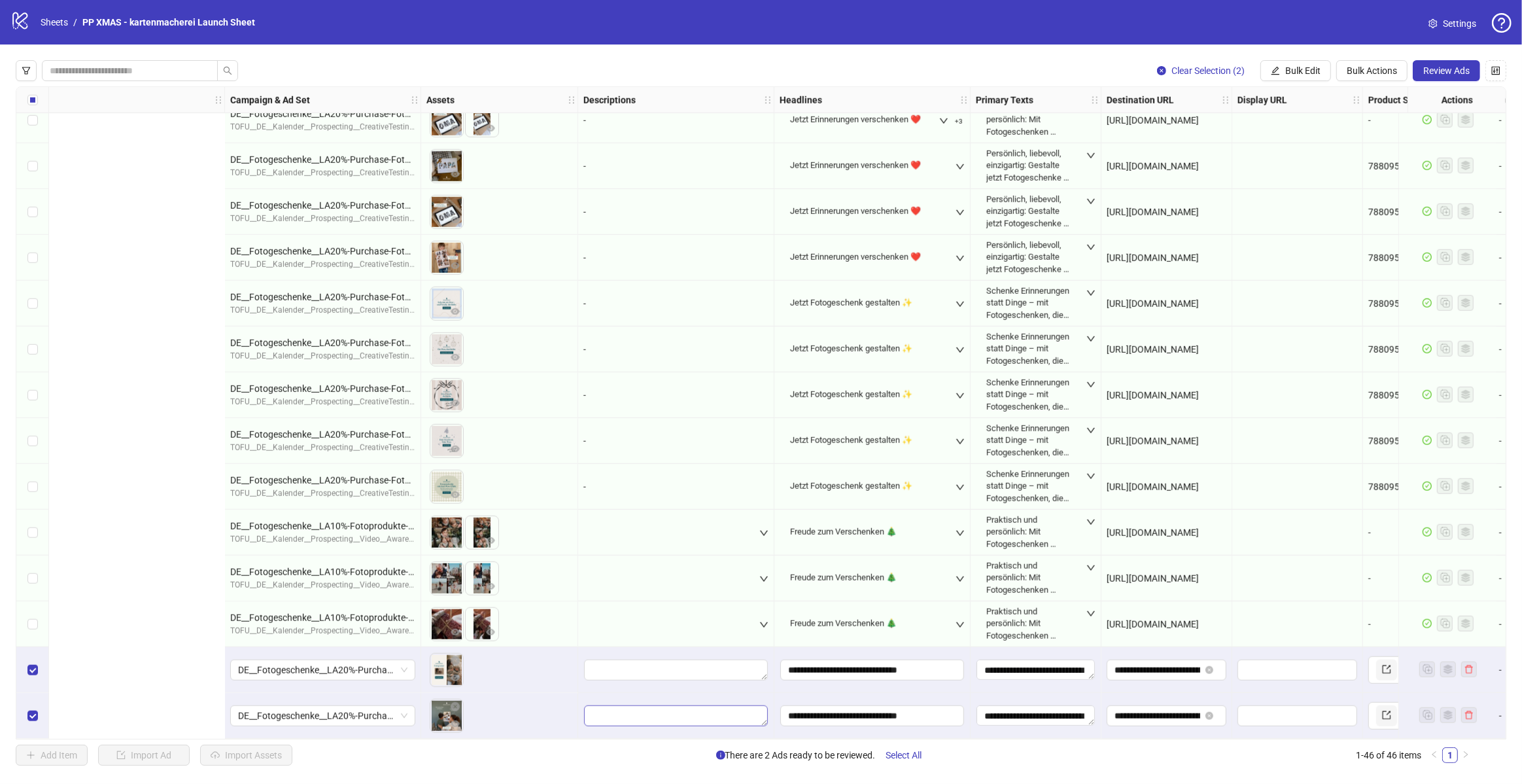
scroll to position [1484, 659]
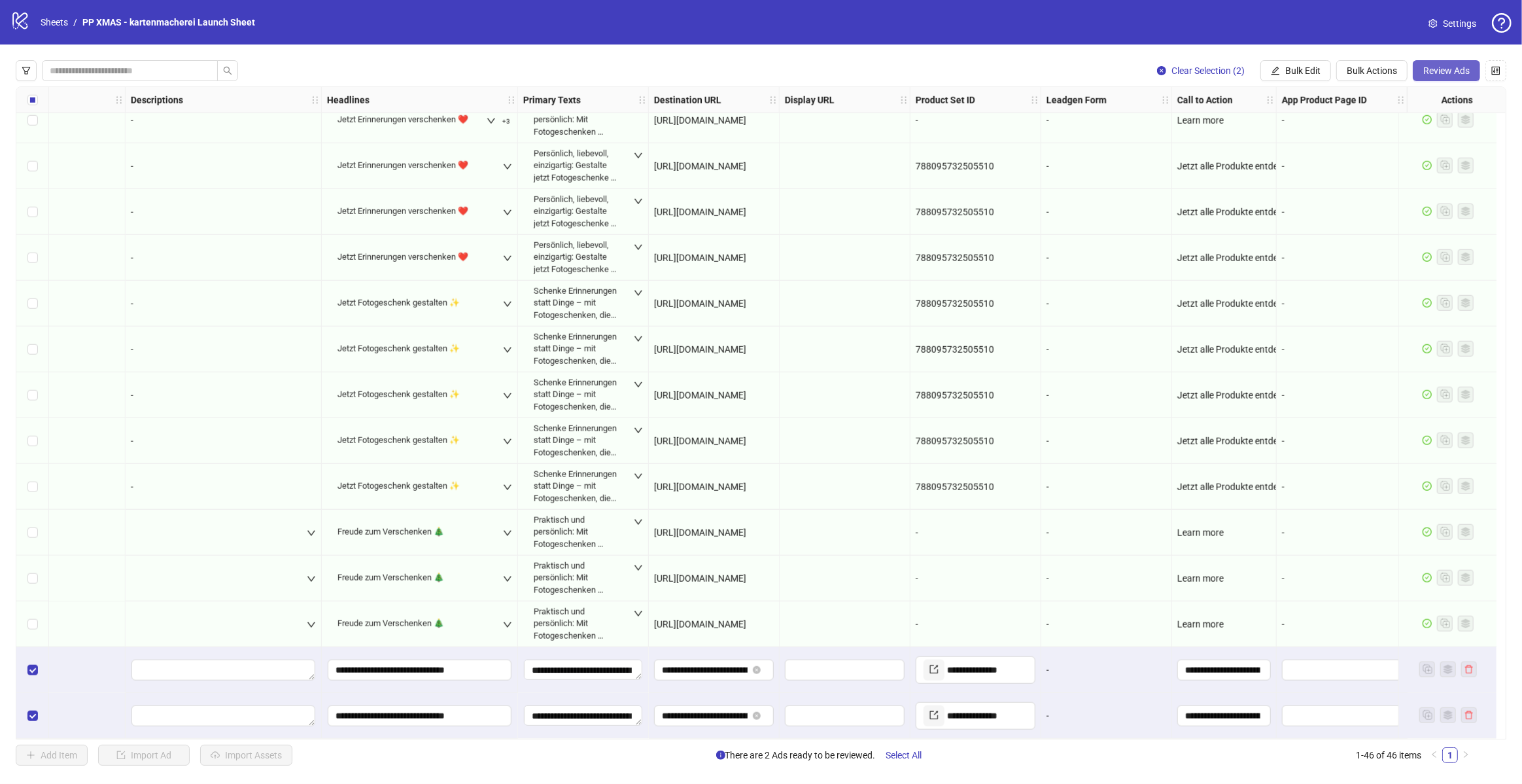
click at [1429, 64] on button "Review Ads" at bounding box center [1446, 71] width 67 height 21
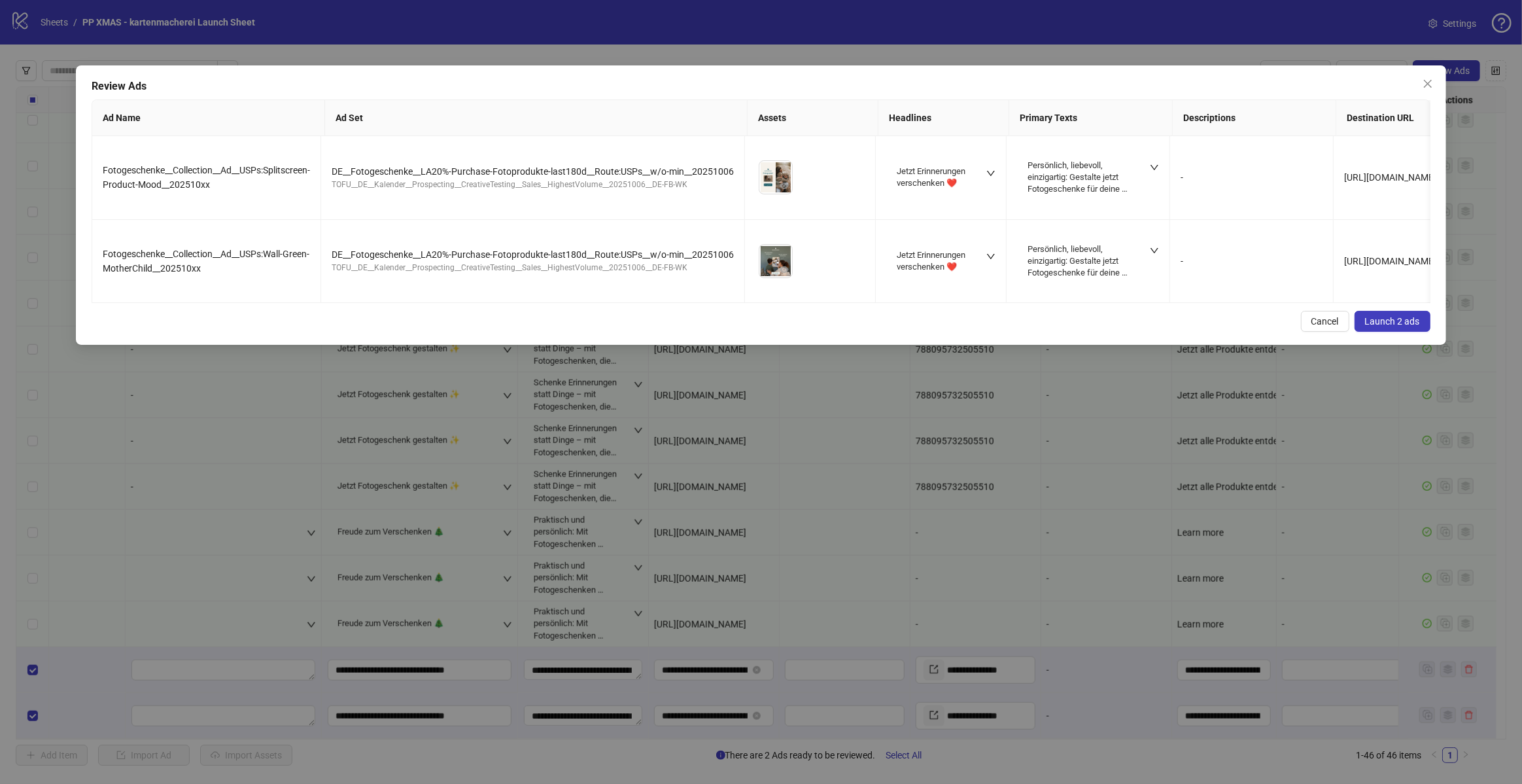
click at [1385, 326] on span "Launch 2 ads" at bounding box center [1392, 321] width 55 height 10
